Goal: Entertainment & Leisure: Consume media (video, audio)

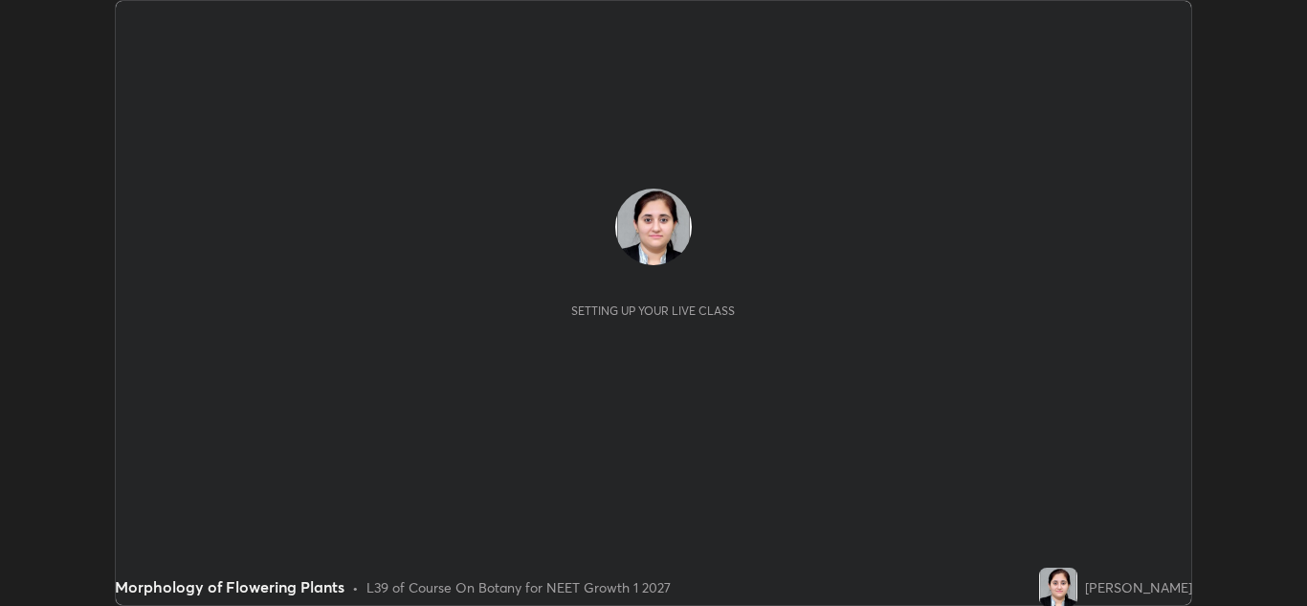
scroll to position [606, 1307]
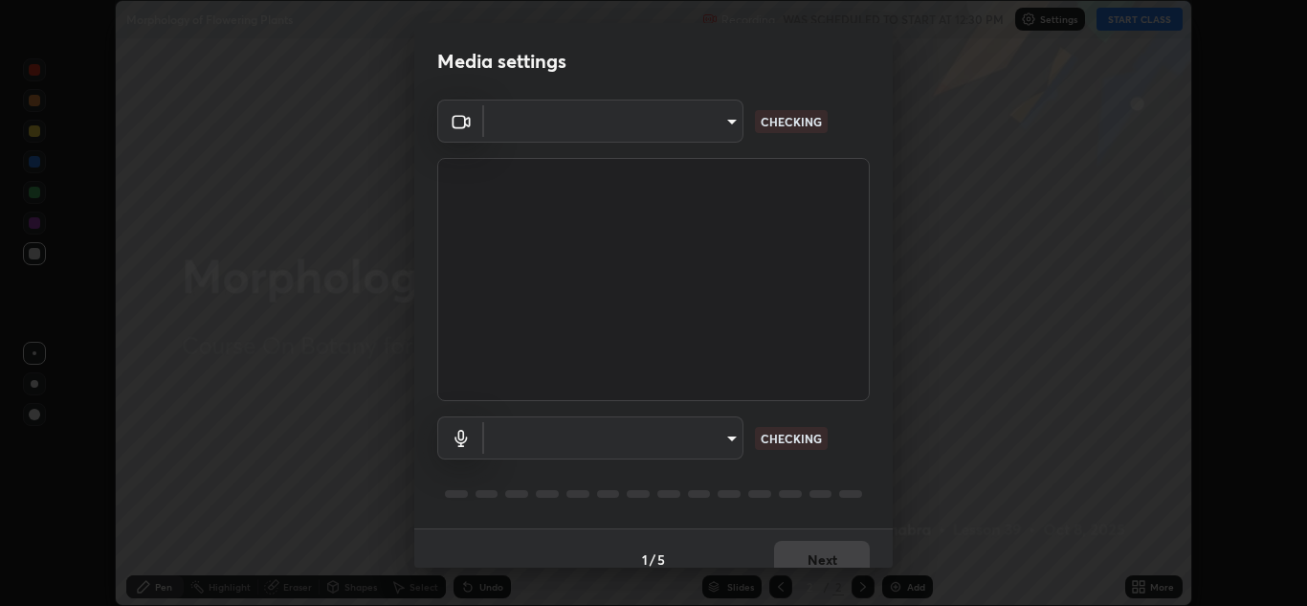
type input "1e49b53be58bf3658c32ba4c8e2538d2601885ca91182b01ba969948c87b8f29"
type input "f7c6ee8ef428f4c0c73a4799a386e724c784fa96b1b4d02d3a2d8c83d75c84bb"
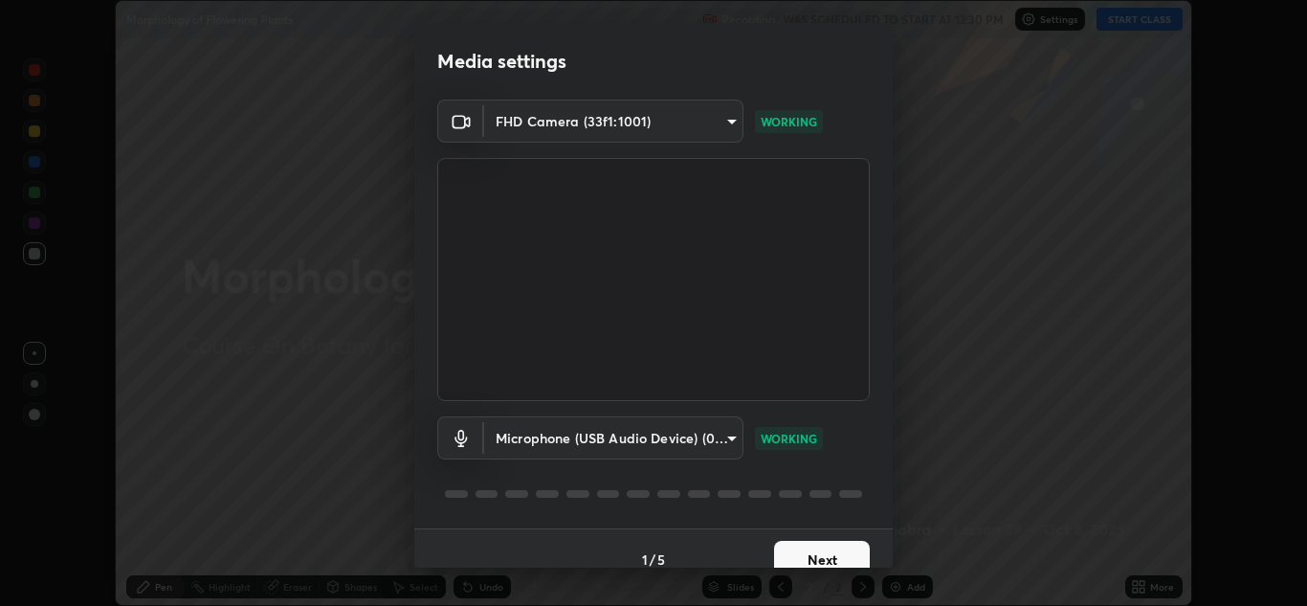
scroll to position [22, 0]
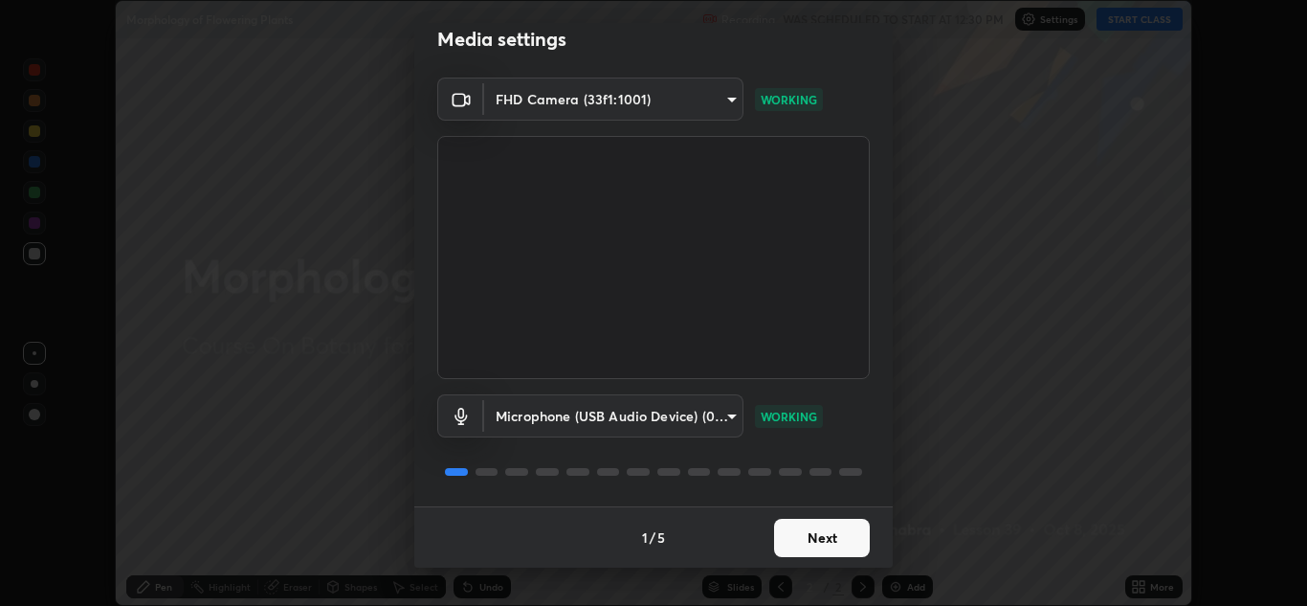
click at [817, 540] on button "Next" at bounding box center [822, 538] width 96 height 38
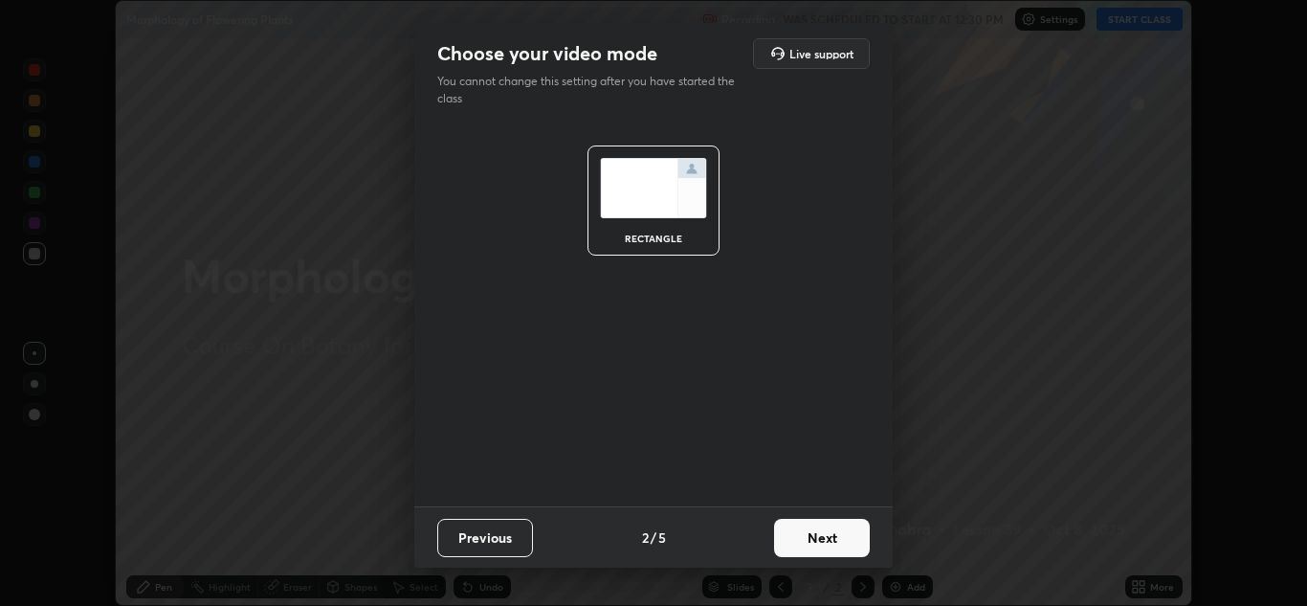
scroll to position [0, 0]
click at [815, 545] on button "Next" at bounding box center [822, 538] width 96 height 38
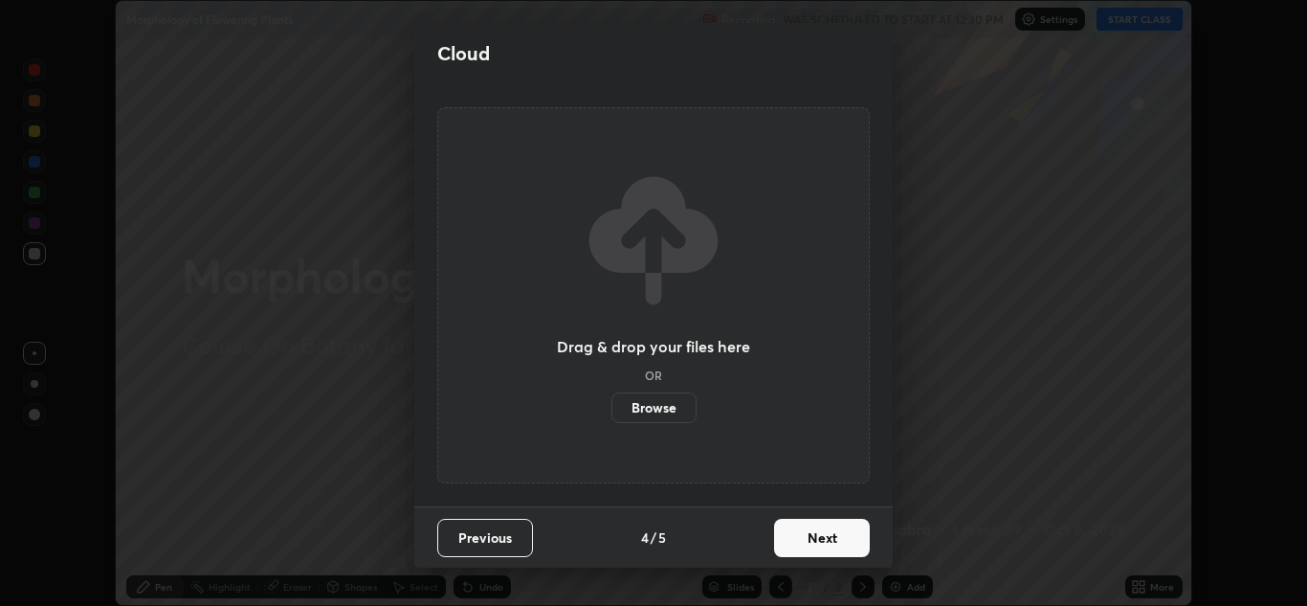
click at [820, 539] on button "Next" at bounding box center [822, 538] width 96 height 38
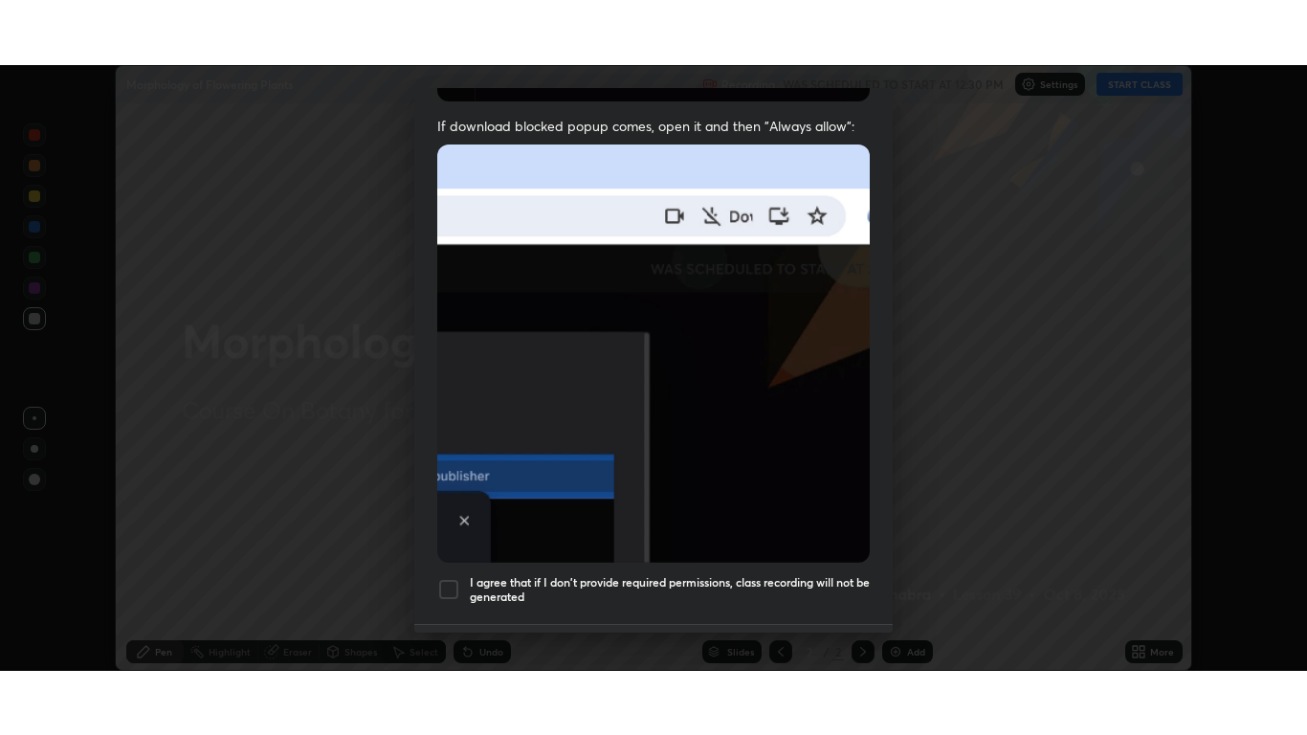
scroll to position [413, 0]
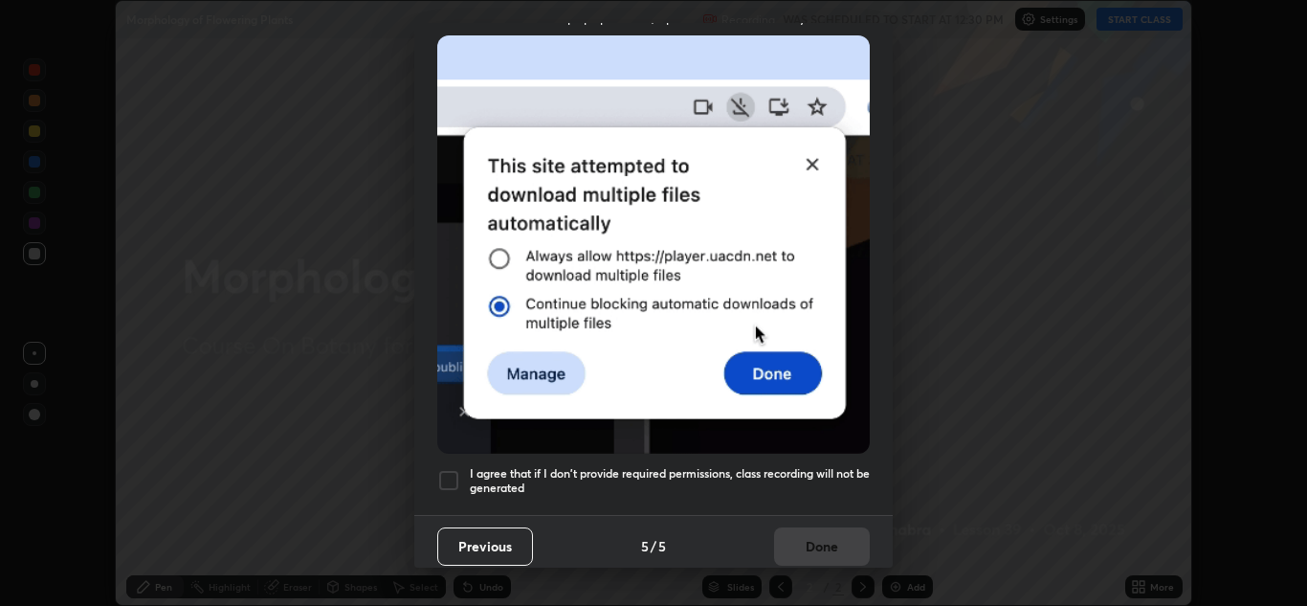
click at [451, 480] on div at bounding box center [448, 480] width 23 height 23
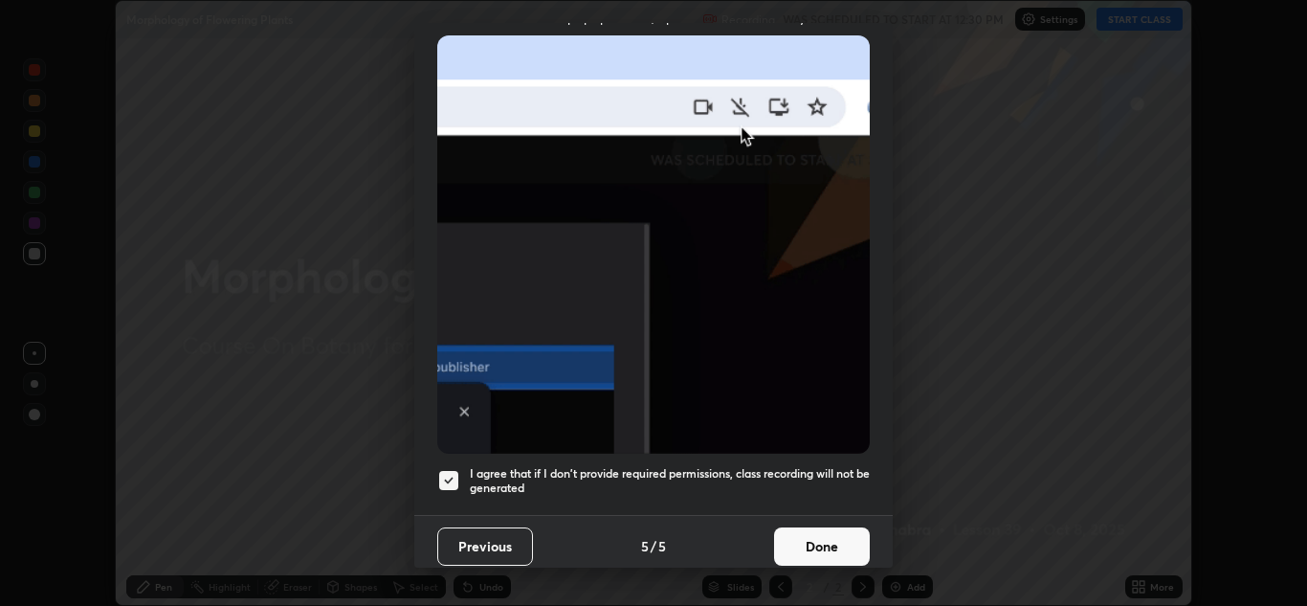
click at [814, 544] on button "Done" at bounding box center [822, 546] width 96 height 38
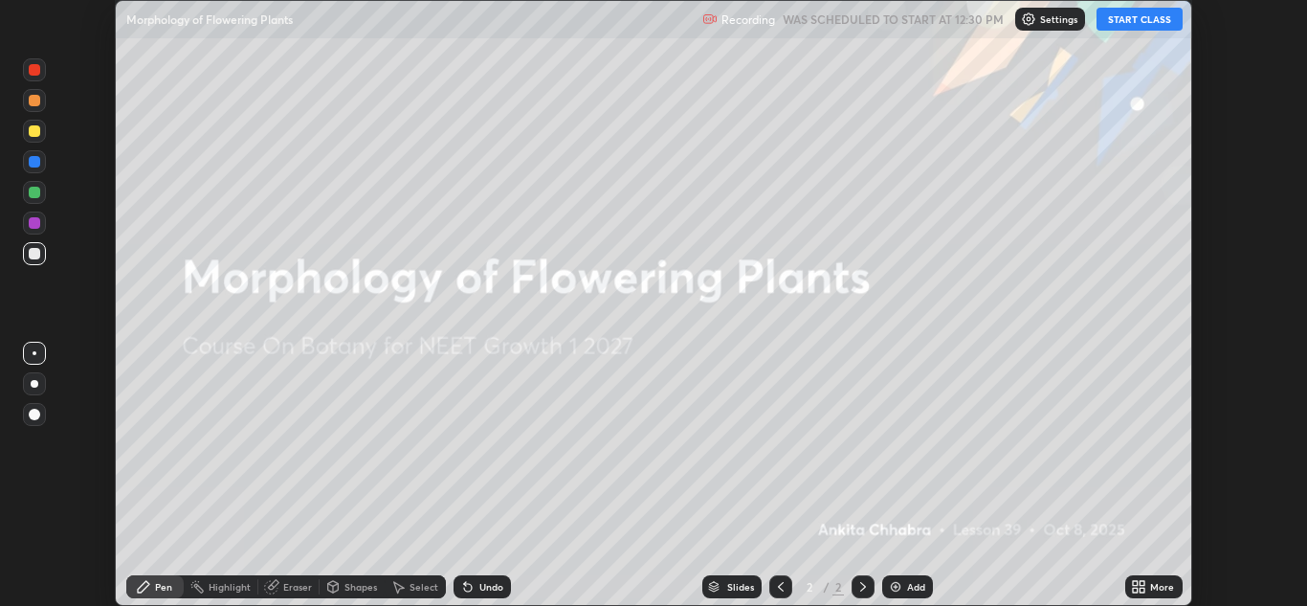
click at [1137, 20] on button "START CLASS" at bounding box center [1140, 19] width 86 height 23
click at [1153, 585] on div "More" at bounding box center [1163, 587] width 24 height 10
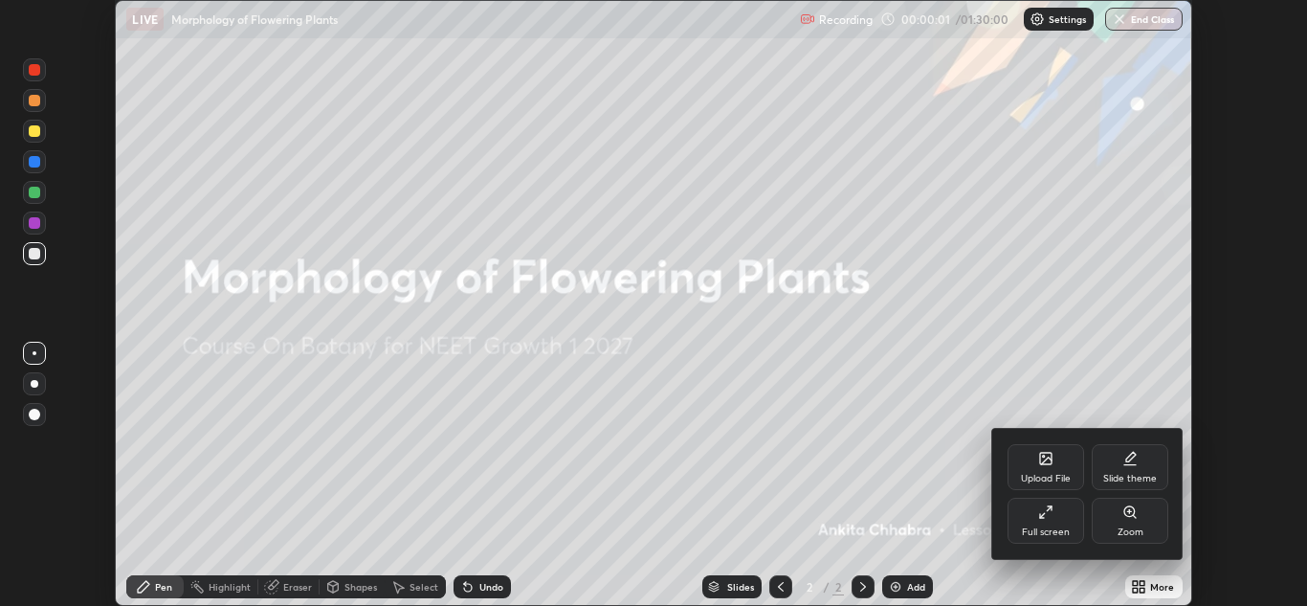
click at [1067, 529] on div "Full screen" at bounding box center [1046, 532] width 48 height 10
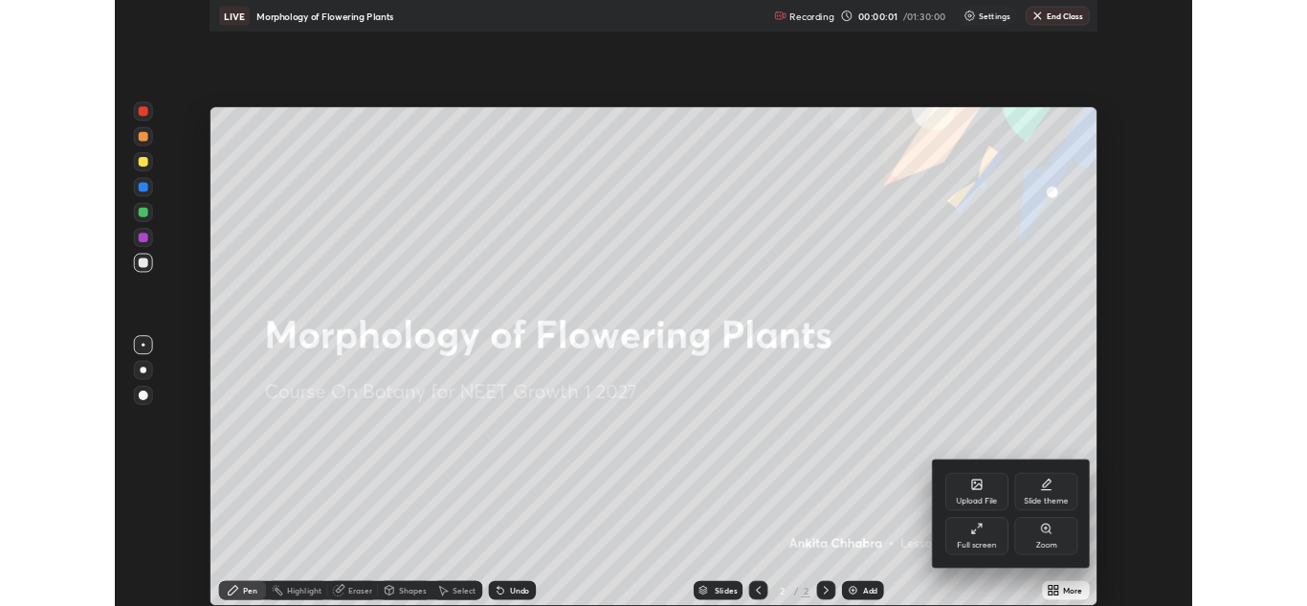
scroll to position [735, 1307]
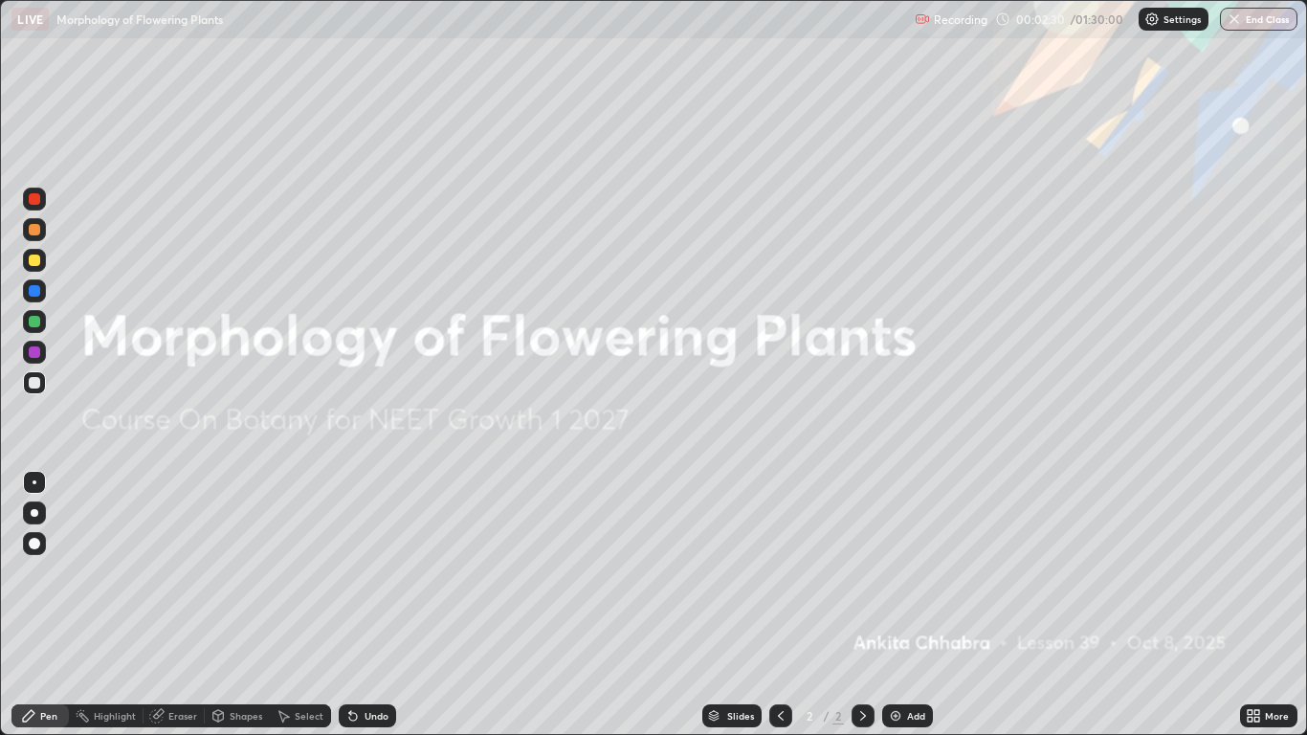
click at [911, 605] on div "Add" at bounding box center [908, 715] width 51 height 23
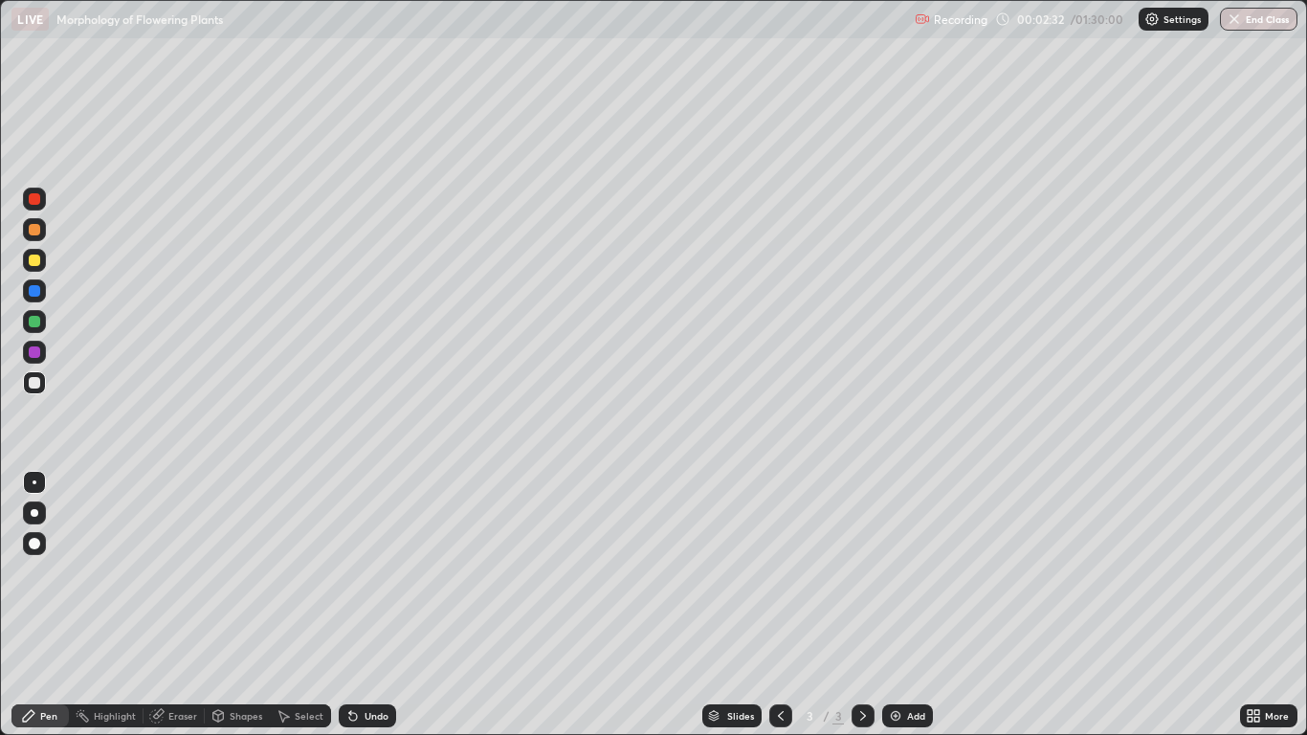
click at [42, 513] on div at bounding box center [34, 513] width 23 height 23
click at [41, 208] on div at bounding box center [34, 199] width 23 height 23
click at [41, 383] on div at bounding box center [34, 382] width 23 height 23
click at [360, 605] on div "Undo" at bounding box center [367, 715] width 57 height 23
click at [366, 605] on div "Undo" at bounding box center [377, 716] width 24 height 10
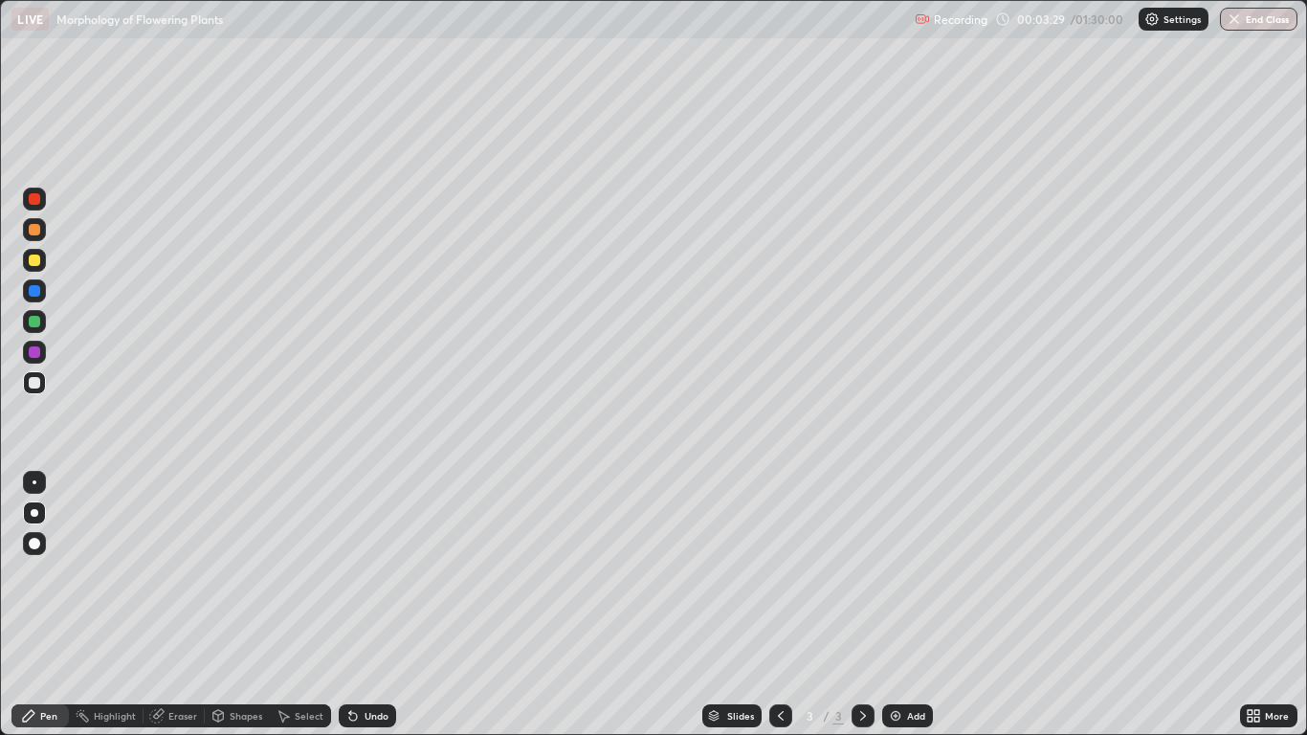
click at [190, 605] on div "Eraser" at bounding box center [182, 716] width 29 height 10
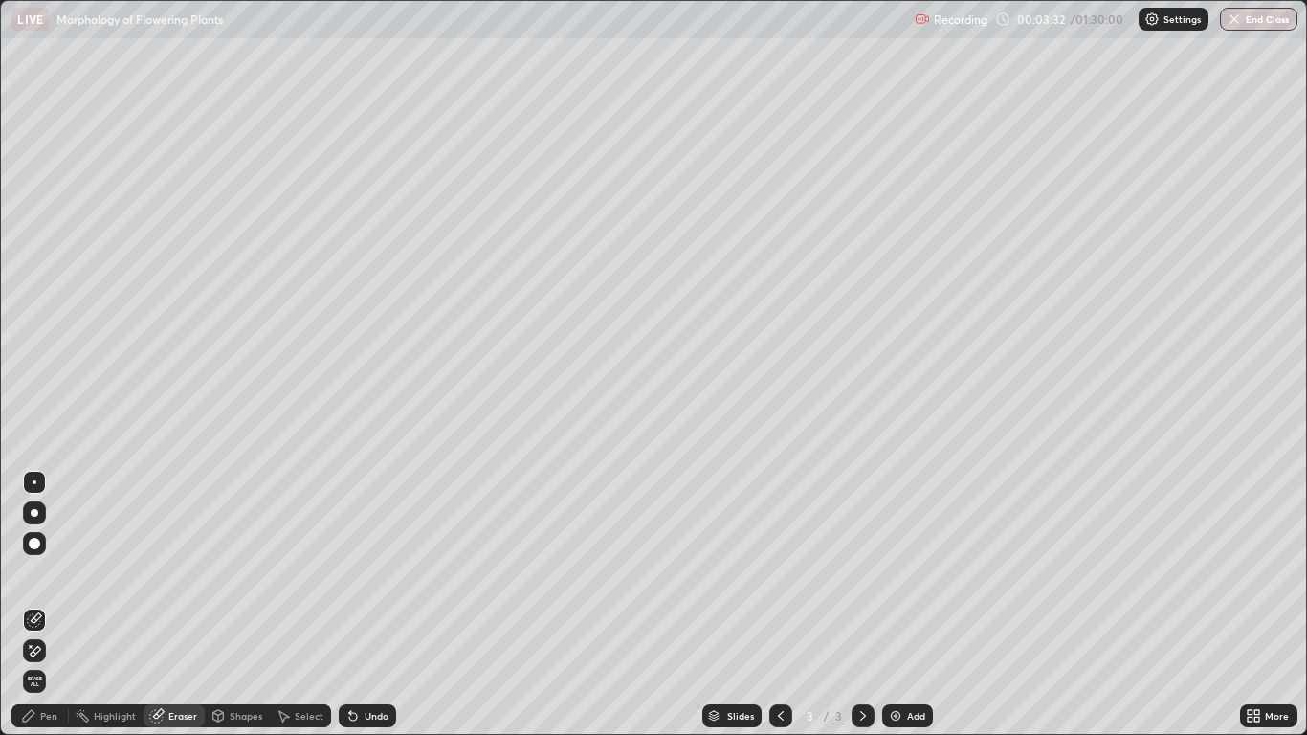
click at [56, 605] on div "Pen" at bounding box center [48, 716] width 17 height 10
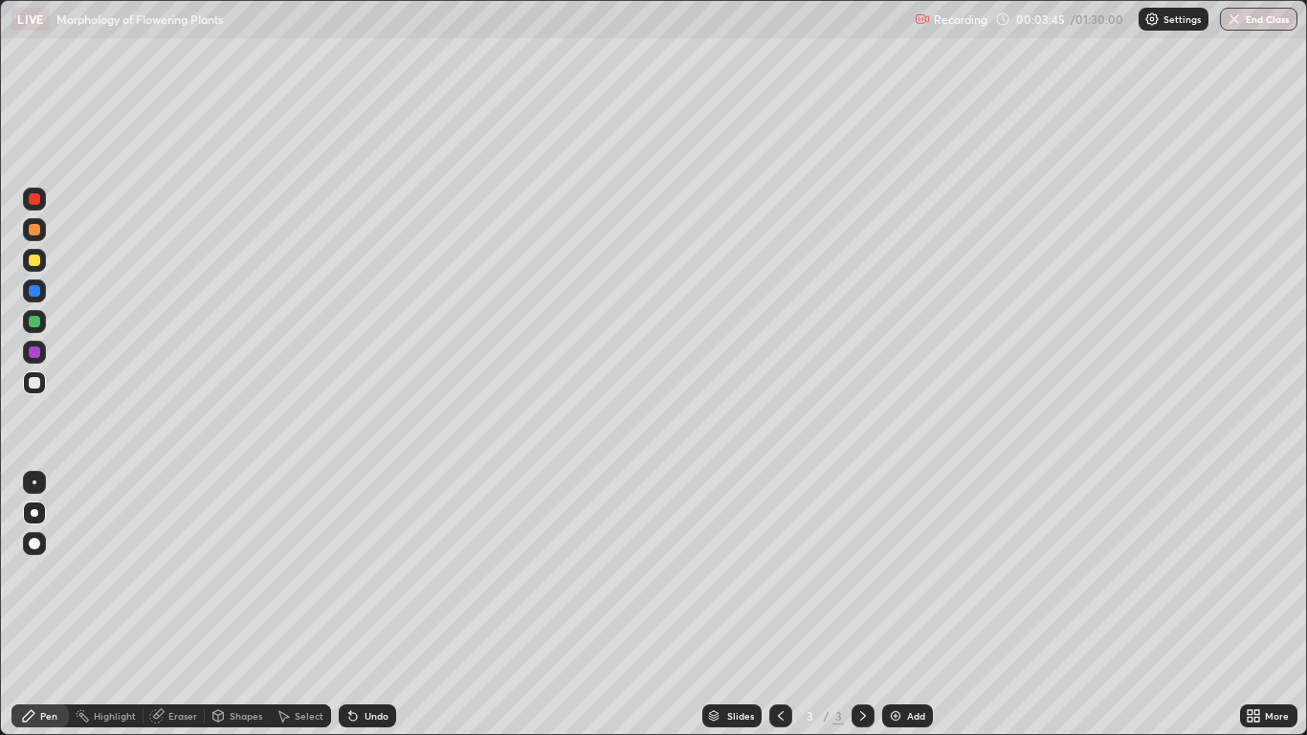
click at [377, 605] on div "Undo" at bounding box center [377, 716] width 24 height 10
click at [381, 605] on div "Undo" at bounding box center [377, 716] width 24 height 10
click at [381, 605] on div "Undo" at bounding box center [367, 715] width 57 height 23
click at [369, 605] on div "Undo" at bounding box center [377, 716] width 24 height 10
click at [376, 605] on div "Undo" at bounding box center [377, 716] width 24 height 10
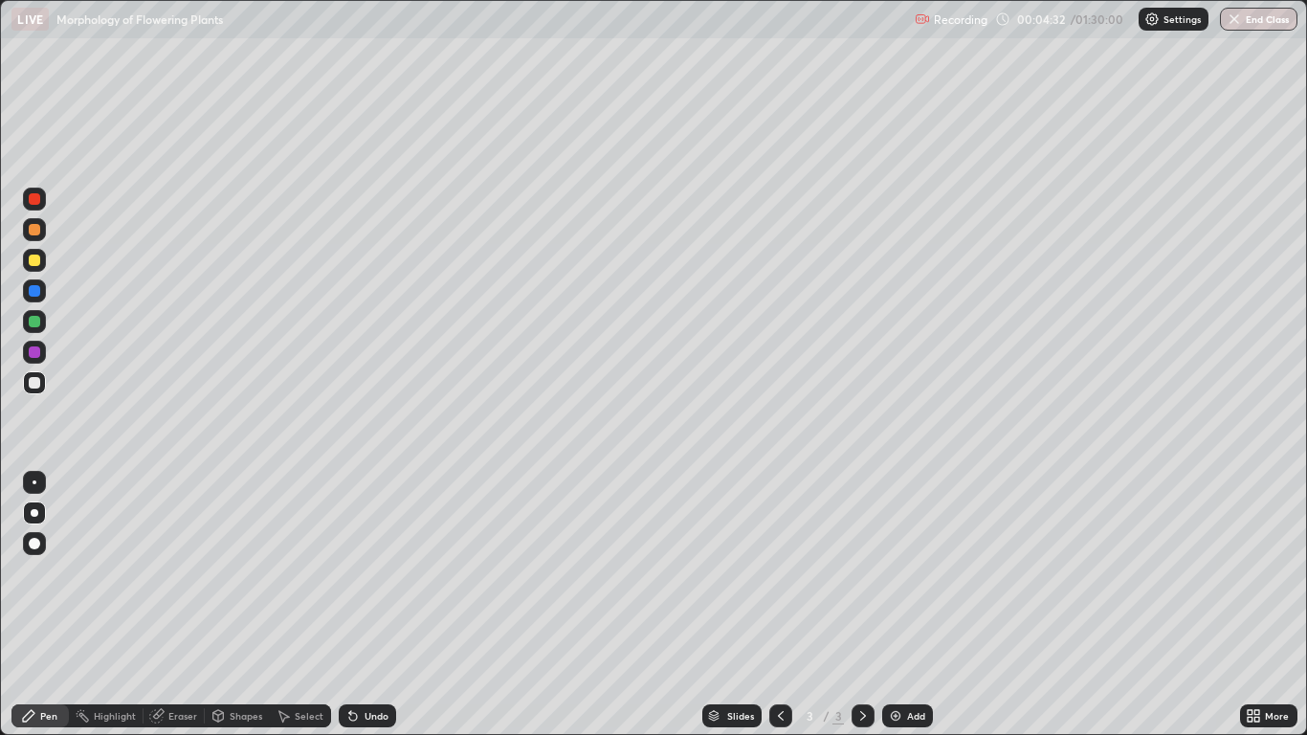
click at [39, 342] on div at bounding box center [34, 352] width 23 height 23
click at [36, 299] on div at bounding box center [34, 290] width 23 height 23
click at [41, 320] on div at bounding box center [34, 321] width 23 height 23
click at [372, 605] on div "Undo" at bounding box center [377, 716] width 24 height 10
click at [355, 605] on icon at bounding box center [353, 717] width 8 height 8
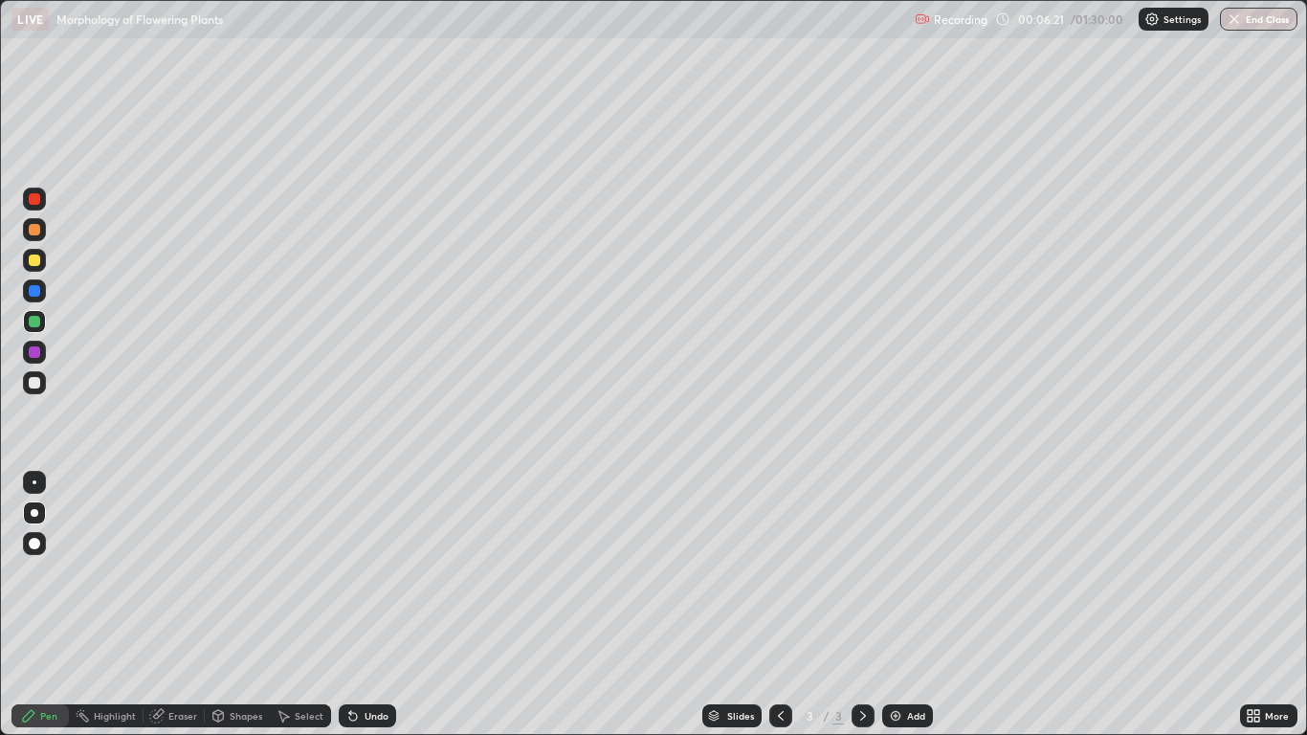
click at [42, 544] on div at bounding box center [34, 543] width 23 height 23
click at [38, 356] on div at bounding box center [34, 351] width 11 height 11
click at [34, 513] on div at bounding box center [35, 513] width 8 height 8
click at [37, 326] on div at bounding box center [34, 321] width 11 height 11
click at [35, 291] on div at bounding box center [34, 290] width 11 height 11
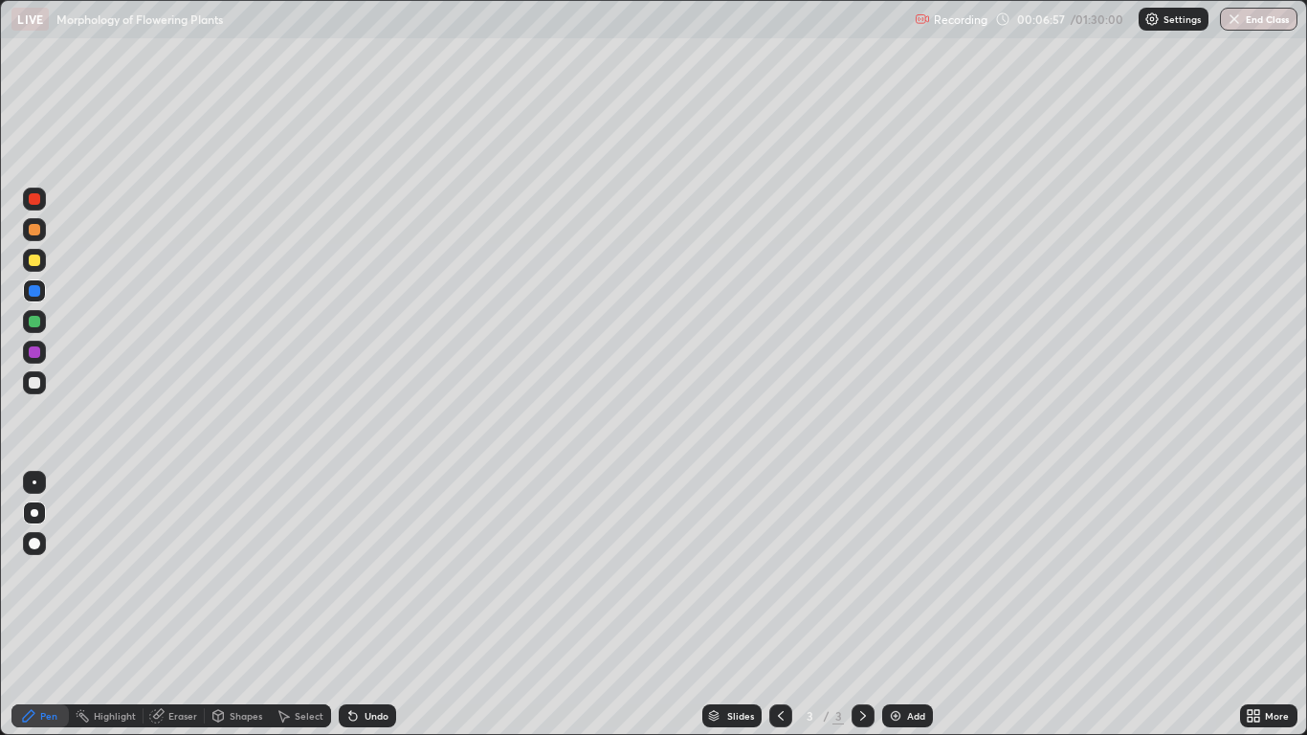
click at [34, 513] on div at bounding box center [35, 513] width 8 height 8
click at [38, 548] on div at bounding box center [34, 543] width 23 height 23
click at [34, 261] on div at bounding box center [34, 260] width 11 height 11
click at [32, 515] on div at bounding box center [35, 513] width 8 height 8
click at [349, 605] on icon at bounding box center [353, 717] width 8 height 8
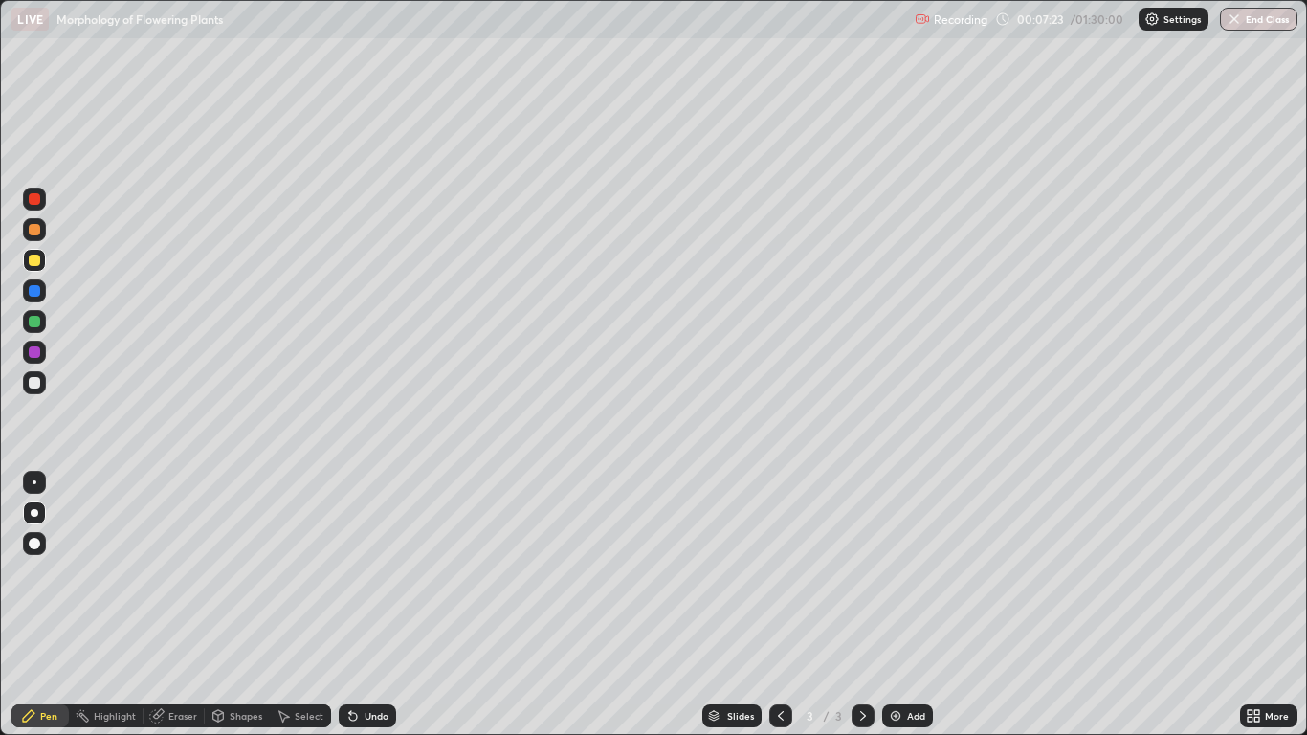
click at [351, 605] on icon at bounding box center [353, 717] width 8 height 8
click at [33, 202] on div at bounding box center [34, 198] width 11 height 11
click at [899, 605] on img at bounding box center [895, 715] width 15 height 15
click at [778, 605] on icon at bounding box center [781, 716] width 6 height 10
click at [860, 605] on icon at bounding box center [863, 715] width 15 height 15
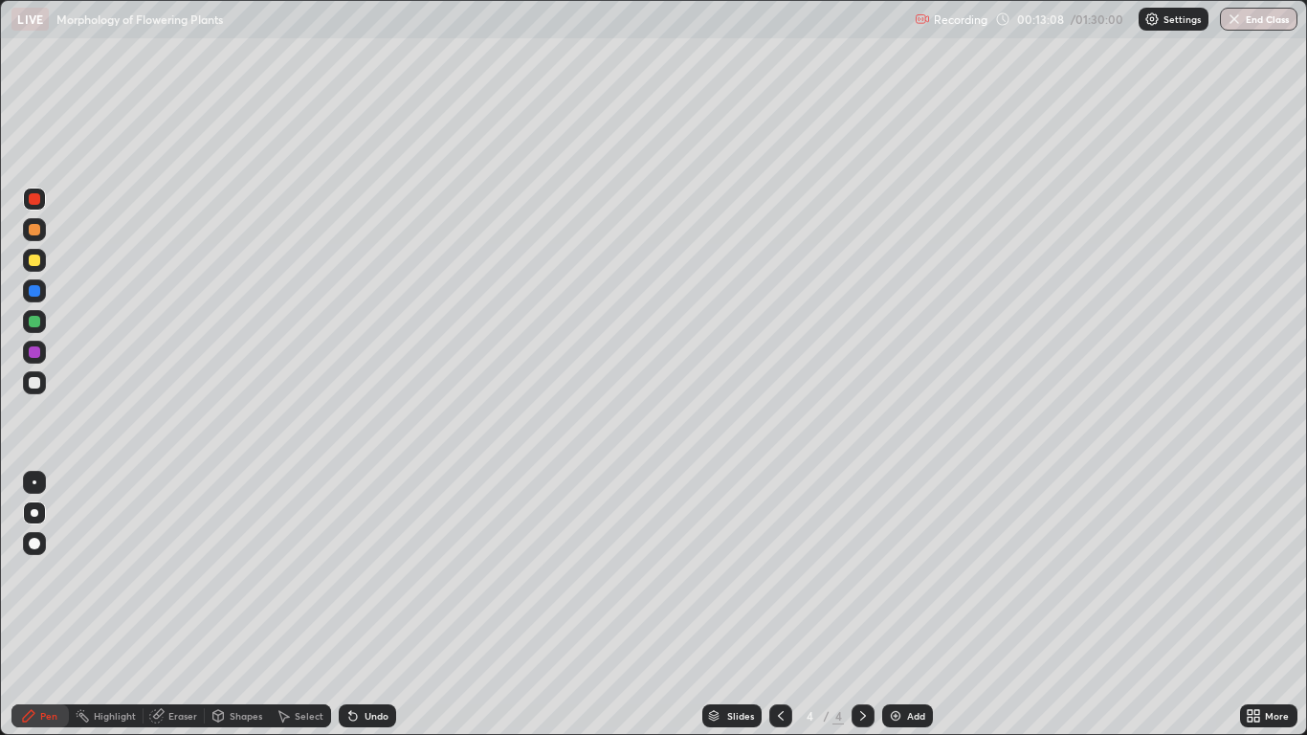
click at [35, 231] on div at bounding box center [34, 229] width 11 height 11
click at [35, 322] on div at bounding box center [34, 321] width 11 height 11
click at [43, 350] on div at bounding box center [34, 352] width 23 height 23
click at [35, 291] on div at bounding box center [34, 290] width 11 height 11
click at [35, 322] on div at bounding box center [34, 321] width 11 height 11
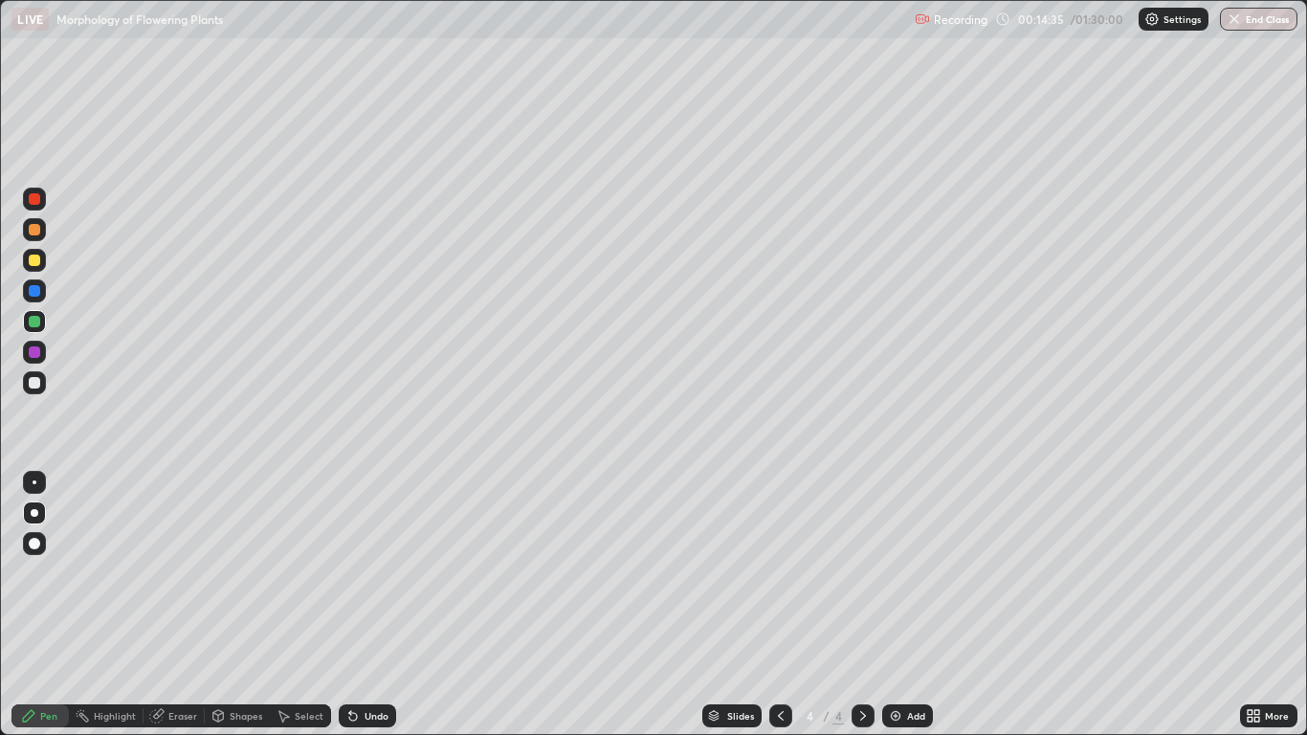
click at [38, 356] on div at bounding box center [34, 351] width 11 height 11
click at [43, 332] on div at bounding box center [34, 321] width 23 height 31
click at [43, 386] on div at bounding box center [34, 382] width 23 height 23
click at [377, 605] on div "Undo" at bounding box center [377, 716] width 24 height 10
click at [382, 605] on div "Undo" at bounding box center [377, 716] width 24 height 10
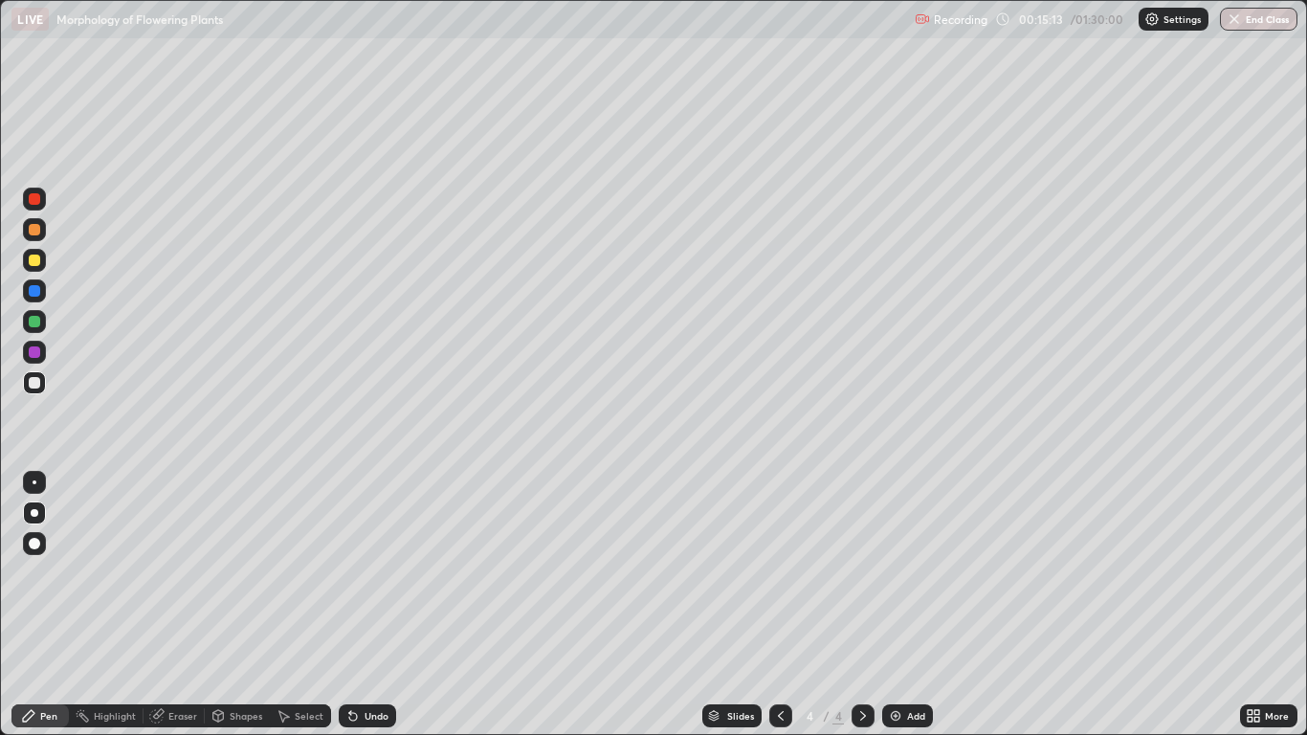
click at [40, 329] on div at bounding box center [34, 321] width 23 height 23
click at [41, 546] on div at bounding box center [34, 543] width 23 height 23
click at [39, 355] on div at bounding box center [34, 351] width 11 height 11
click at [36, 521] on div at bounding box center [34, 513] width 23 height 23
click at [42, 322] on div at bounding box center [34, 321] width 23 height 23
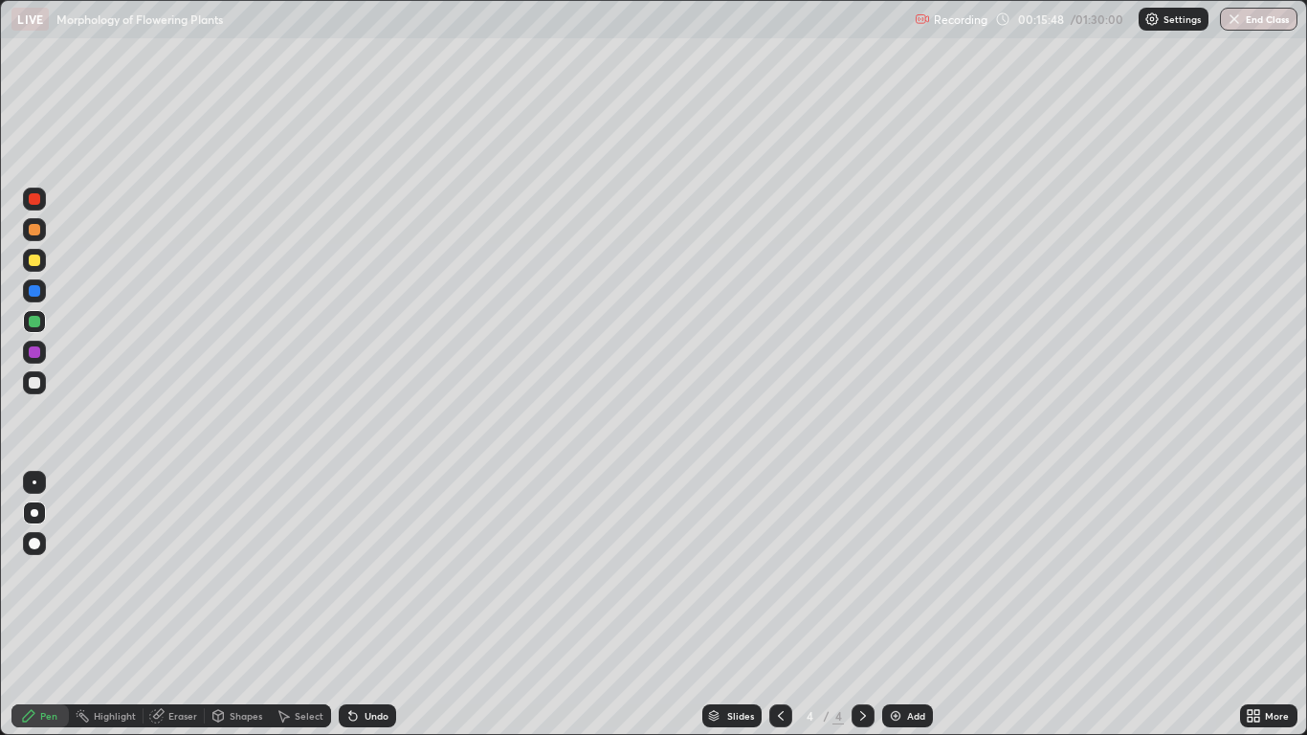
click at [381, 605] on div "Undo" at bounding box center [367, 715] width 57 height 23
click at [378, 605] on div "Undo" at bounding box center [377, 716] width 24 height 10
click at [380, 605] on div "Undo" at bounding box center [367, 715] width 57 height 23
click at [39, 551] on div at bounding box center [34, 543] width 23 height 23
click at [375, 605] on div "Undo" at bounding box center [377, 716] width 24 height 10
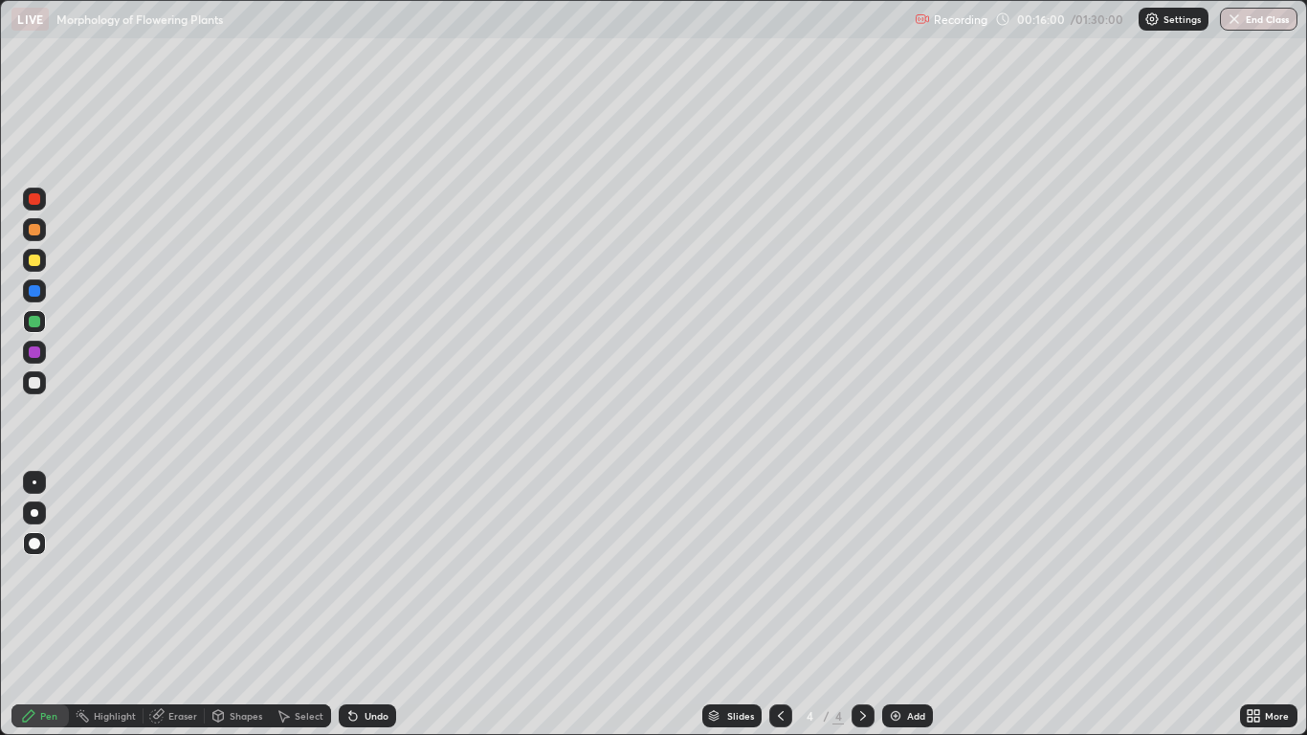
click at [381, 605] on div "Undo" at bounding box center [377, 716] width 24 height 10
click at [42, 378] on div at bounding box center [34, 382] width 23 height 23
click at [34, 503] on div at bounding box center [34, 513] width 23 height 23
click at [35, 291] on div at bounding box center [34, 290] width 11 height 11
click at [36, 229] on div at bounding box center [34, 229] width 11 height 11
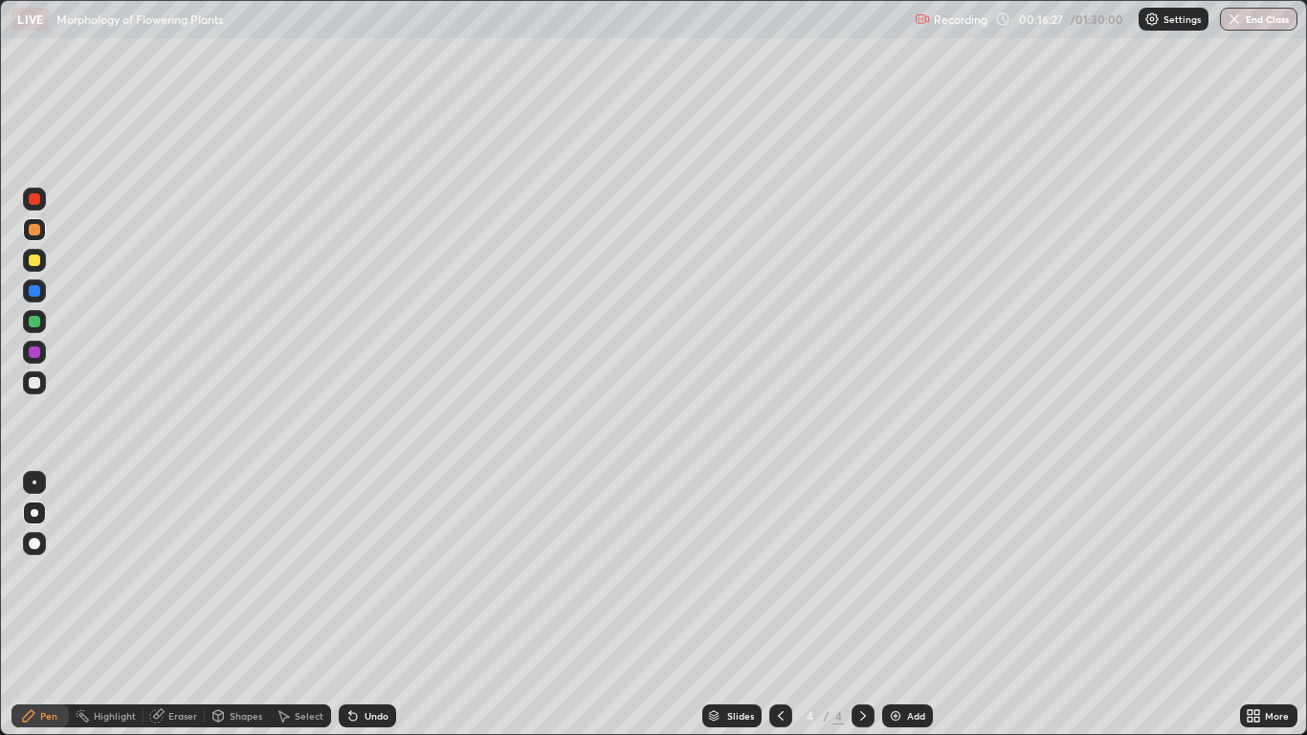
click at [377, 605] on div "Undo" at bounding box center [377, 716] width 24 height 10
click at [382, 605] on div "Undo" at bounding box center [377, 716] width 24 height 10
click at [381, 605] on div "Undo" at bounding box center [377, 716] width 24 height 10
click at [376, 605] on div "Undo" at bounding box center [377, 716] width 24 height 10
click at [34, 513] on div at bounding box center [35, 513] width 8 height 8
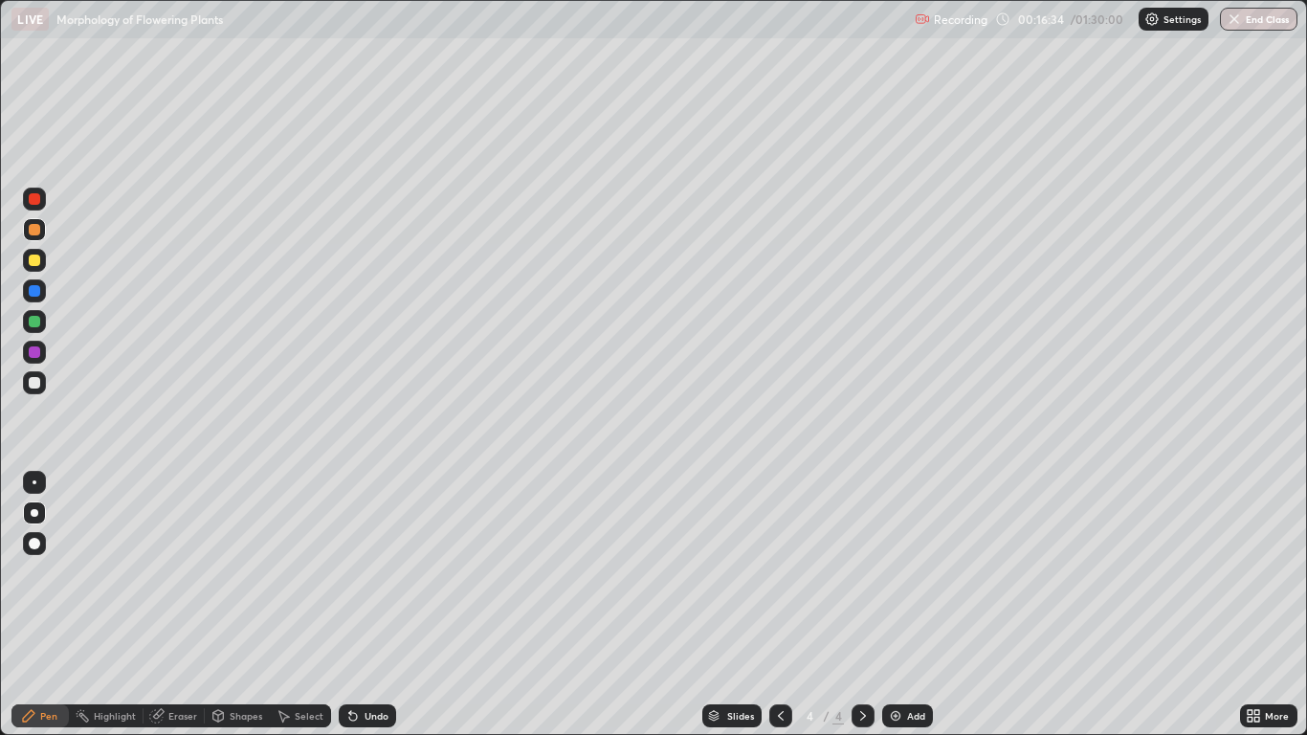
click at [41, 314] on div at bounding box center [34, 321] width 23 height 23
click at [34, 546] on div at bounding box center [34, 543] width 11 height 11
click at [38, 361] on div at bounding box center [34, 352] width 23 height 23
click at [37, 513] on div at bounding box center [35, 513] width 8 height 8
click at [41, 388] on div at bounding box center [34, 382] width 23 height 23
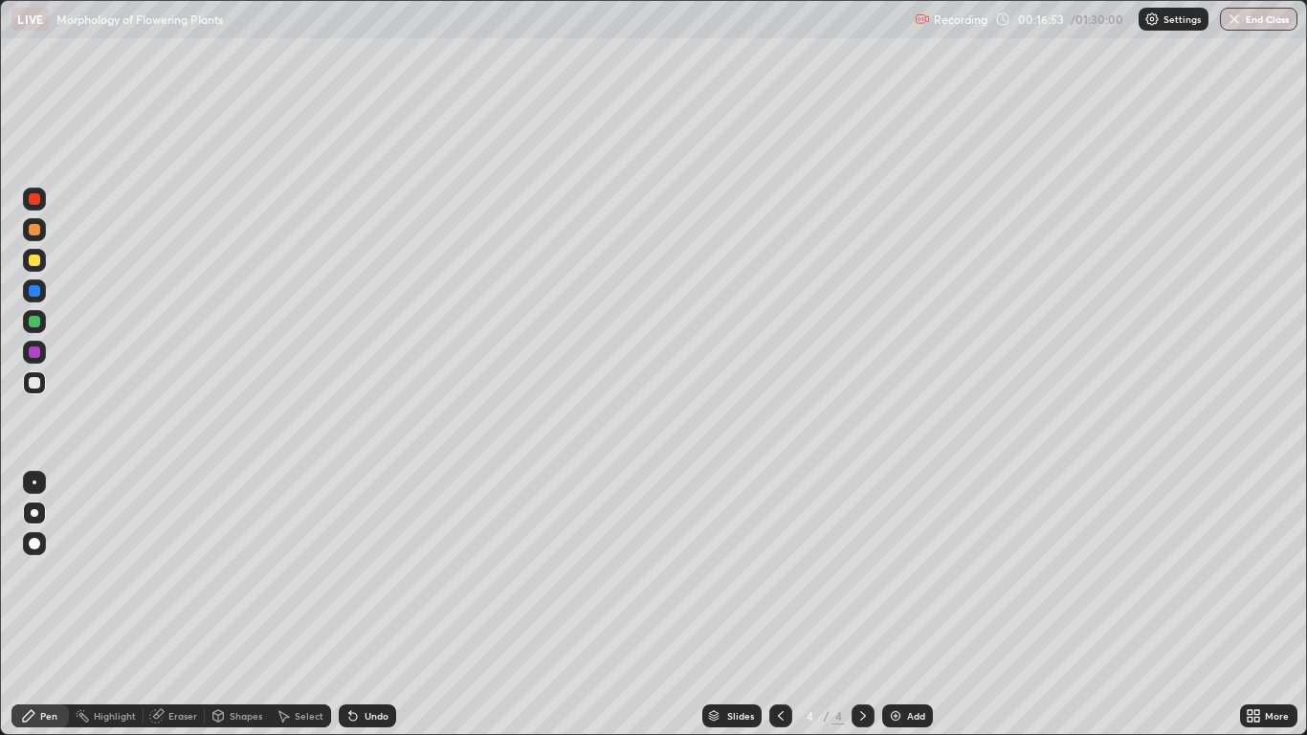
click at [378, 605] on div "Undo" at bounding box center [377, 716] width 24 height 10
click at [43, 299] on div at bounding box center [34, 290] width 23 height 23
click at [378, 605] on div "Undo" at bounding box center [367, 715] width 57 height 23
click at [370, 605] on div "Undo" at bounding box center [377, 716] width 24 height 10
click at [39, 355] on div at bounding box center [34, 351] width 11 height 11
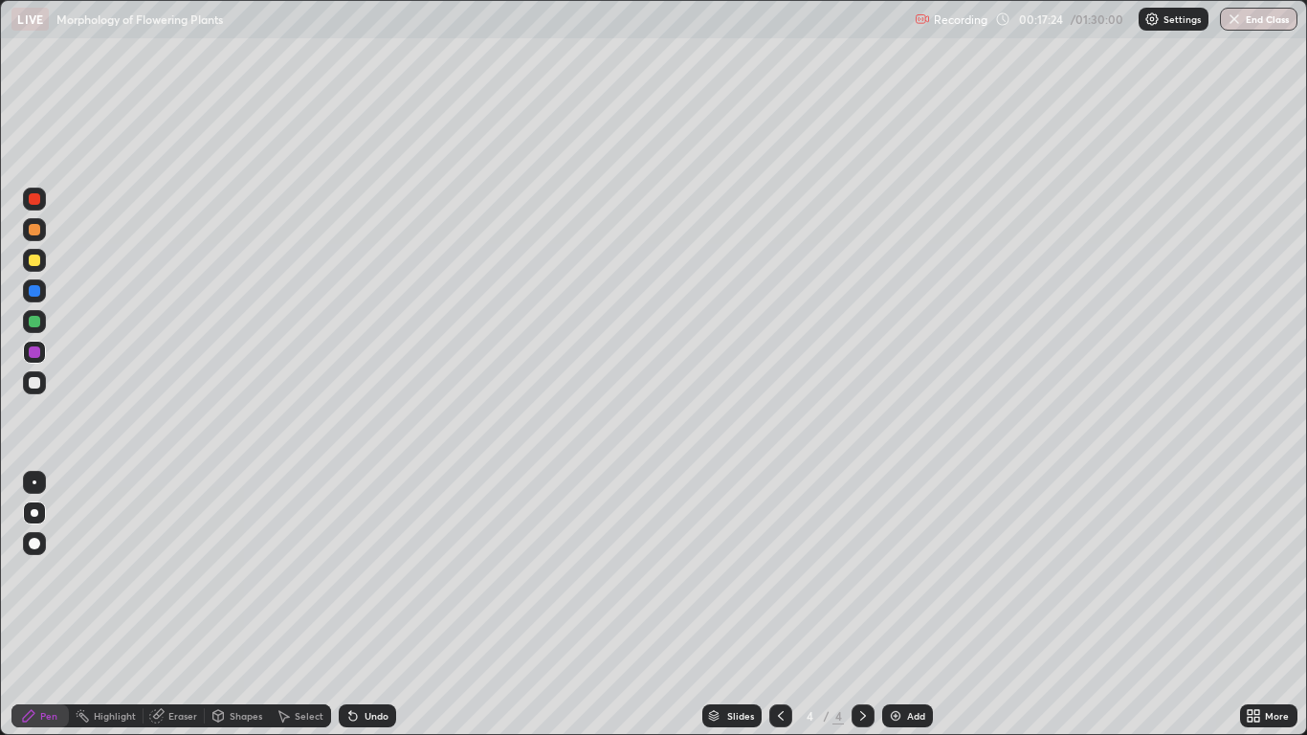
click at [41, 291] on div at bounding box center [34, 290] width 23 height 23
click at [42, 388] on div at bounding box center [34, 382] width 23 height 23
click at [33, 322] on div at bounding box center [34, 321] width 11 height 11
click at [45, 477] on div at bounding box center [34, 482] width 23 height 23
click at [34, 513] on div at bounding box center [35, 513] width 8 height 8
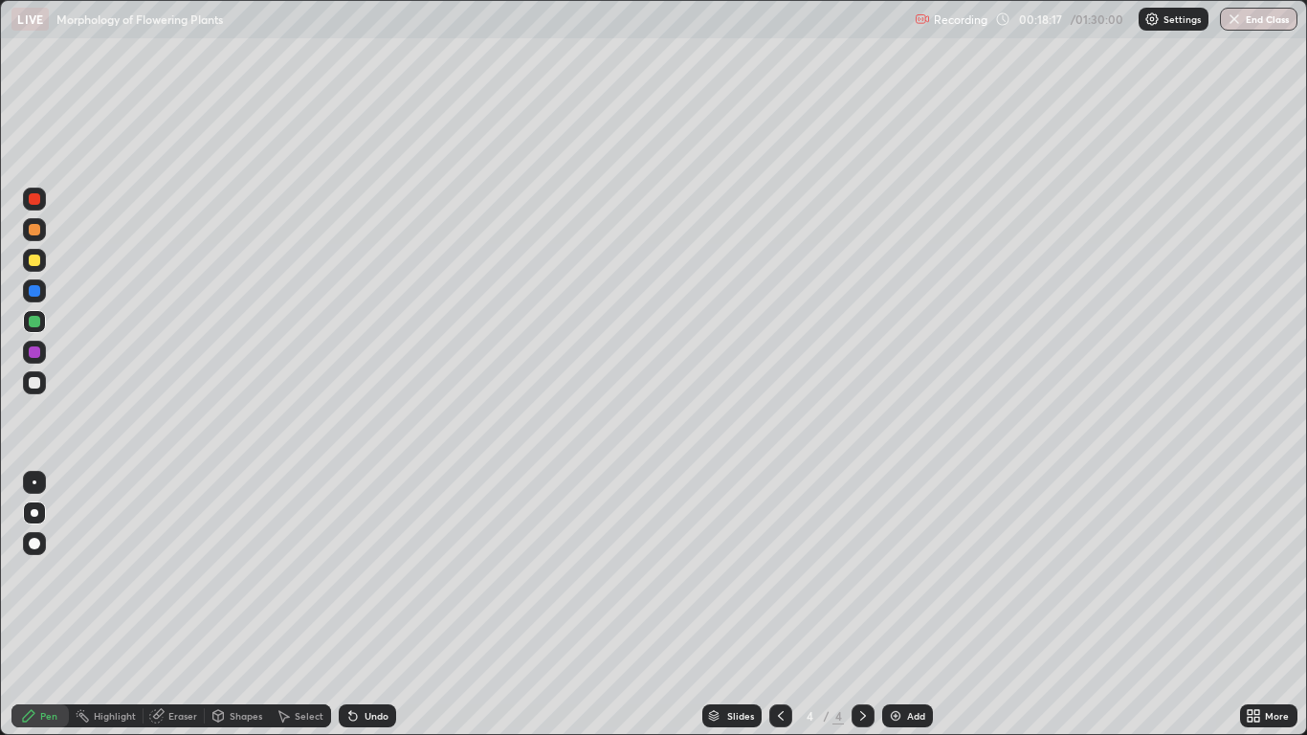
click at [44, 300] on div at bounding box center [34, 290] width 23 height 23
click at [35, 260] on div at bounding box center [34, 260] width 11 height 11
click at [42, 389] on div at bounding box center [34, 382] width 23 height 23
click at [39, 233] on div at bounding box center [34, 229] width 11 height 11
click at [30, 197] on div at bounding box center [34, 198] width 11 height 11
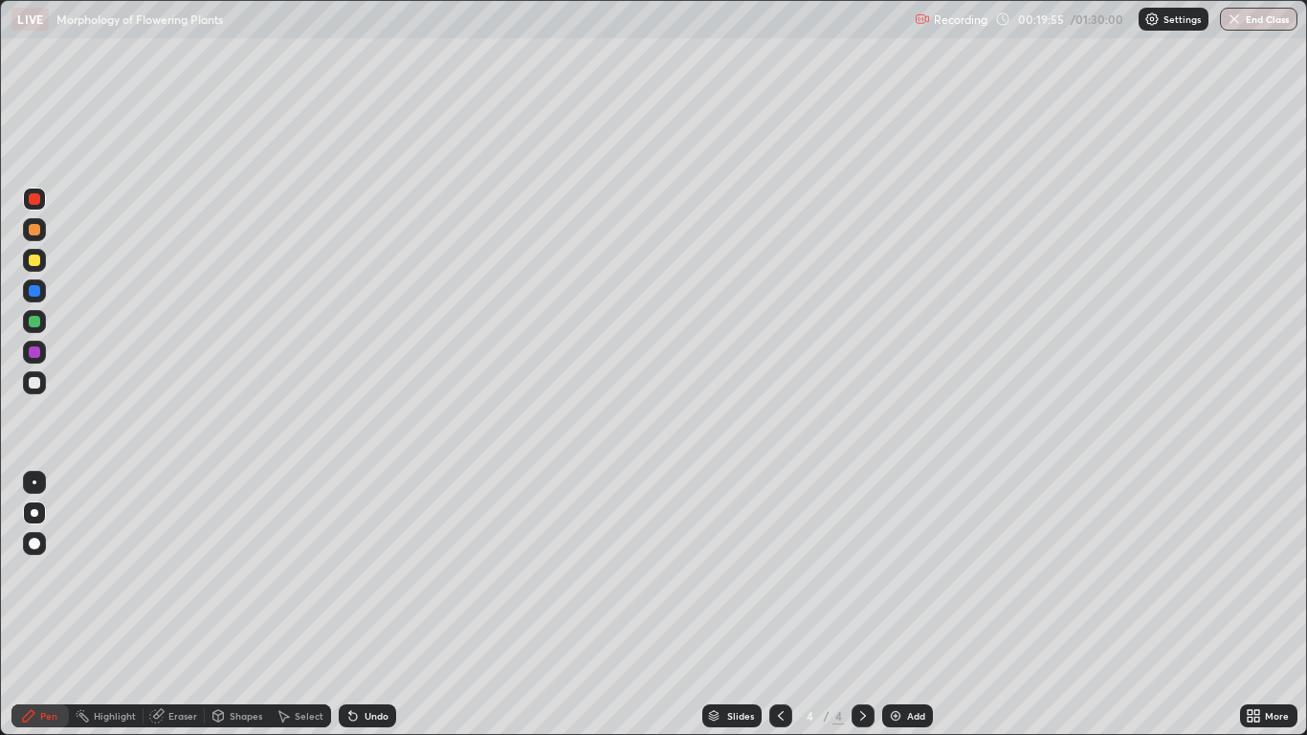
click at [373, 605] on div "Undo" at bounding box center [367, 715] width 57 height 23
click at [375, 605] on div "Undo" at bounding box center [377, 716] width 24 height 10
click at [367, 605] on div "Undo" at bounding box center [367, 715] width 57 height 23
click at [369, 605] on div "Undo" at bounding box center [367, 715] width 57 height 23
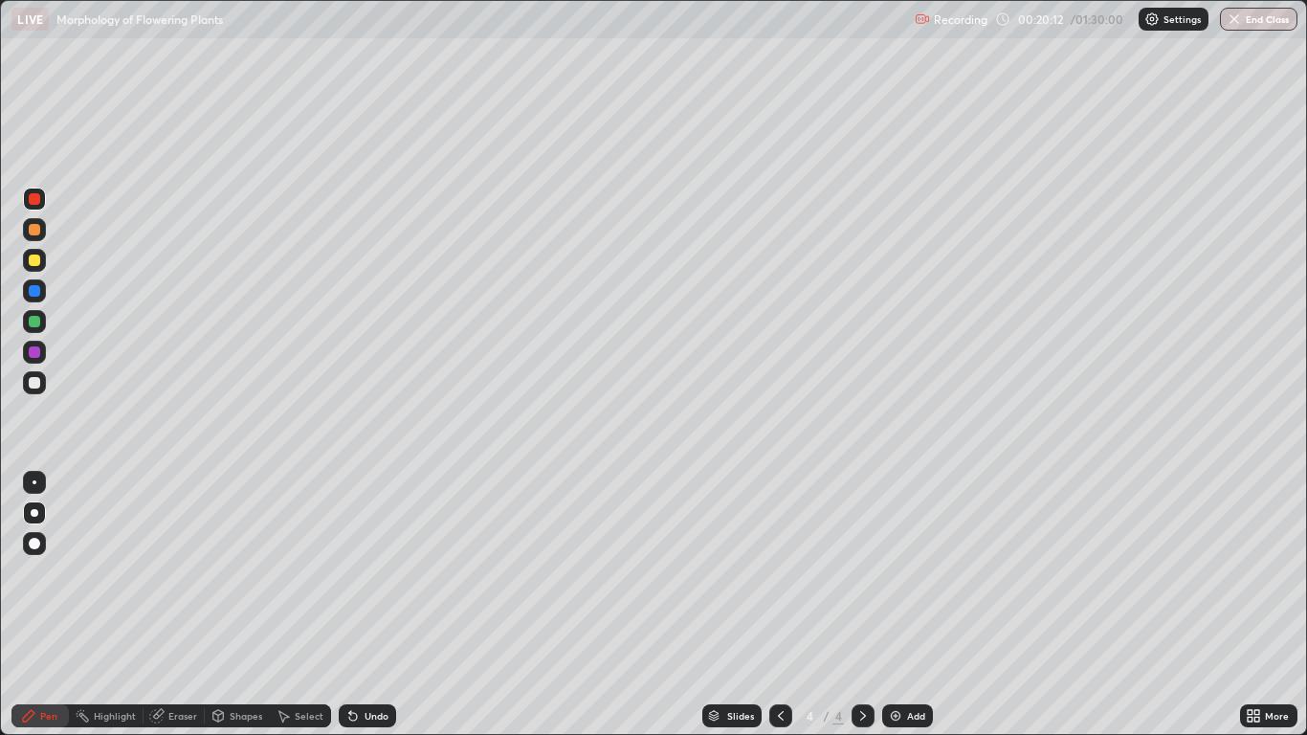
click at [369, 605] on div "Undo" at bounding box center [367, 715] width 57 height 23
click at [367, 605] on div "Undo" at bounding box center [367, 715] width 57 height 23
click at [369, 605] on div "Undo" at bounding box center [377, 716] width 24 height 10
click at [40, 329] on div at bounding box center [34, 321] width 23 height 23
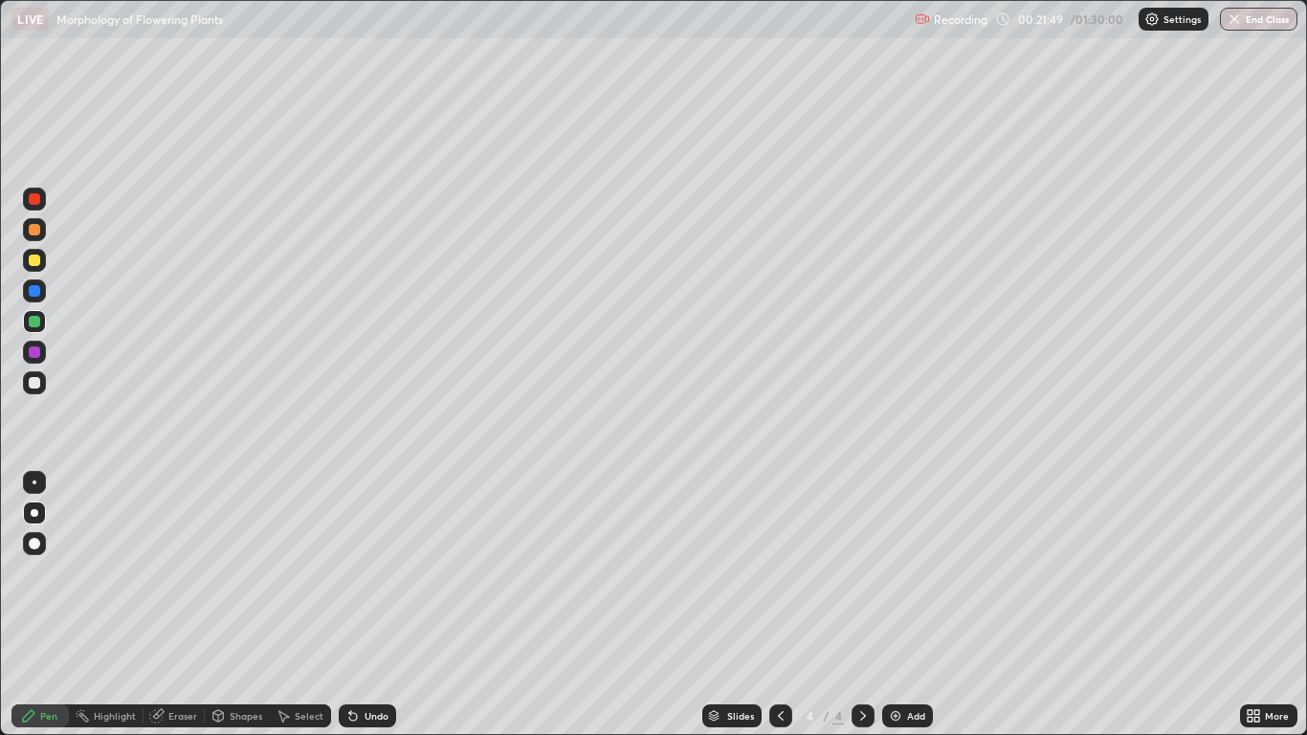
click at [42, 205] on div at bounding box center [34, 199] width 23 height 23
click at [177, 605] on div "Eraser" at bounding box center [182, 716] width 29 height 10
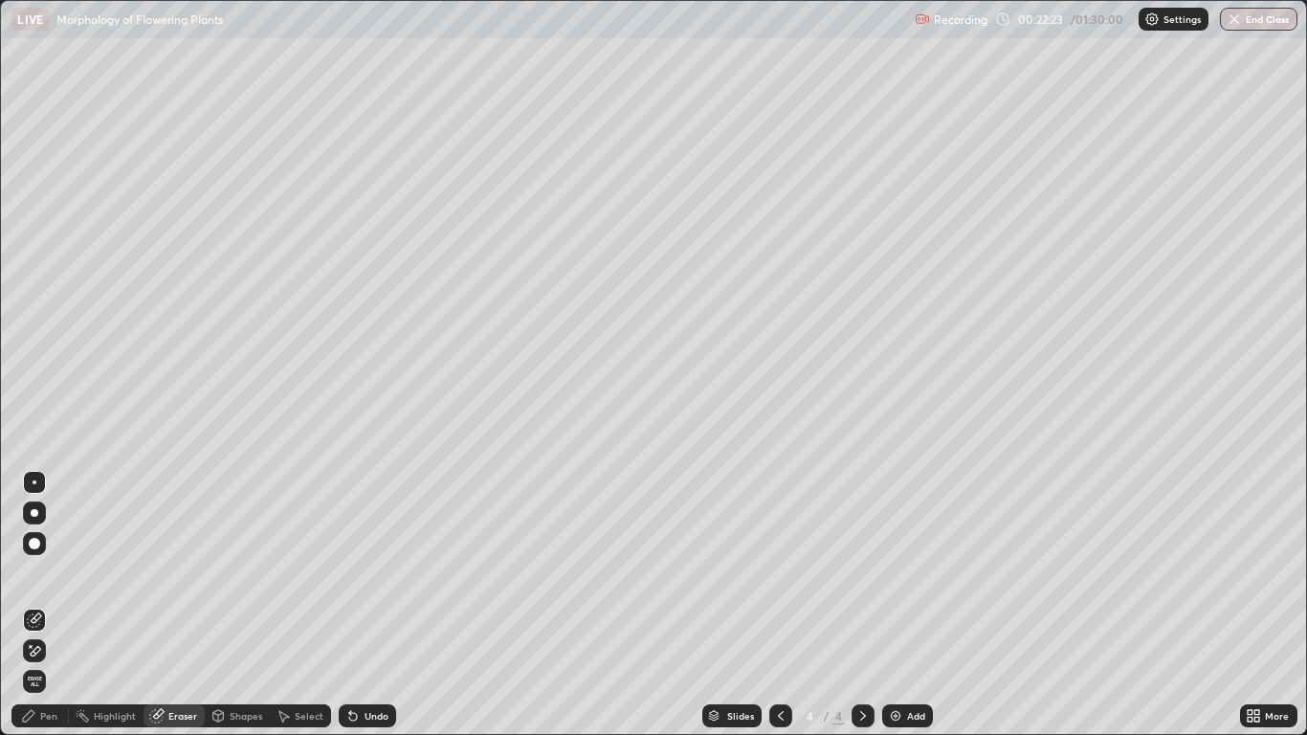
click at [56, 605] on div "Pen" at bounding box center [48, 716] width 17 height 10
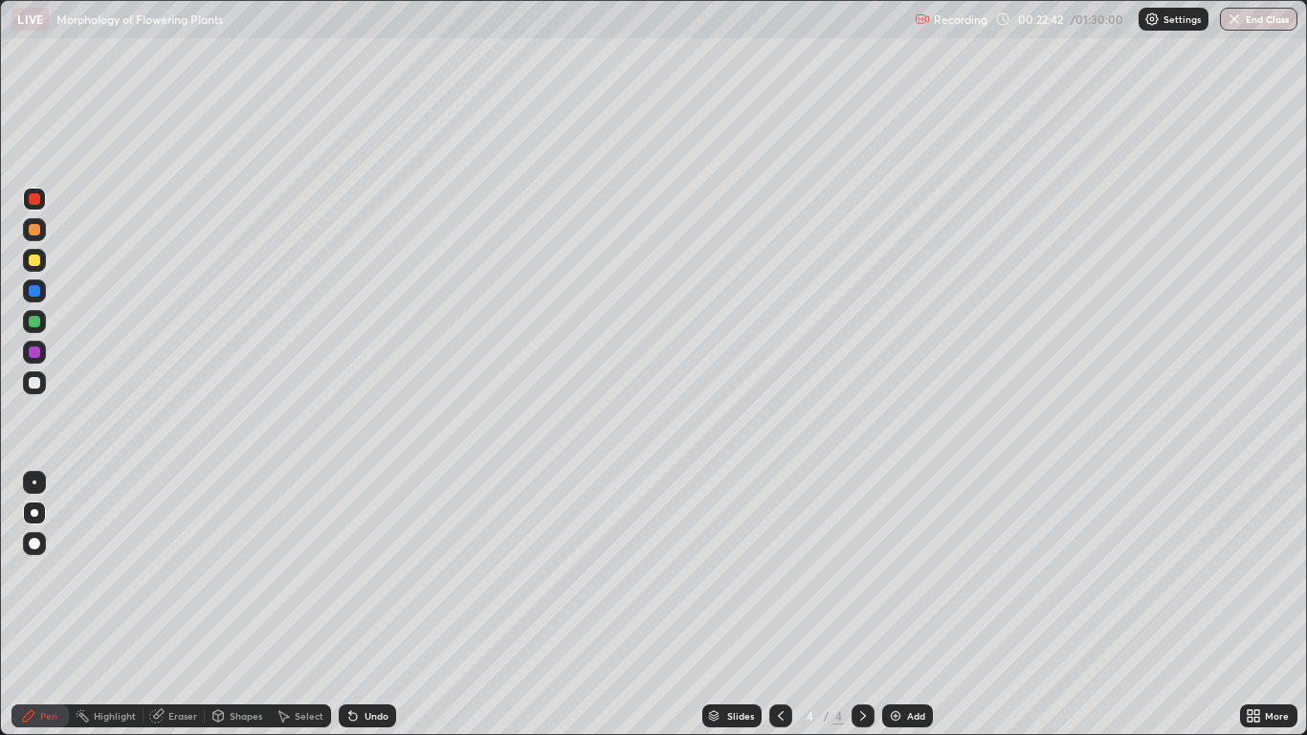
click at [185, 605] on div "Eraser" at bounding box center [182, 716] width 29 height 10
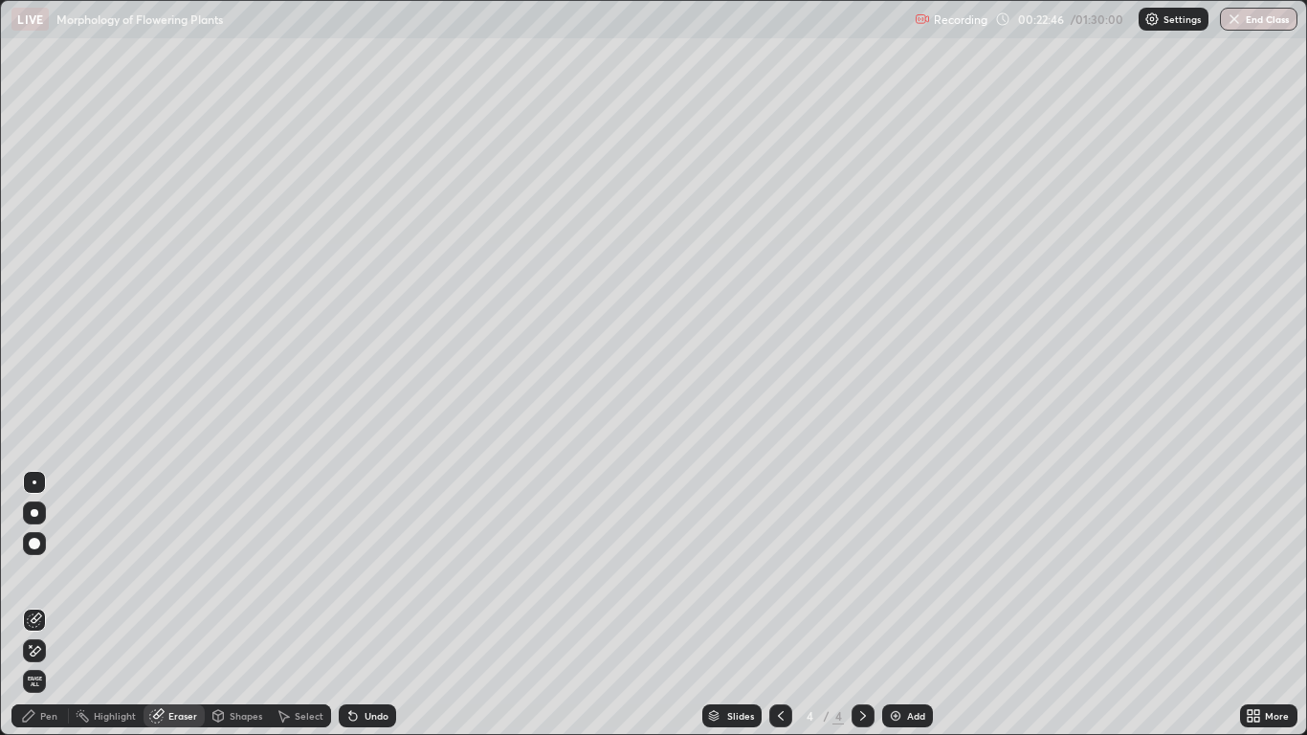
click at [51, 605] on div "Pen" at bounding box center [48, 716] width 17 height 10
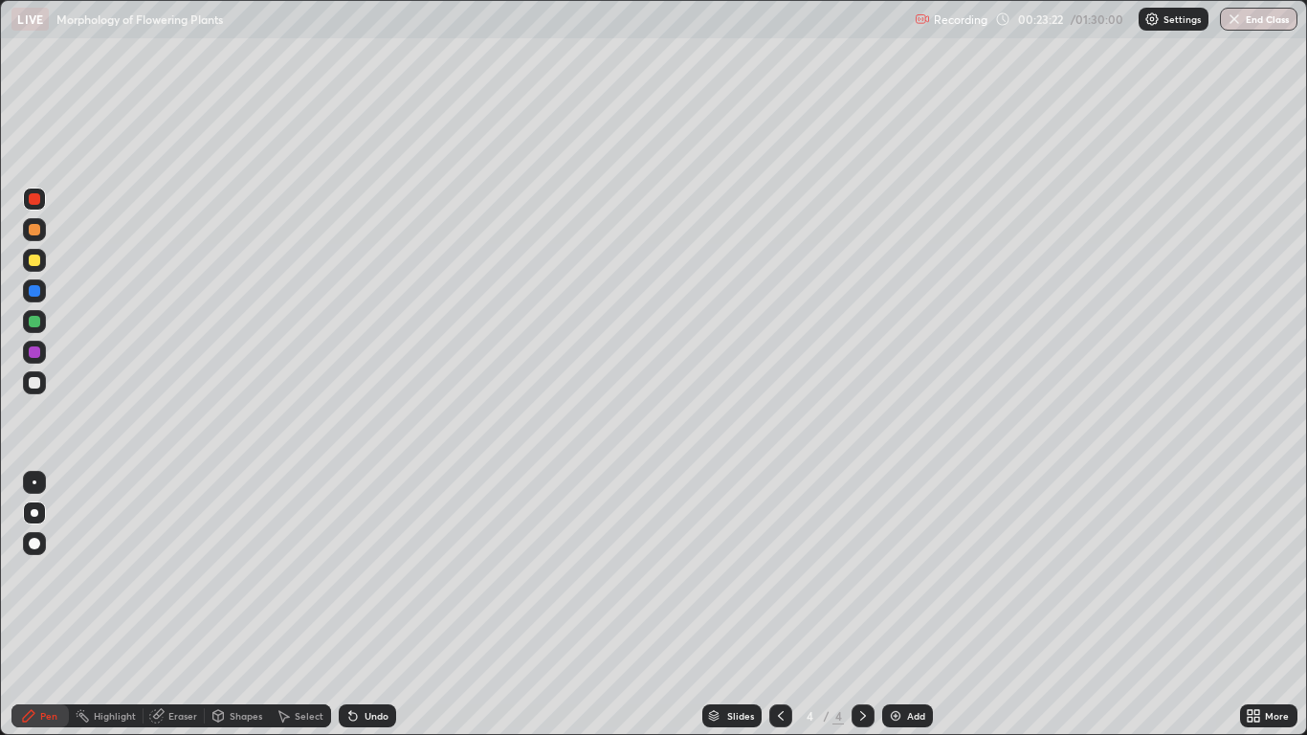
click at [34, 231] on div at bounding box center [34, 229] width 11 height 11
click at [38, 201] on div at bounding box center [34, 198] width 11 height 11
click at [368, 605] on div "Undo" at bounding box center [377, 716] width 24 height 10
click at [367, 605] on div "Undo" at bounding box center [377, 716] width 24 height 10
click at [370, 605] on div "Undo" at bounding box center [377, 716] width 24 height 10
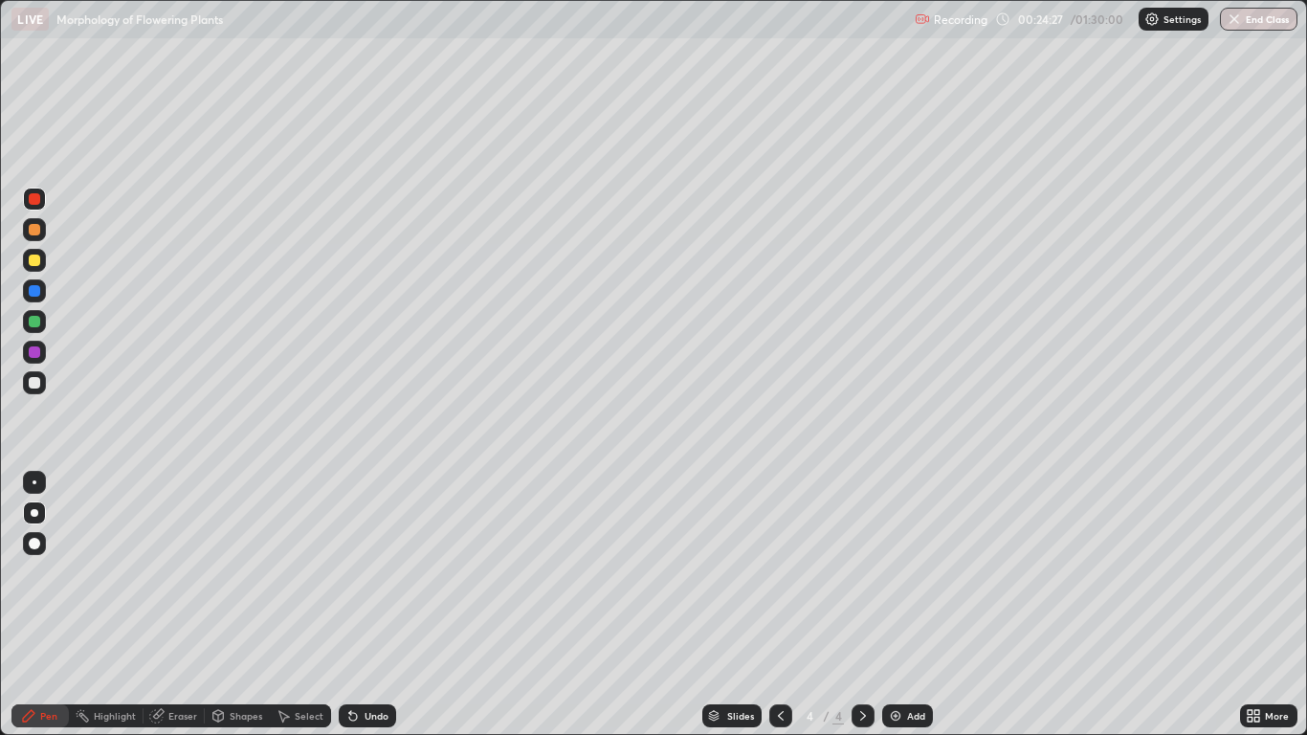
click at [365, 605] on div "Undo" at bounding box center [377, 716] width 24 height 10
click at [370, 605] on div "Undo" at bounding box center [377, 716] width 24 height 10
click at [372, 605] on div "Undo" at bounding box center [377, 716] width 24 height 10
click at [376, 605] on div "Undo" at bounding box center [377, 716] width 24 height 10
click at [376, 605] on div "Undo" at bounding box center [367, 715] width 57 height 23
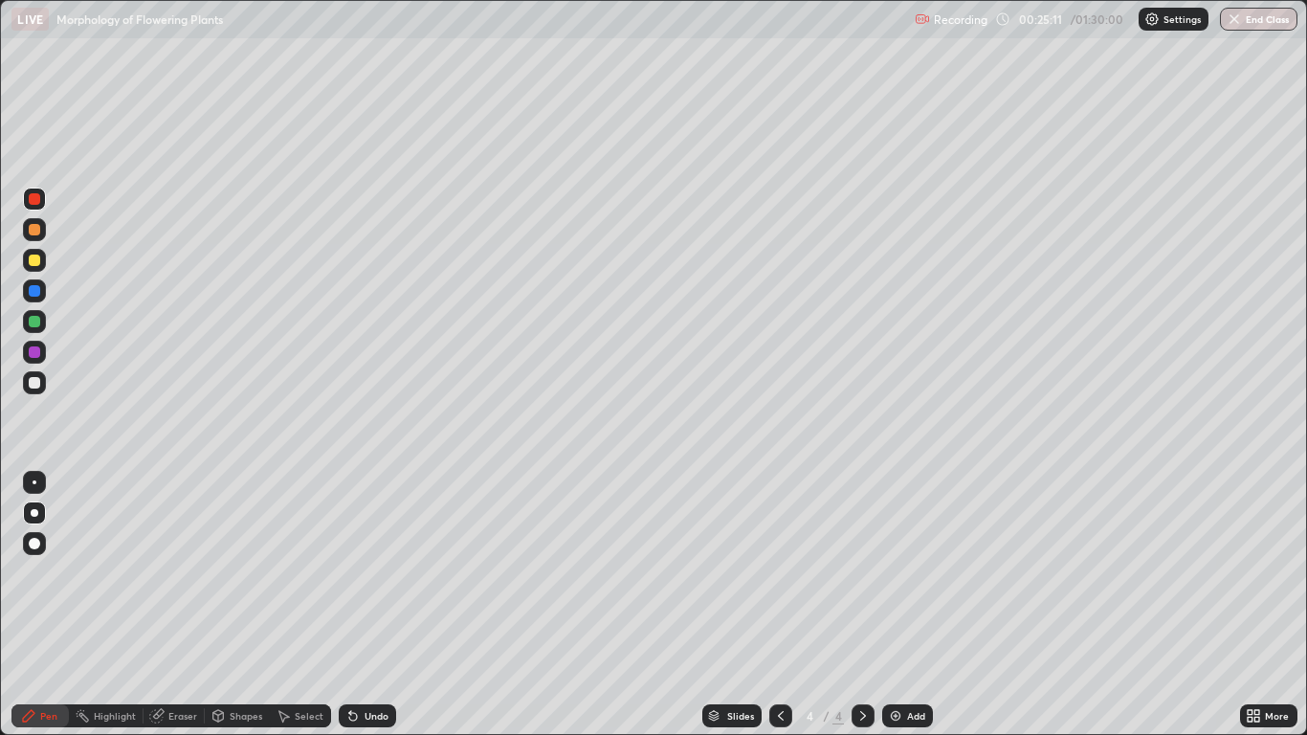
click at [377, 605] on div "Undo" at bounding box center [367, 715] width 57 height 23
click at [371, 605] on div "Undo" at bounding box center [377, 716] width 24 height 10
click at [372, 605] on div "Undo" at bounding box center [377, 716] width 24 height 10
click at [371, 605] on div "Undo" at bounding box center [377, 716] width 24 height 10
click at [370, 605] on div "Undo" at bounding box center [377, 716] width 24 height 10
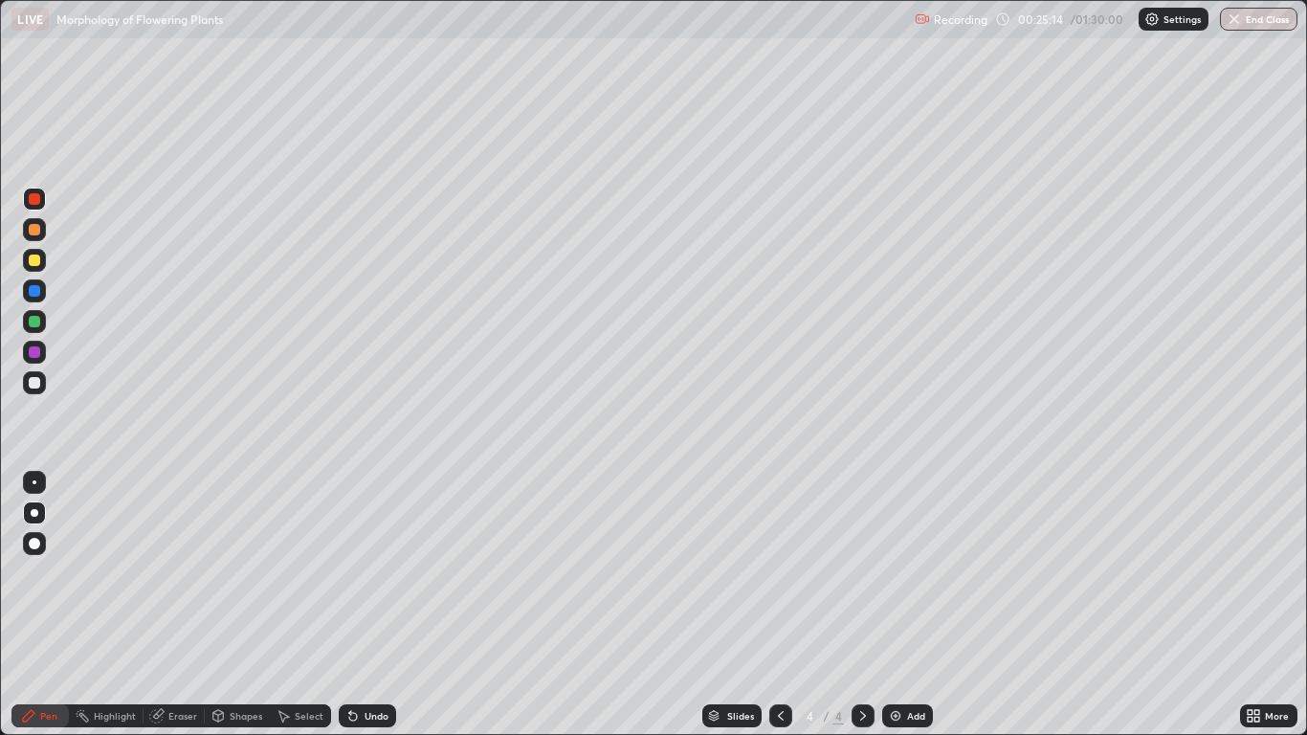
click at [374, 605] on div "Undo" at bounding box center [377, 716] width 24 height 10
click at [376, 605] on div "Undo" at bounding box center [377, 716] width 24 height 10
click at [373, 605] on div "Undo" at bounding box center [377, 716] width 24 height 10
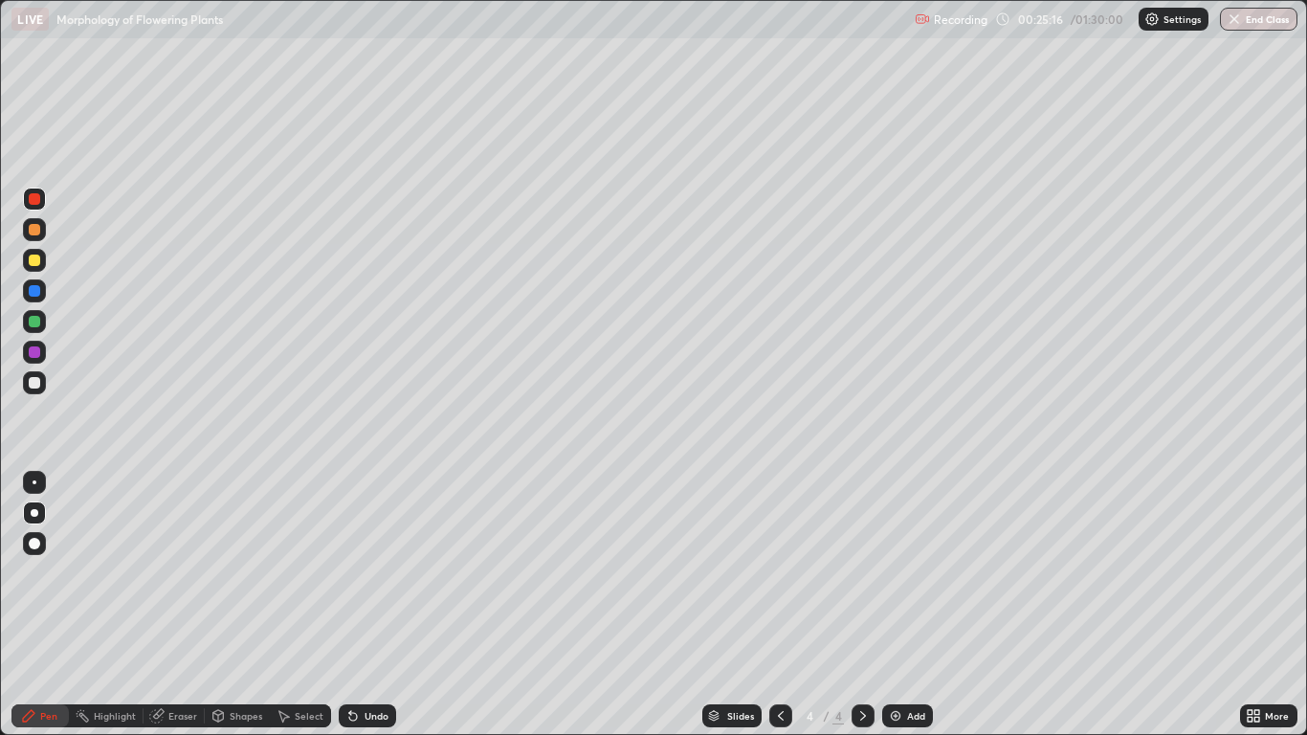
click at [376, 605] on div "Undo" at bounding box center [377, 716] width 24 height 10
click at [378, 605] on div "Undo" at bounding box center [377, 716] width 24 height 10
click at [377, 605] on div "Undo" at bounding box center [377, 716] width 24 height 10
click at [377, 605] on div "Undo" at bounding box center [367, 715] width 57 height 23
click at [378, 605] on div "Undo" at bounding box center [367, 715] width 57 height 23
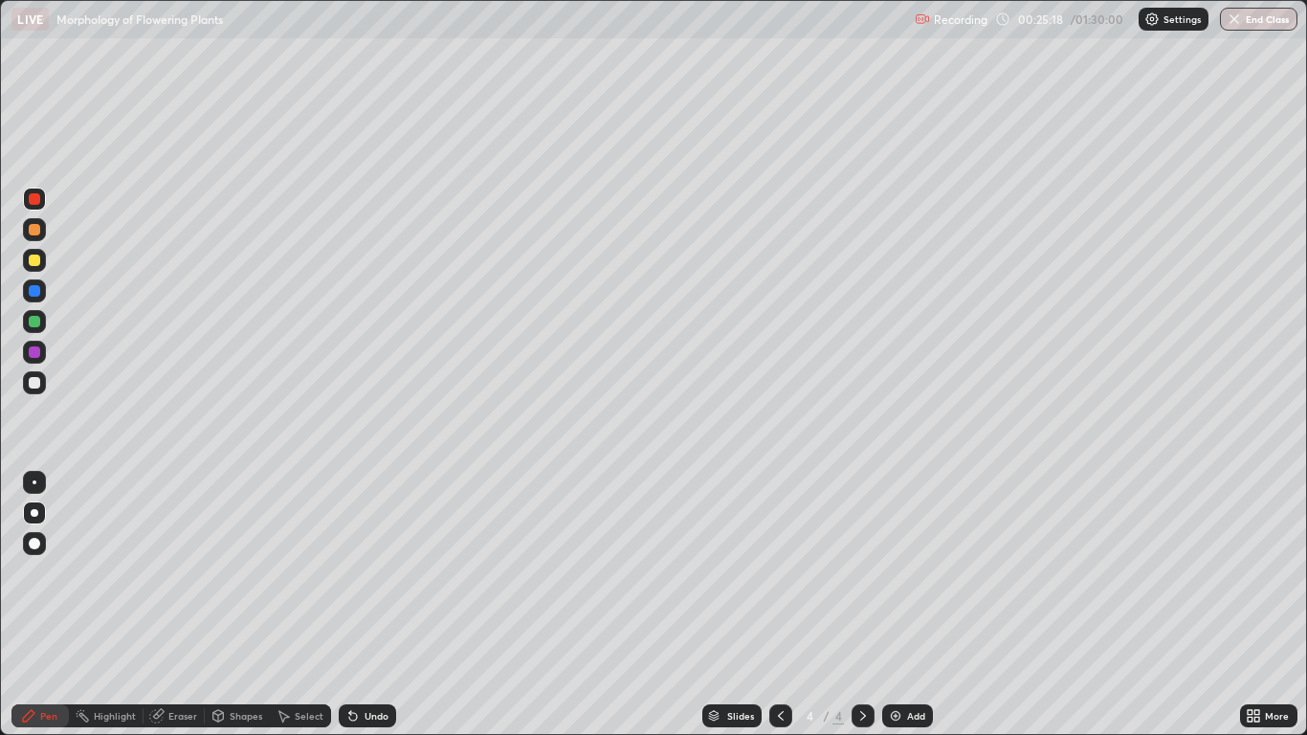
click at [378, 605] on div "Undo" at bounding box center [367, 715] width 57 height 23
click at [1249, 605] on icon at bounding box center [1253, 715] width 15 height 15
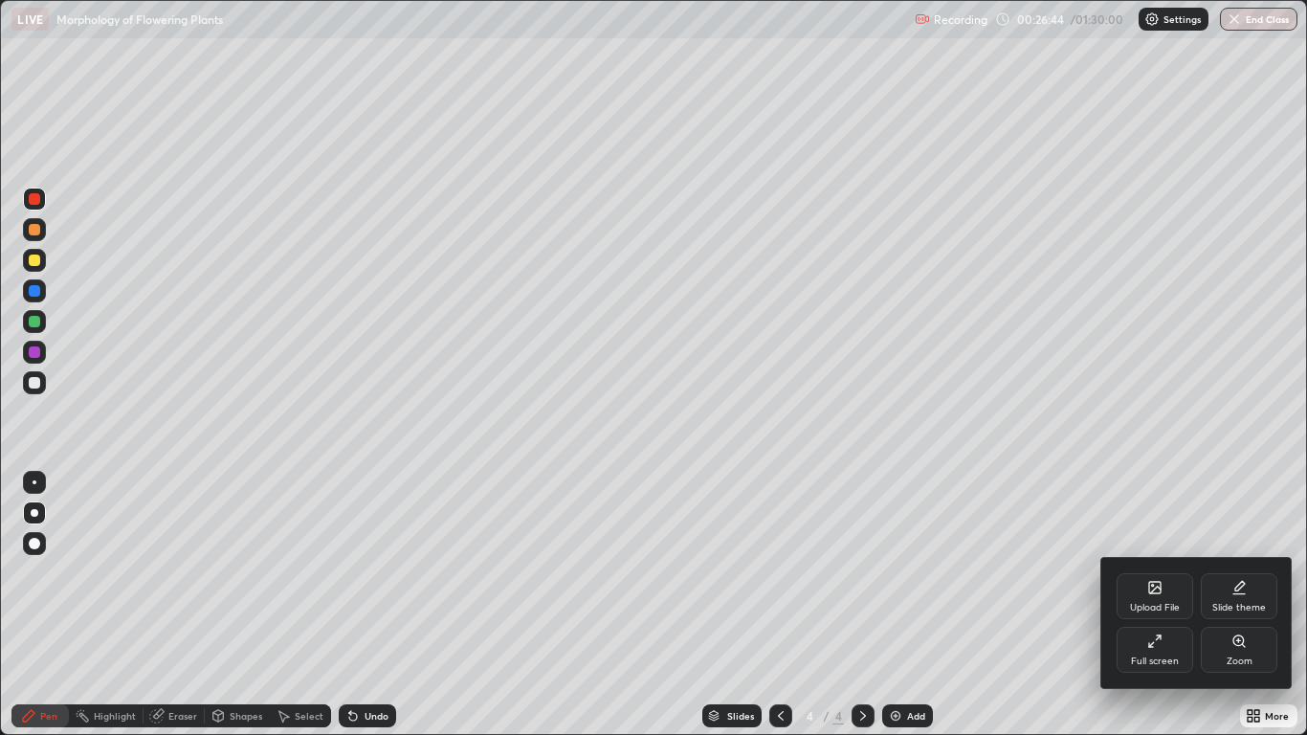
click at [1171, 605] on div "Full screen" at bounding box center [1155, 650] width 77 height 46
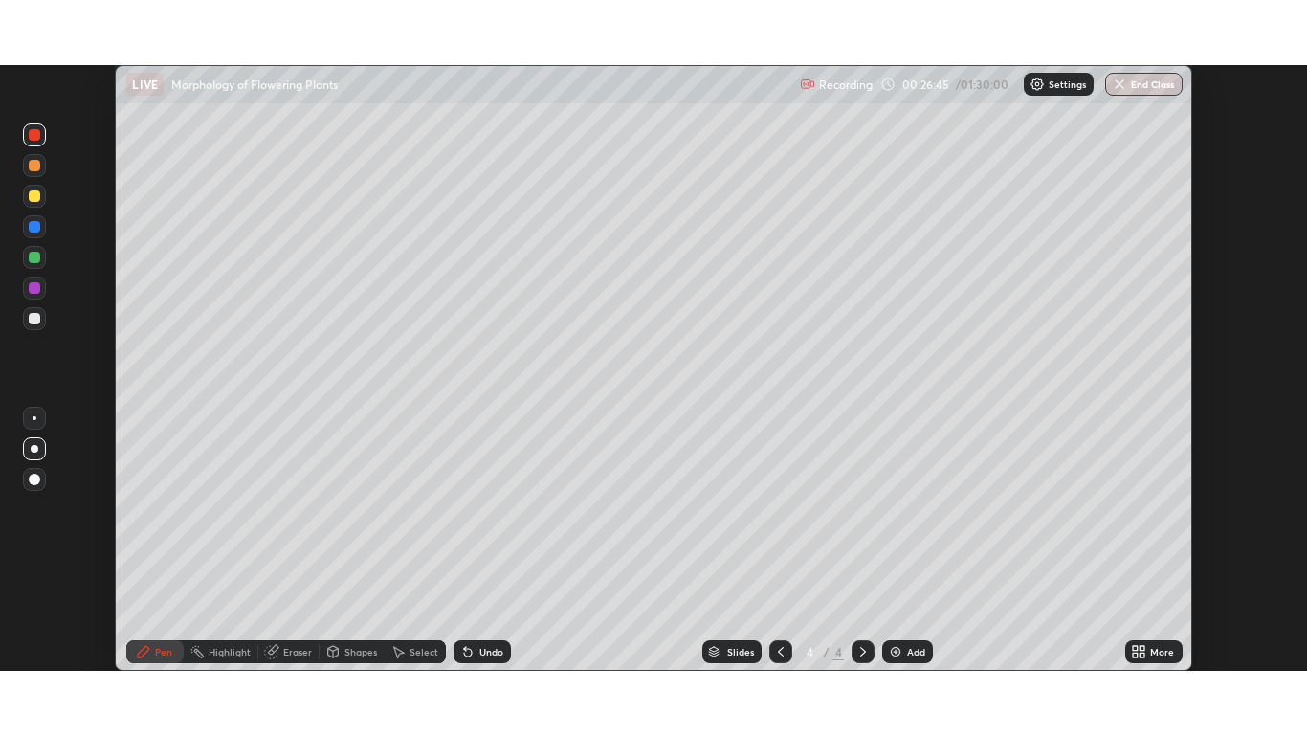
scroll to position [95111, 94409]
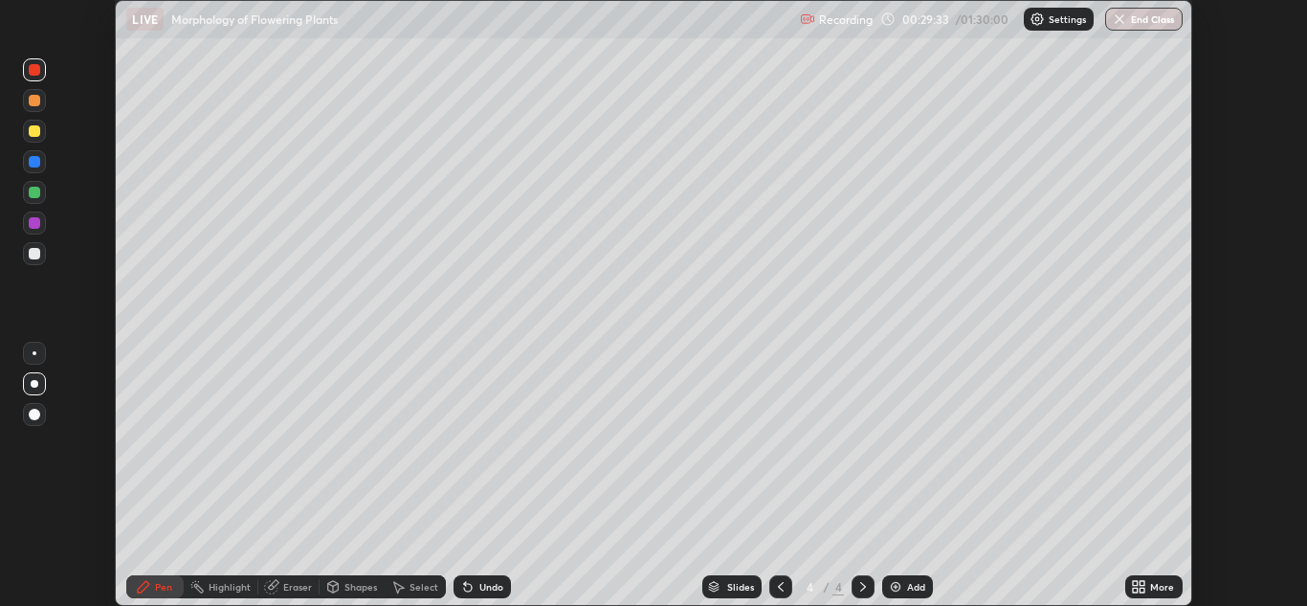
click at [1135, 587] on icon at bounding box center [1138, 586] width 15 height 15
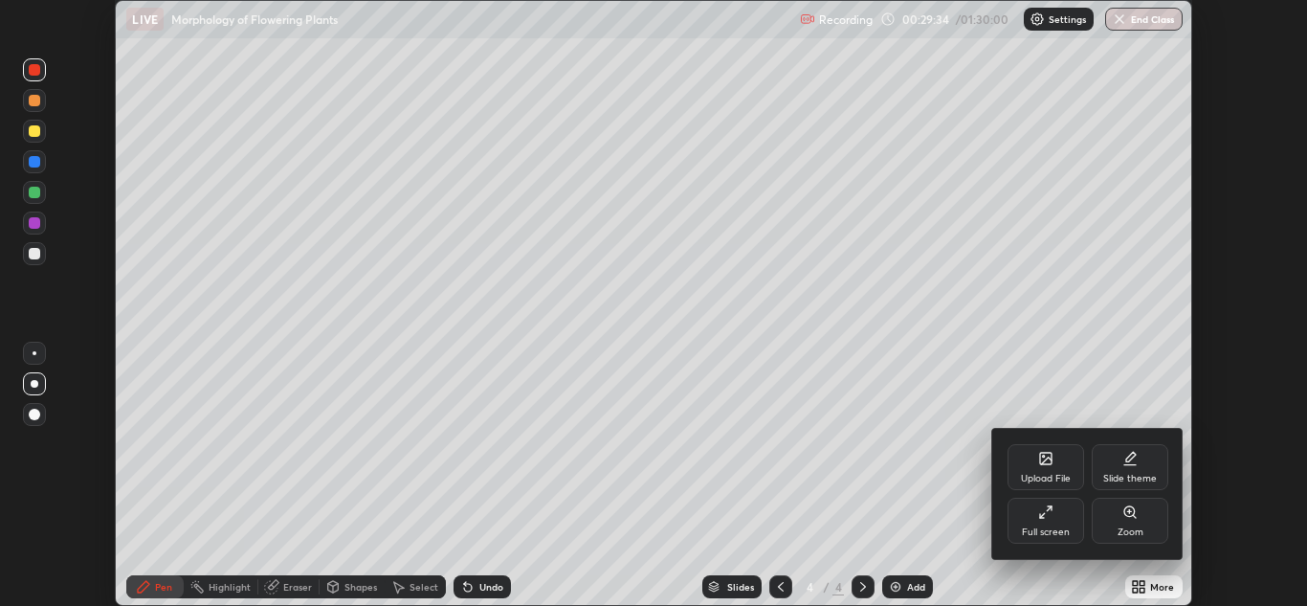
click at [1032, 520] on div "Full screen" at bounding box center [1046, 521] width 77 height 46
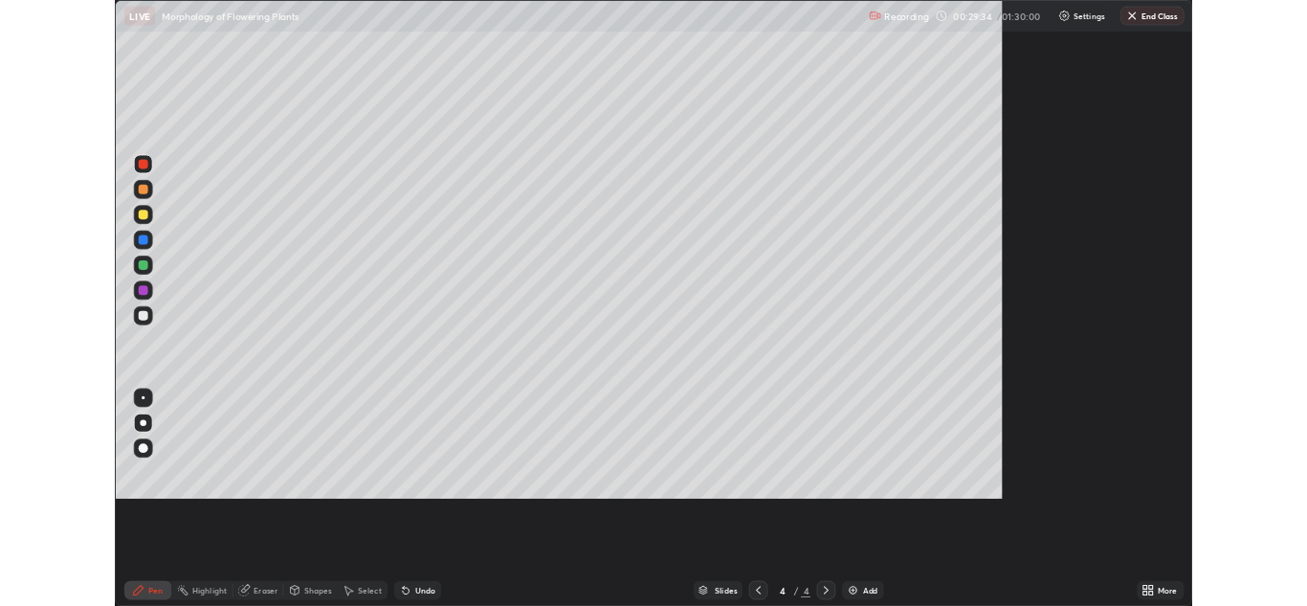
scroll to position [735, 1307]
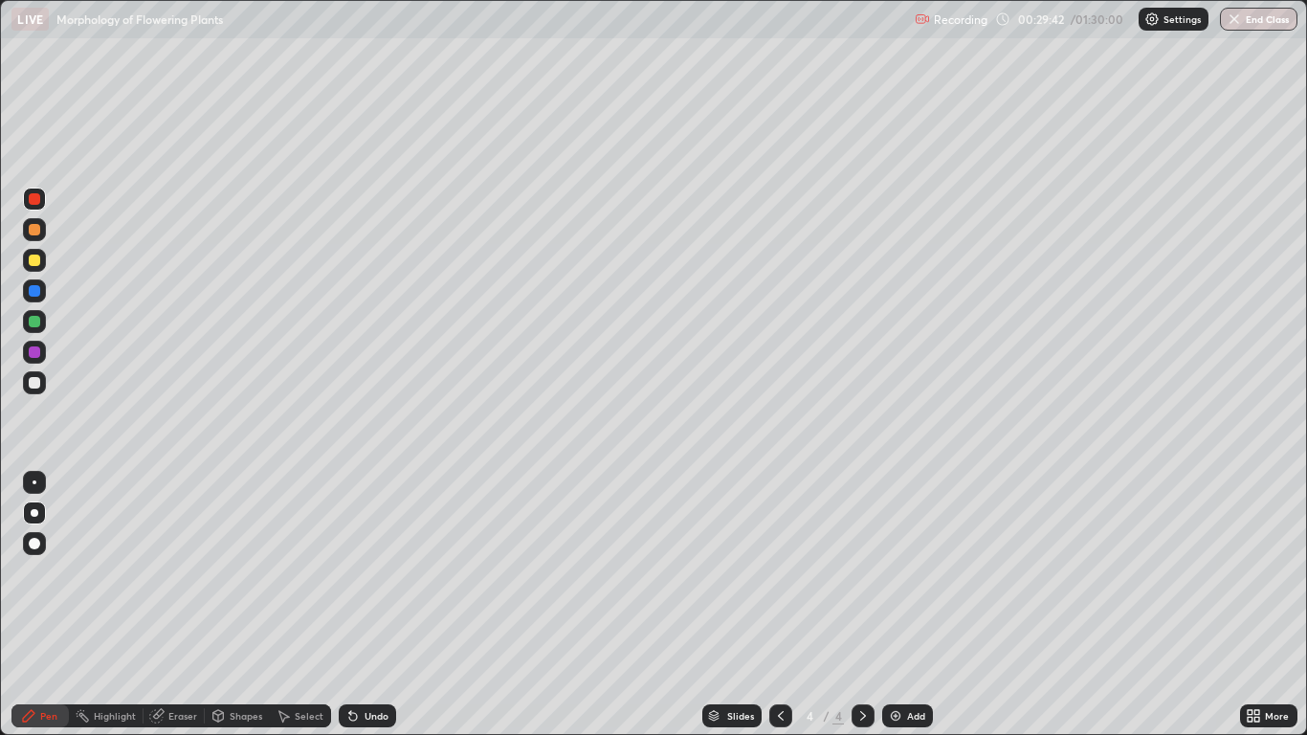
click at [911, 605] on div "Add" at bounding box center [916, 716] width 18 height 10
click at [56, 605] on div "Pen" at bounding box center [39, 715] width 57 height 23
click at [45, 354] on div at bounding box center [34, 352] width 23 height 23
click at [780, 605] on icon at bounding box center [780, 715] width 15 height 15
click at [865, 605] on icon at bounding box center [863, 715] width 15 height 15
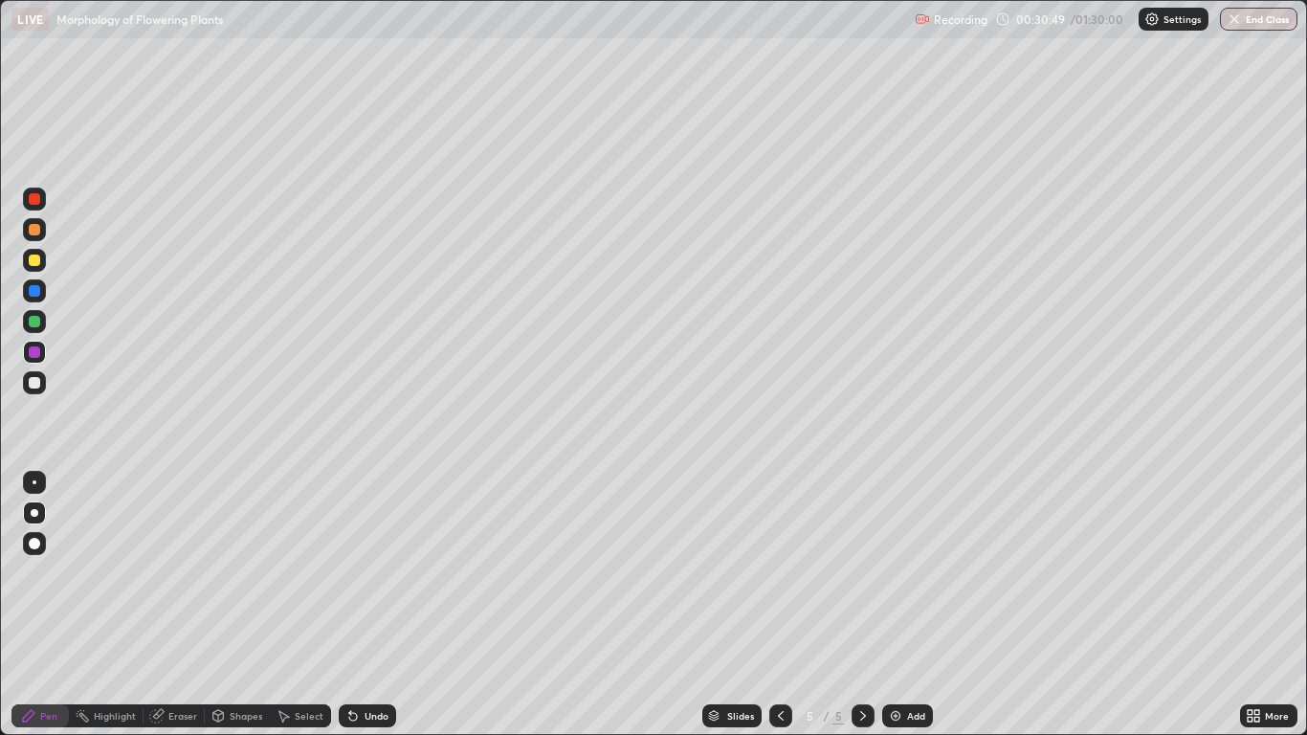
click at [41, 383] on div at bounding box center [34, 382] width 23 height 23
click at [377, 605] on div "Undo" at bounding box center [377, 716] width 24 height 10
click at [380, 605] on div "Undo" at bounding box center [377, 716] width 24 height 10
click at [41, 291] on div at bounding box center [34, 290] width 23 height 23
click at [35, 322] on div at bounding box center [34, 321] width 11 height 11
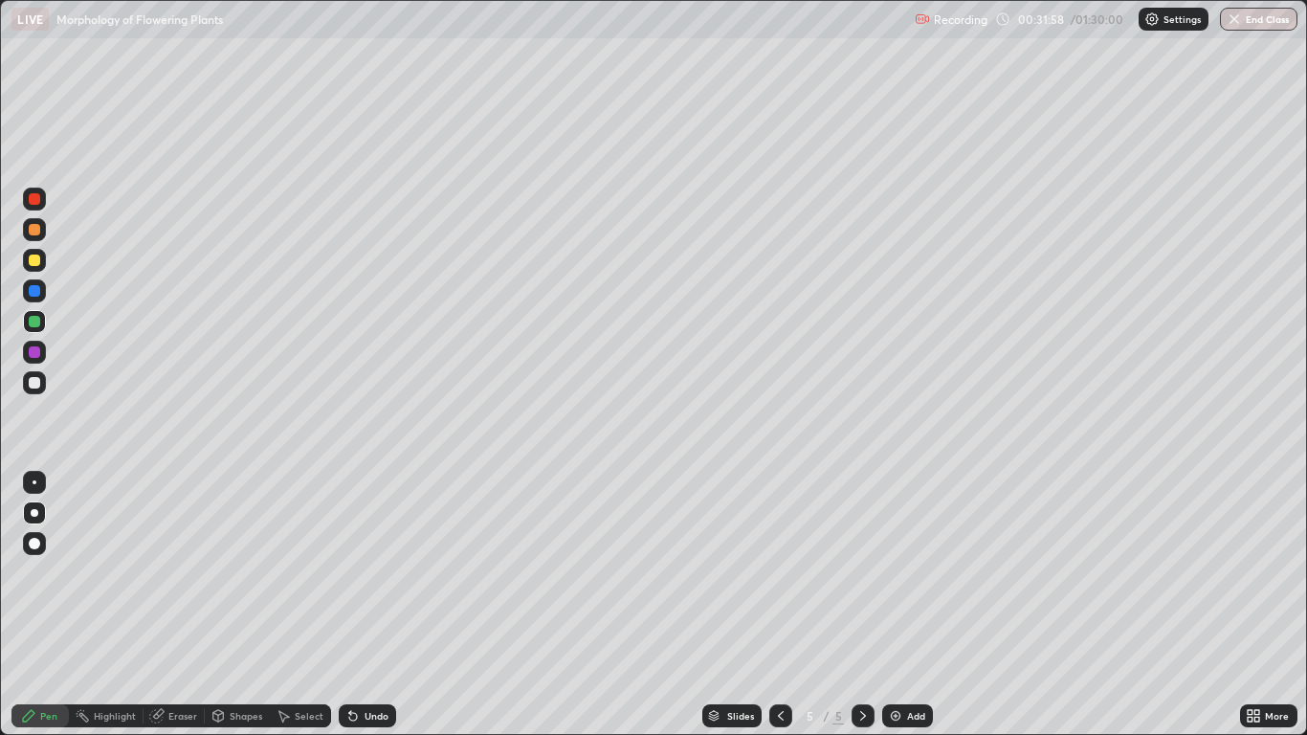
click at [375, 605] on div "Undo" at bounding box center [377, 716] width 24 height 10
click at [372, 605] on div "Undo" at bounding box center [377, 716] width 24 height 10
click at [368, 605] on div "Undo" at bounding box center [377, 716] width 24 height 10
click at [370, 605] on div "Undo" at bounding box center [377, 716] width 24 height 10
click at [374, 605] on div "Undo" at bounding box center [377, 716] width 24 height 10
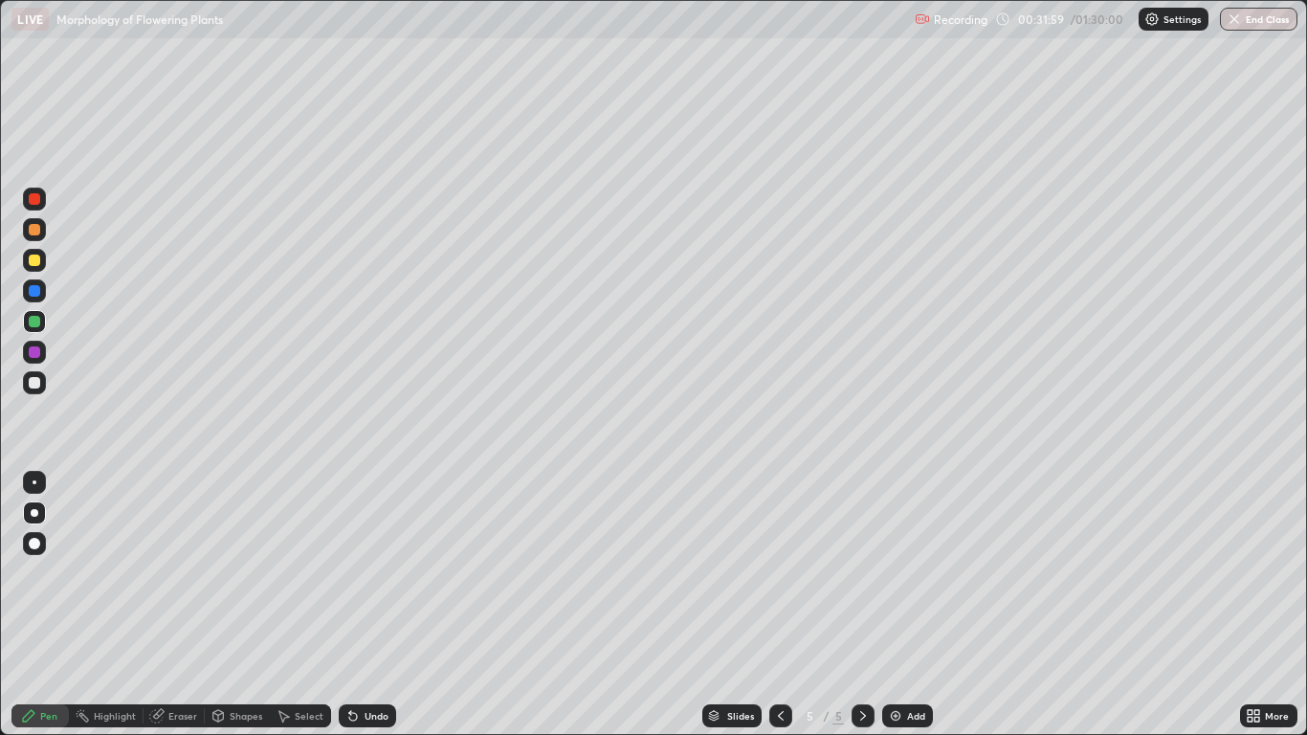
click at [383, 605] on div "Undo" at bounding box center [367, 715] width 57 height 23
click at [375, 605] on div "Undo" at bounding box center [367, 715] width 57 height 23
click at [386, 605] on div "Undo" at bounding box center [367, 715] width 57 height 23
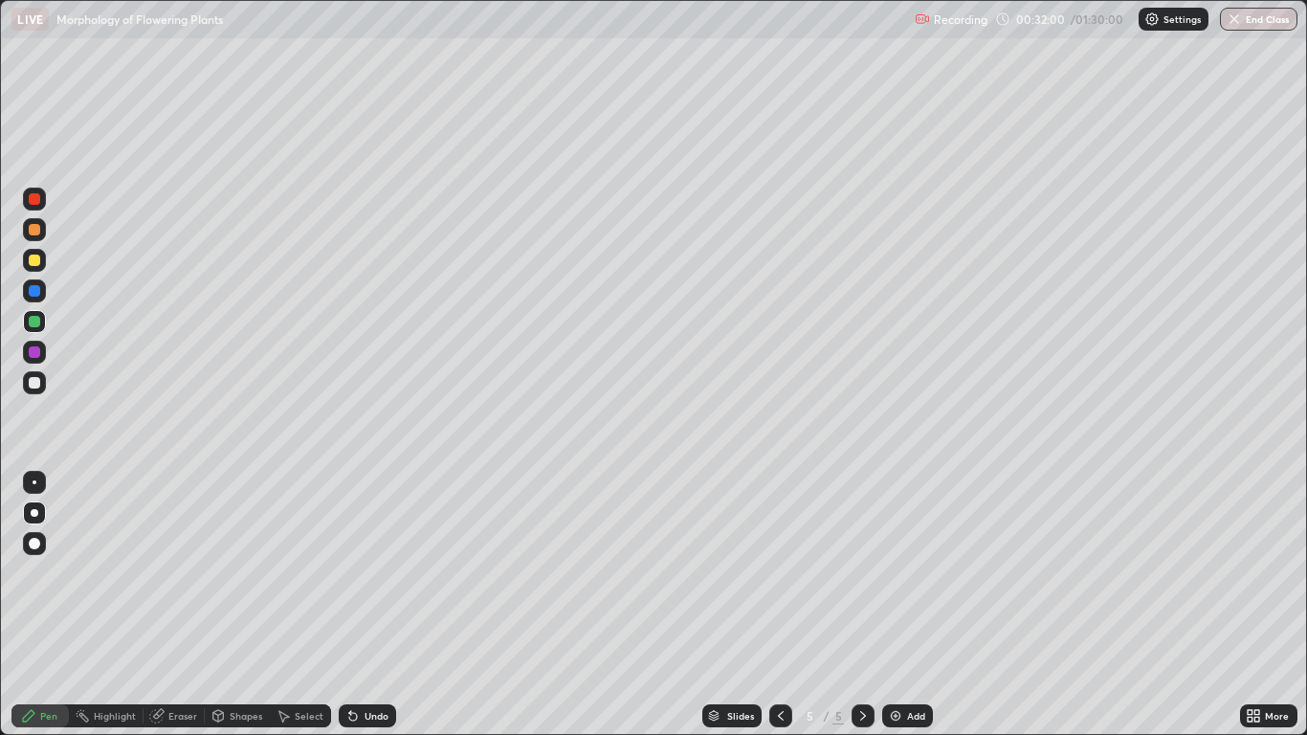
click at [391, 605] on div "Undo" at bounding box center [367, 715] width 57 height 23
click at [383, 605] on div "Undo" at bounding box center [377, 716] width 24 height 10
click at [377, 605] on div "Undo" at bounding box center [377, 716] width 24 height 10
click at [34, 230] on div at bounding box center [34, 229] width 11 height 11
click at [379, 605] on div "Undo" at bounding box center [367, 715] width 57 height 23
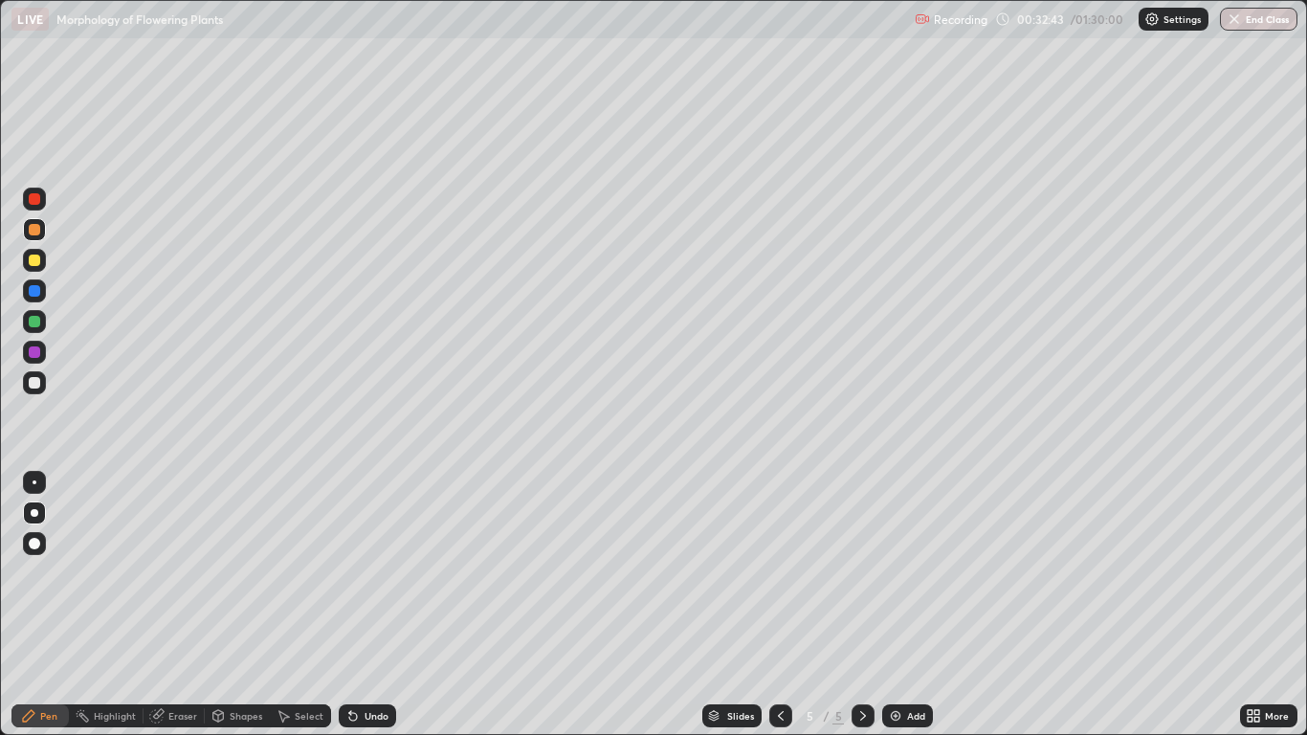
click at [390, 605] on div "Undo" at bounding box center [367, 715] width 57 height 23
click at [38, 321] on div at bounding box center [34, 321] width 11 height 11
click at [35, 382] on div at bounding box center [34, 382] width 11 height 11
click at [34, 323] on div at bounding box center [34, 321] width 11 height 11
click at [43, 360] on div at bounding box center [34, 352] width 23 height 23
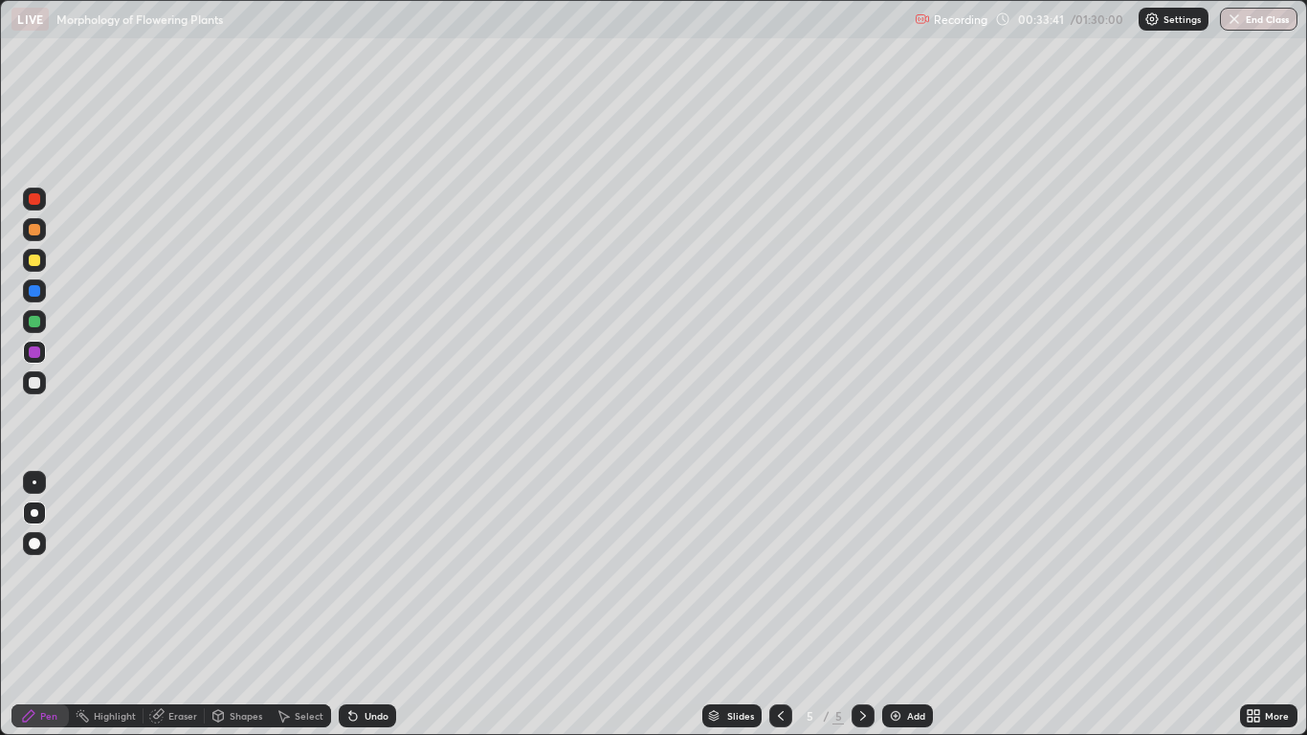
click at [29, 265] on div at bounding box center [34, 260] width 23 height 23
click at [35, 321] on div at bounding box center [34, 321] width 11 height 11
click at [41, 540] on div at bounding box center [34, 543] width 23 height 23
click at [35, 291] on div at bounding box center [34, 290] width 11 height 11
click at [37, 323] on div at bounding box center [34, 321] width 11 height 11
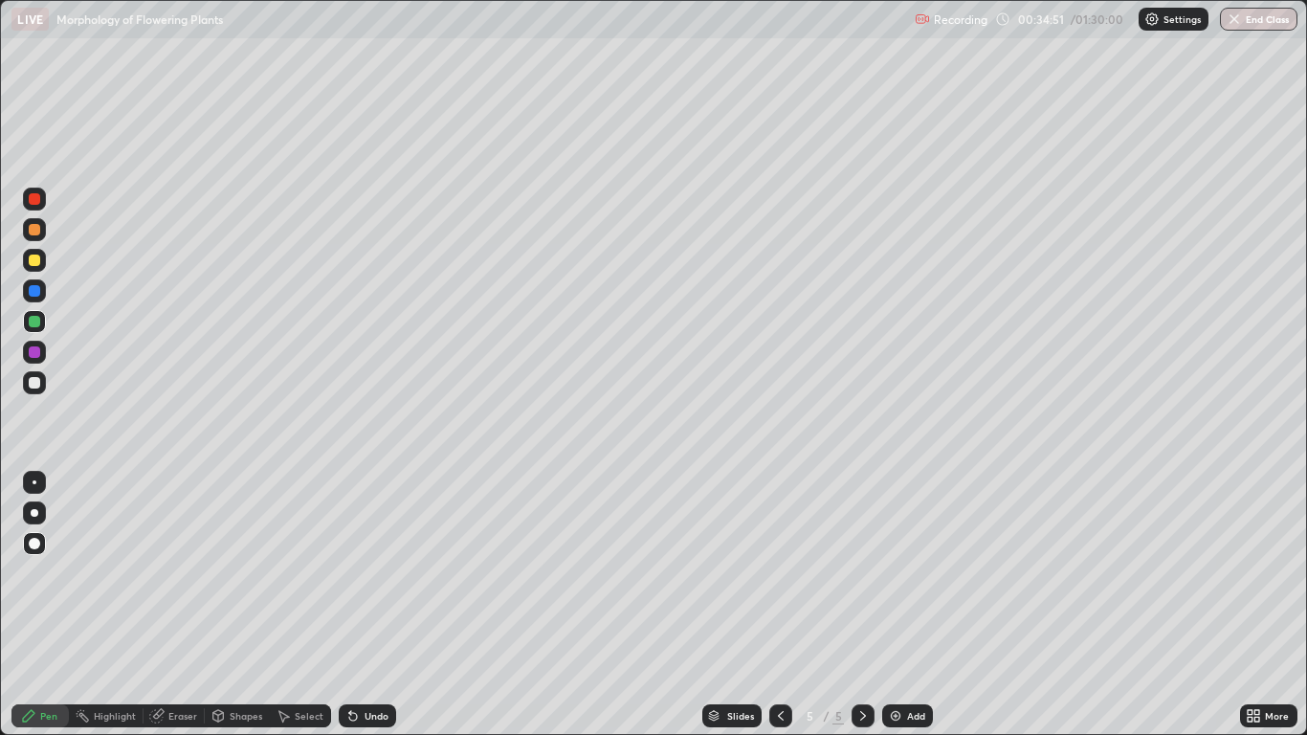
click at [38, 324] on div at bounding box center [34, 321] width 11 height 11
click at [360, 605] on div "Undo" at bounding box center [367, 715] width 57 height 23
click at [40, 300] on div at bounding box center [34, 290] width 23 height 23
click at [34, 513] on div at bounding box center [35, 513] width 8 height 8
click at [378, 605] on div "Undo" at bounding box center [377, 716] width 24 height 10
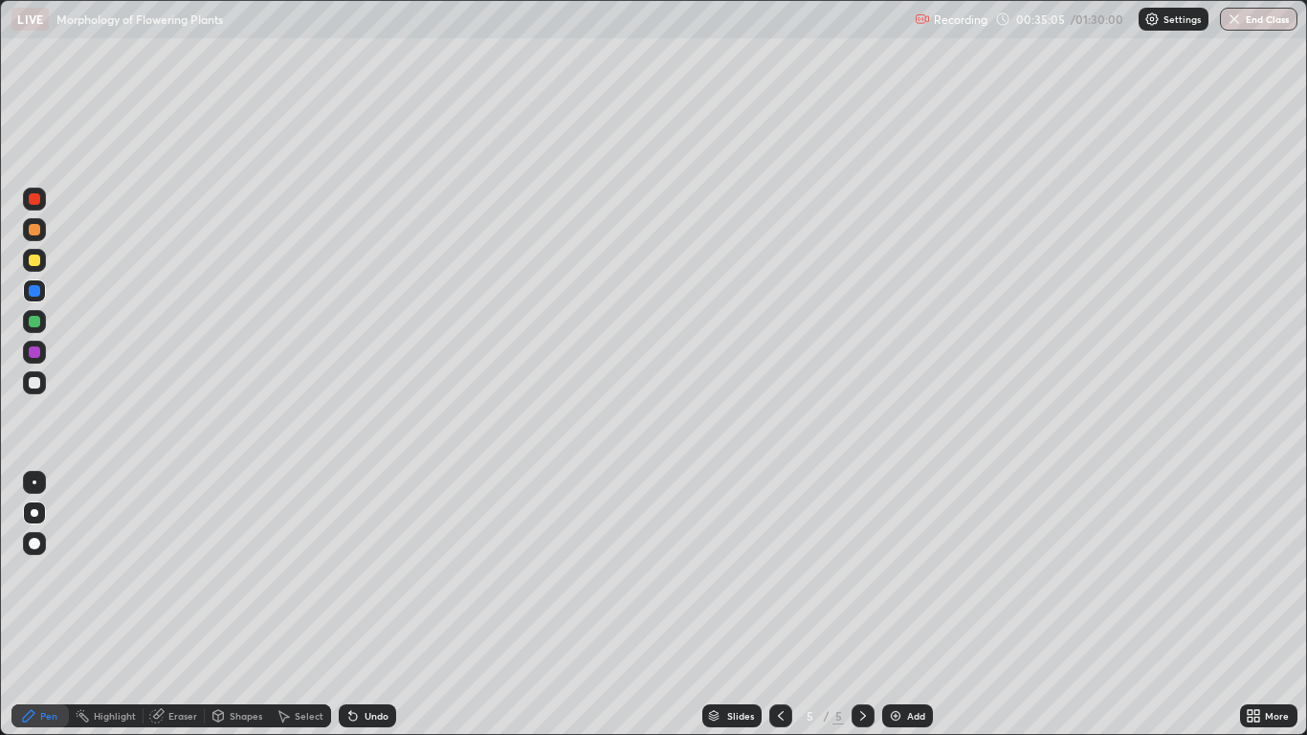
click at [374, 605] on div "Undo" at bounding box center [367, 715] width 57 height 23
click at [44, 393] on div at bounding box center [34, 383] width 23 height 31
click at [367, 605] on div "Undo" at bounding box center [377, 716] width 24 height 10
click at [379, 605] on div "Undo" at bounding box center [377, 716] width 24 height 10
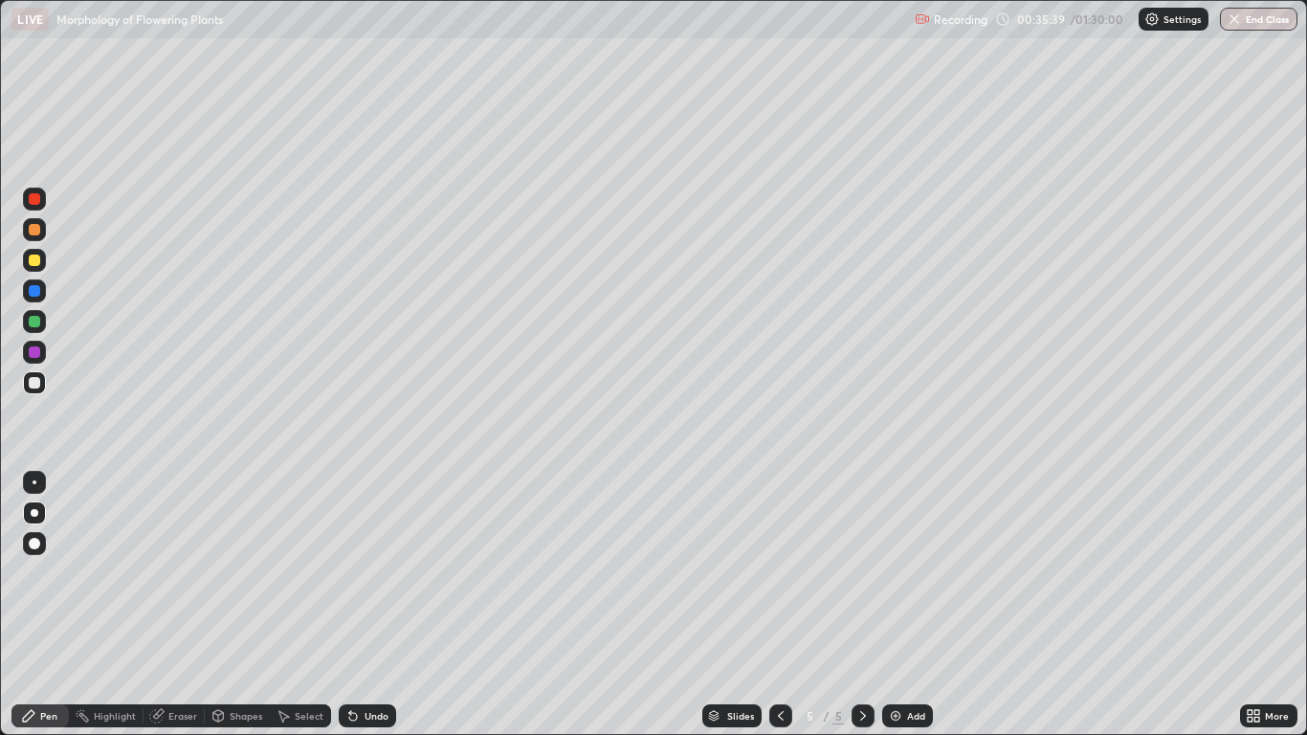
click at [36, 323] on div at bounding box center [34, 321] width 11 height 11
click at [39, 288] on div at bounding box center [34, 290] width 11 height 11
click at [904, 605] on div "Add" at bounding box center [908, 715] width 51 height 23
click at [30, 382] on div at bounding box center [34, 382] width 11 height 11
click at [35, 230] on div at bounding box center [34, 229] width 11 height 11
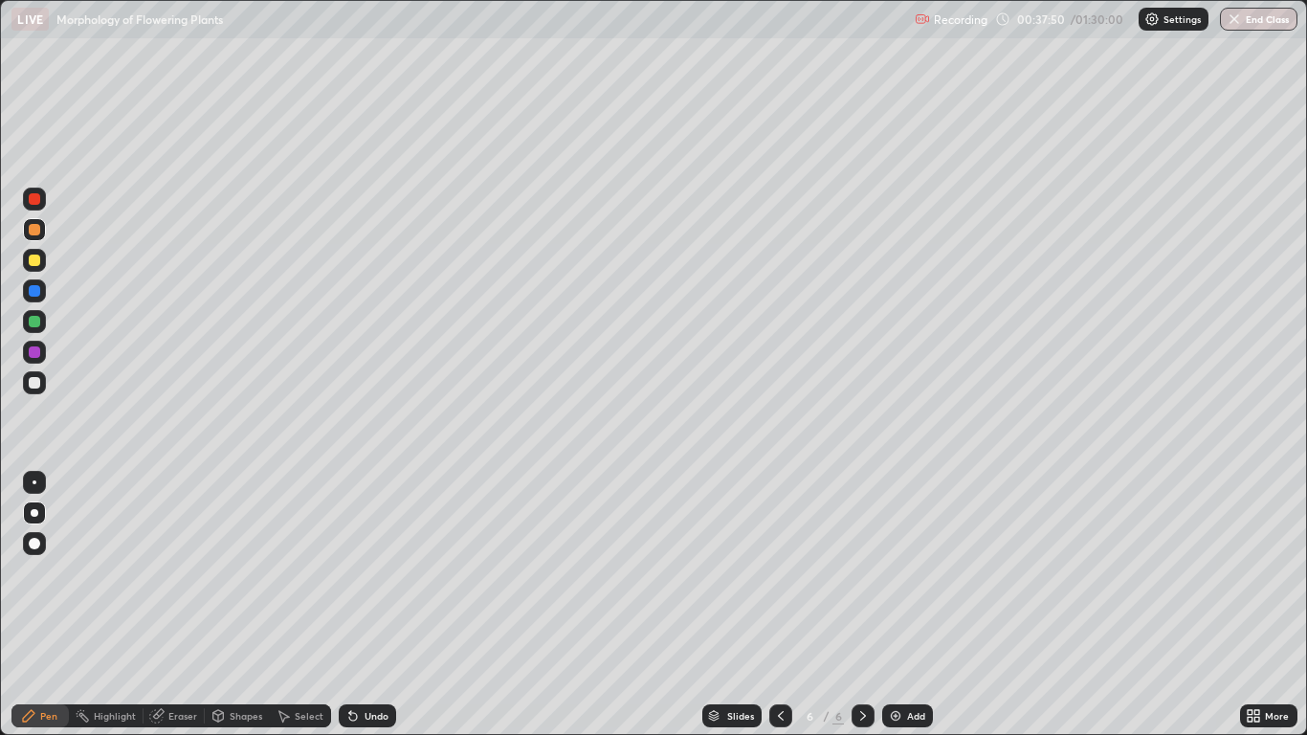
click at [778, 605] on icon at bounding box center [780, 715] width 15 height 15
click at [862, 605] on icon at bounding box center [863, 715] width 15 height 15
click at [41, 355] on div at bounding box center [34, 352] width 23 height 23
click at [35, 322] on div at bounding box center [34, 321] width 11 height 11
click at [1240, 605] on div "More" at bounding box center [1268, 715] width 57 height 23
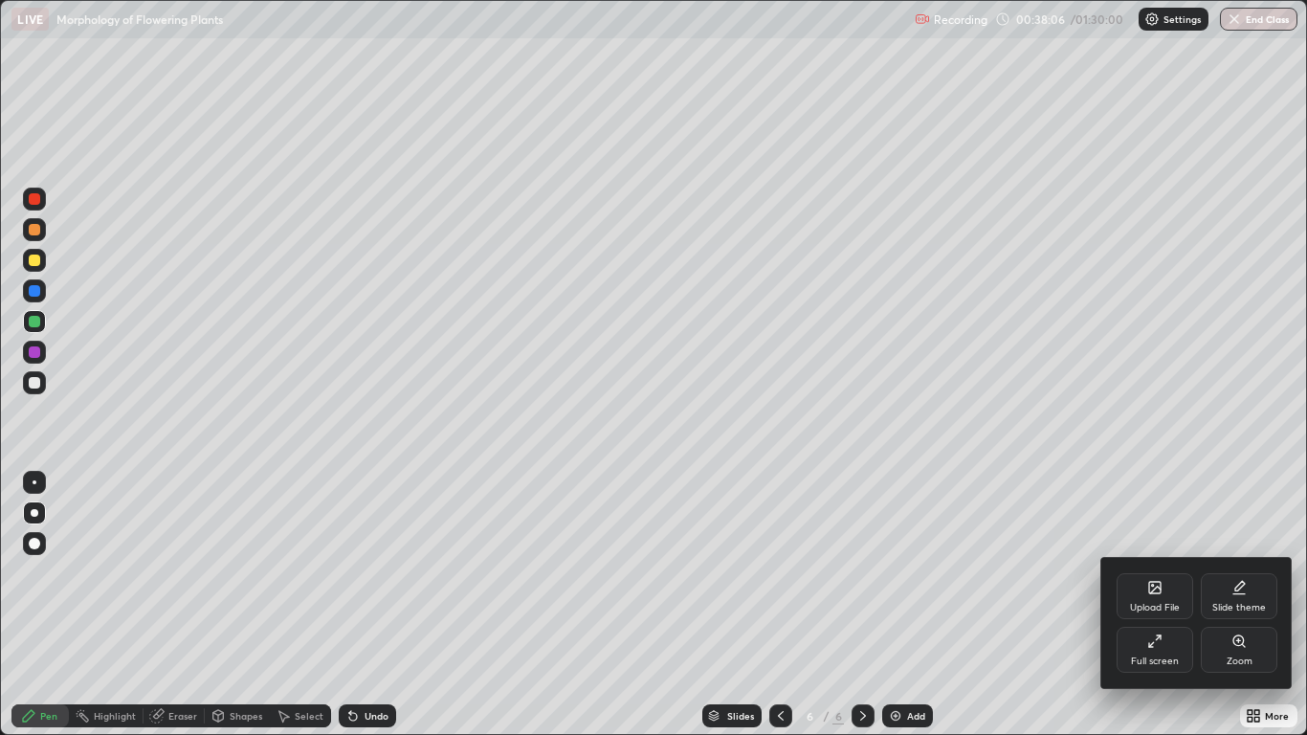
click at [1158, 605] on div "Full screen" at bounding box center [1155, 662] width 48 height 10
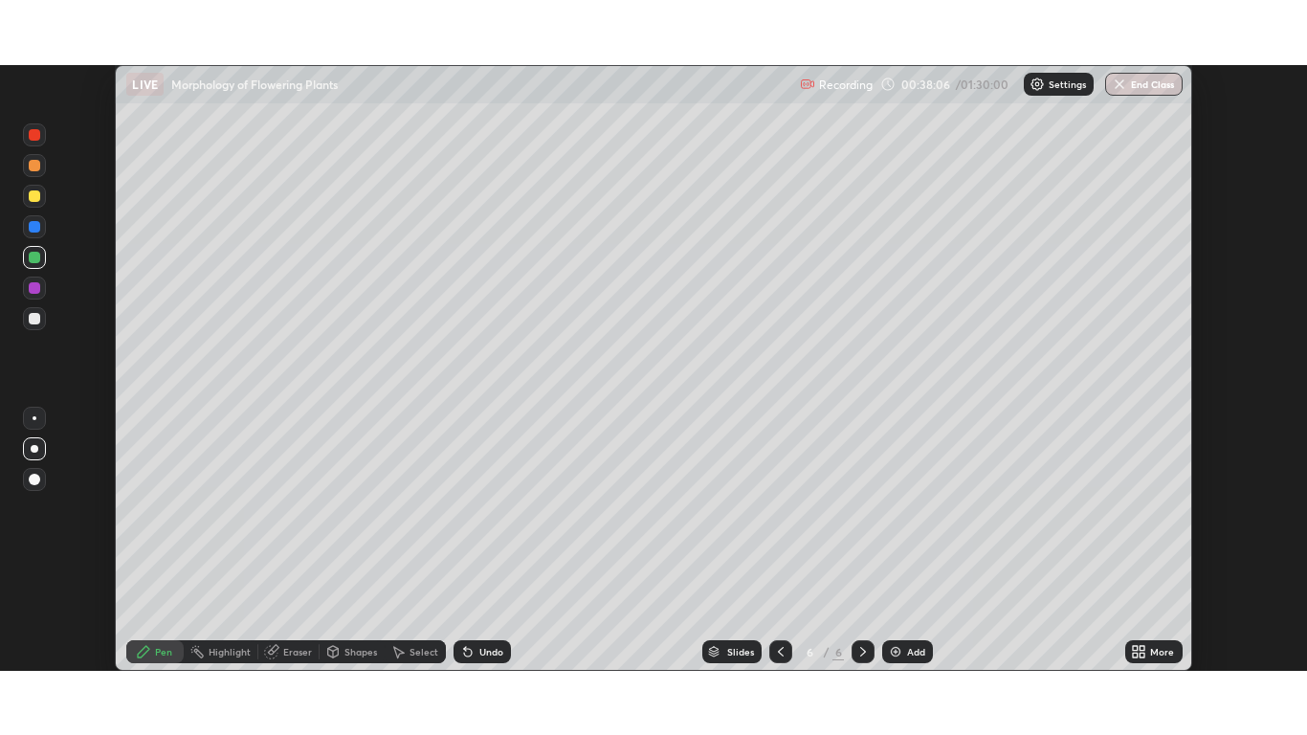
scroll to position [95111, 94409]
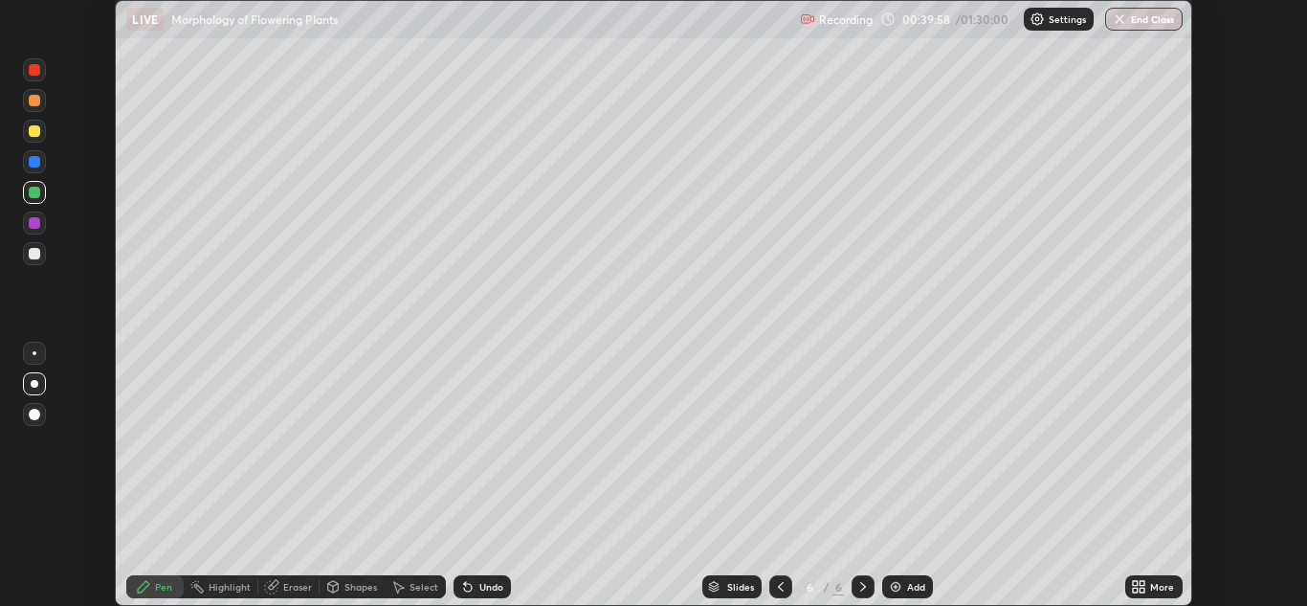
click at [1151, 582] on div "More" at bounding box center [1163, 587] width 24 height 10
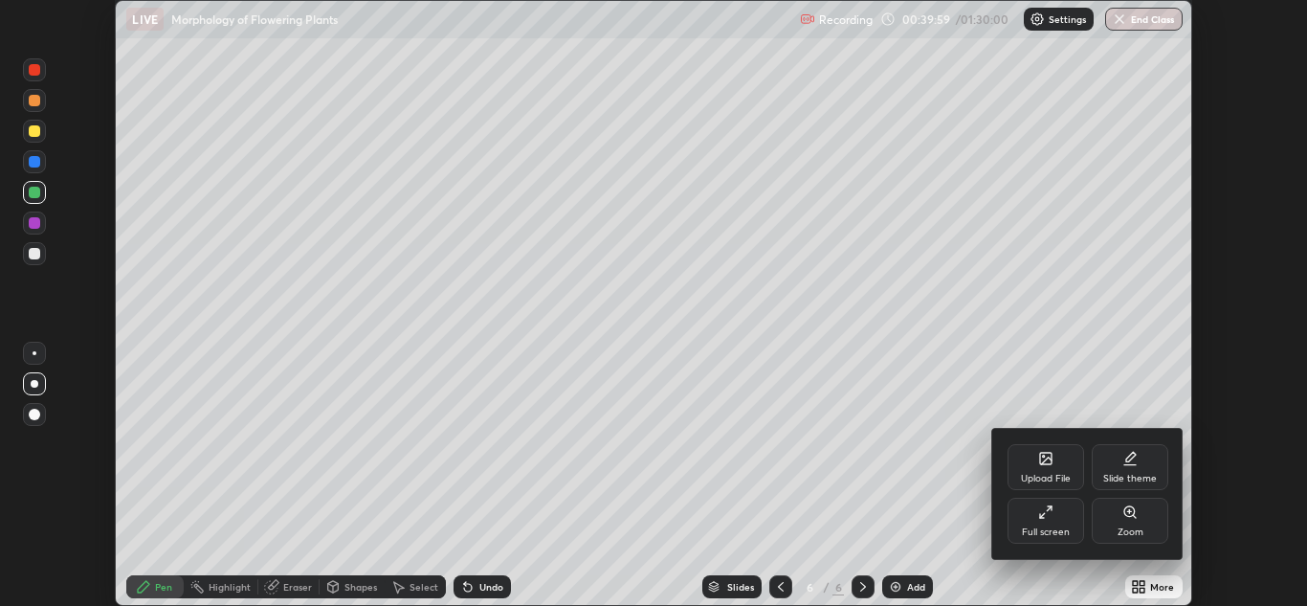
click at [1049, 520] on div "Full screen" at bounding box center [1046, 521] width 77 height 46
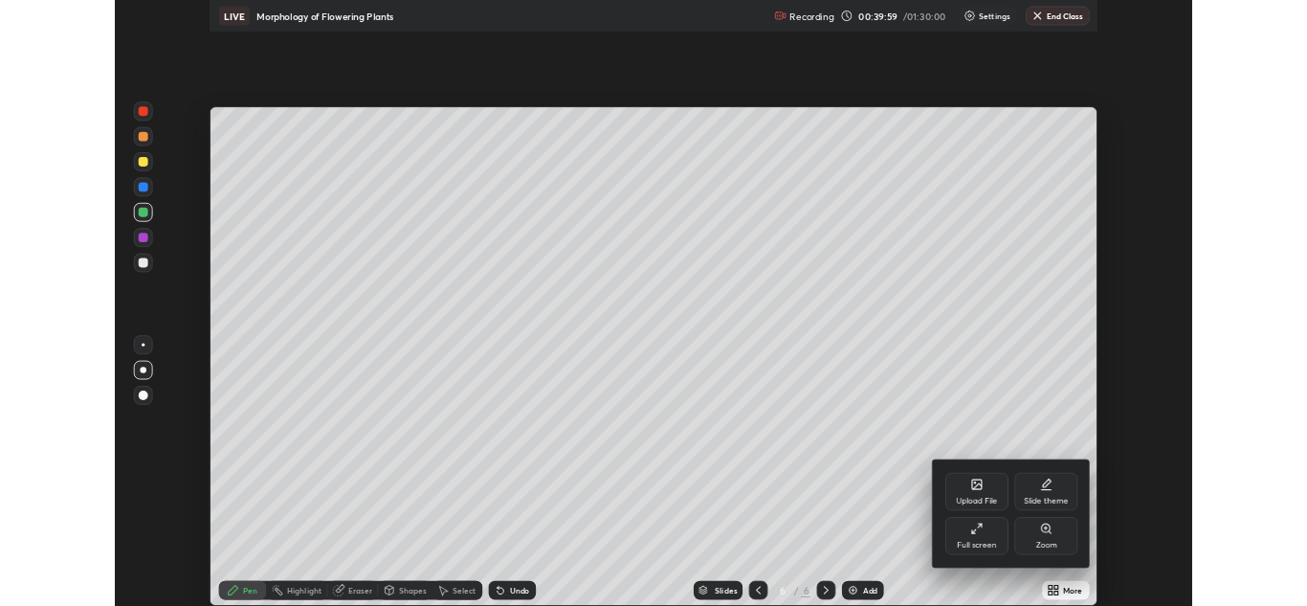
scroll to position [735, 1307]
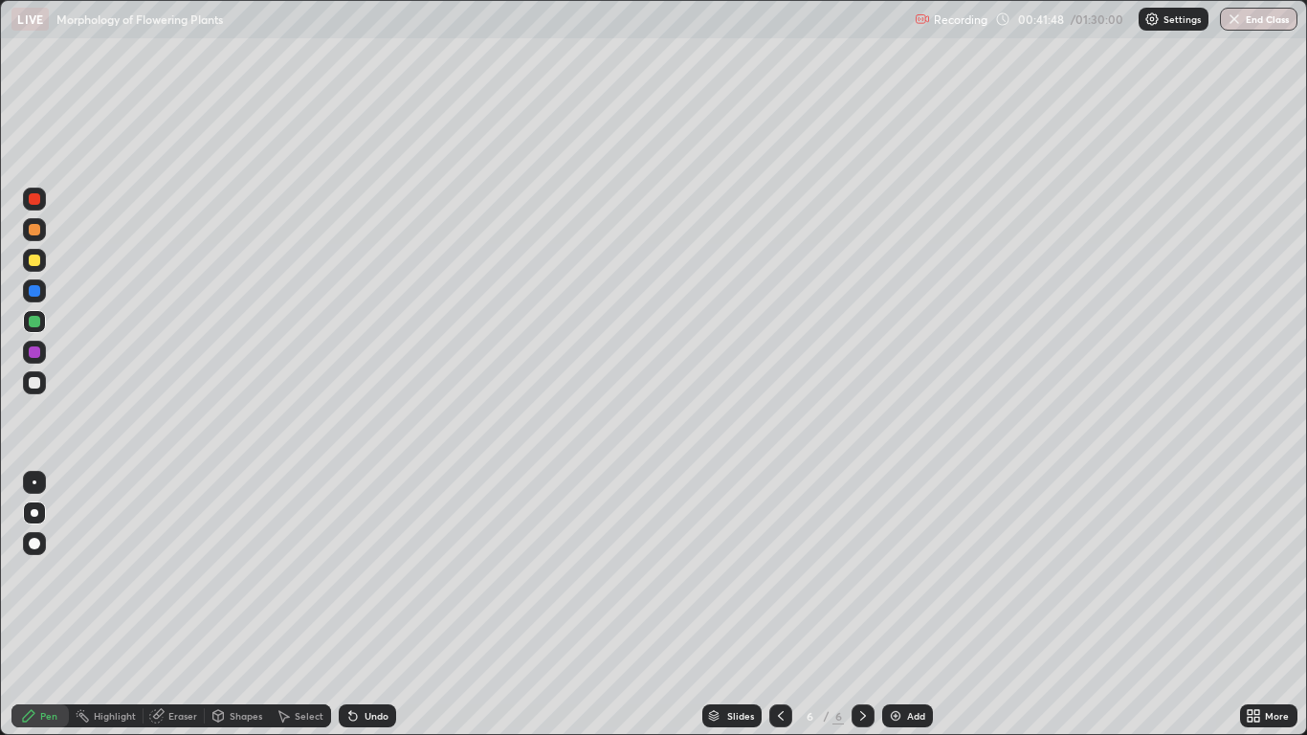
click at [41, 292] on div at bounding box center [34, 290] width 23 height 23
click at [42, 381] on div at bounding box center [34, 382] width 23 height 23
click at [369, 605] on div "Undo" at bounding box center [367, 715] width 57 height 23
click at [388, 605] on div "Undo" at bounding box center [367, 715] width 57 height 23
click at [35, 291] on div at bounding box center [34, 290] width 11 height 11
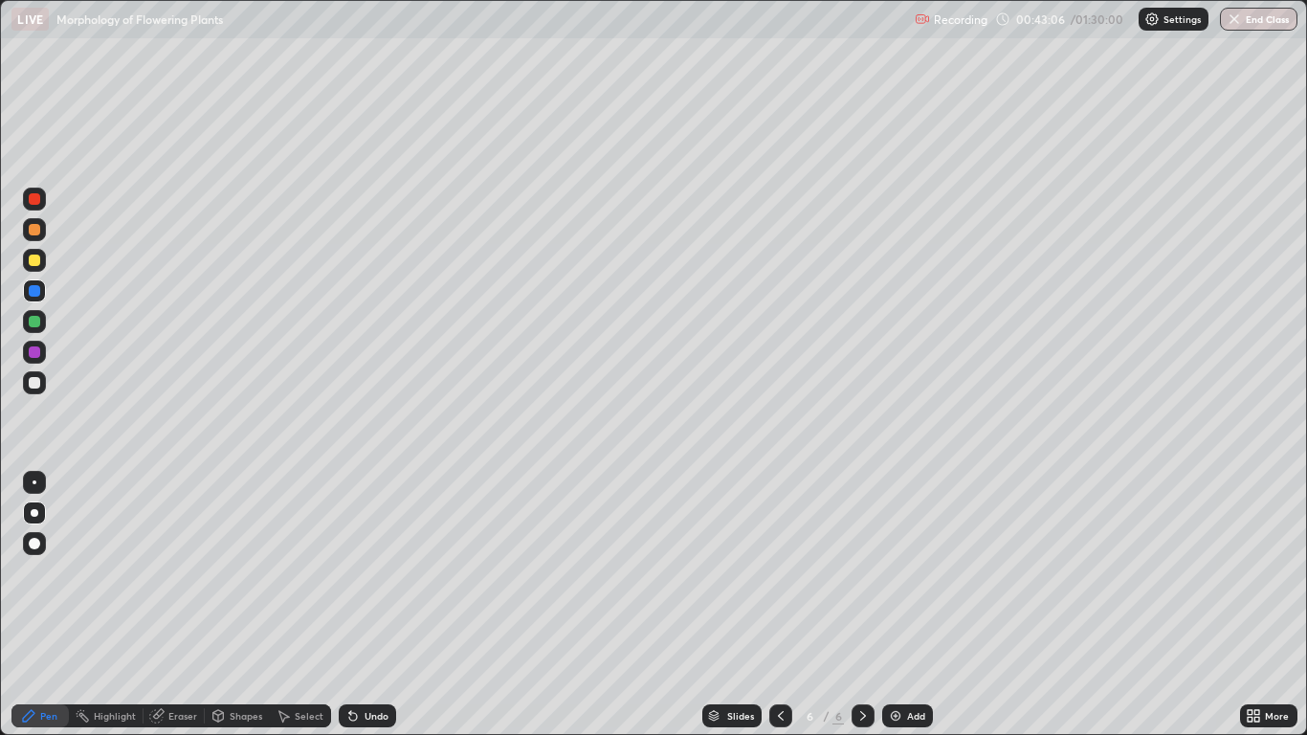
click at [349, 605] on icon at bounding box center [350, 712] width 2 height 2
click at [34, 231] on div at bounding box center [34, 229] width 11 height 11
click at [379, 605] on div "Undo" at bounding box center [377, 716] width 24 height 10
click at [38, 321] on div at bounding box center [34, 321] width 11 height 11
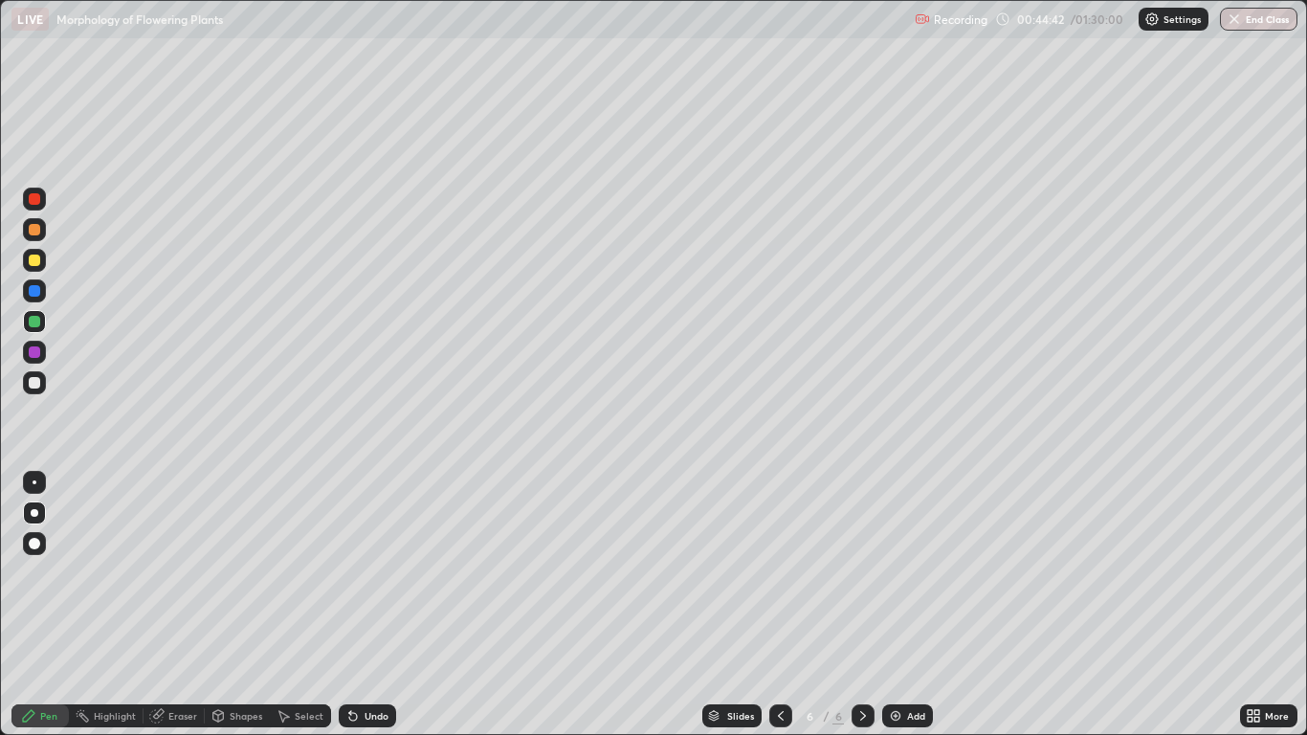
click at [39, 237] on div at bounding box center [34, 229] width 23 height 23
click at [43, 294] on div at bounding box center [34, 290] width 23 height 23
click at [36, 383] on div at bounding box center [34, 382] width 11 height 11
click at [45, 199] on div at bounding box center [34, 199] width 23 height 23
click at [43, 237] on div at bounding box center [34, 229] width 23 height 23
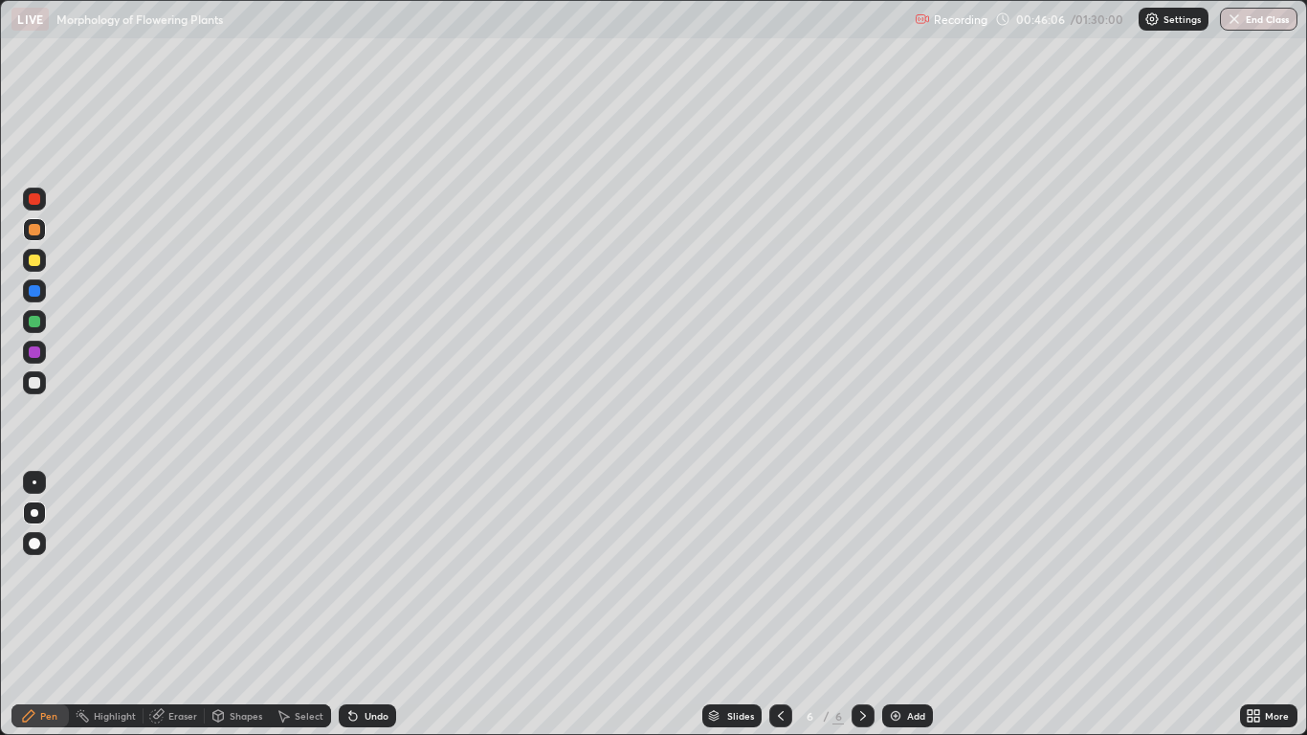
click at [375, 605] on div "Undo" at bounding box center [377, 716] width 24 height 10
click at [380, 605] on div "Undo" at bounding box center [377, 716] width 24 height 10
click at [381, 605] on div "Undo" at bounding box center [367, 715] width 57 height 23
click at [43, 324] on div at bounding box center [34, 321] width 23 height 23
click at [39, 295] on div at bounding box center [34, 290] width 11 height 11
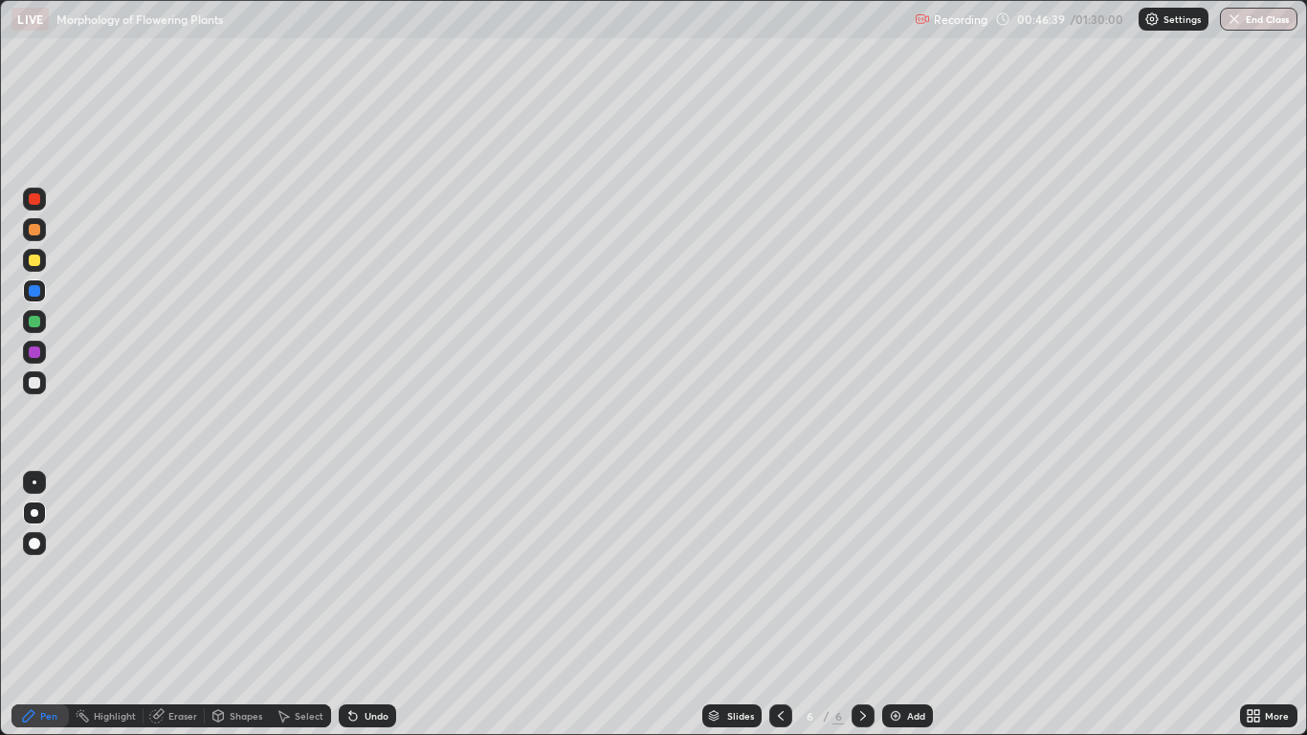
click at [37, 196] on div at bounding box center [34, 198] width 11 height 11
click at [34, 206] on div at bounding box center [34, 199] width 23 height 23
click at [372, 605] on div "Undo" at bounding box center [377, 716] width 24 height 10
click at [379, 605] on div "Undo" at bounding box center [377, 716] width 24 height 10
click at [374, 605] on div "Undo" at bounding box center [377, 716] width 24 height 10
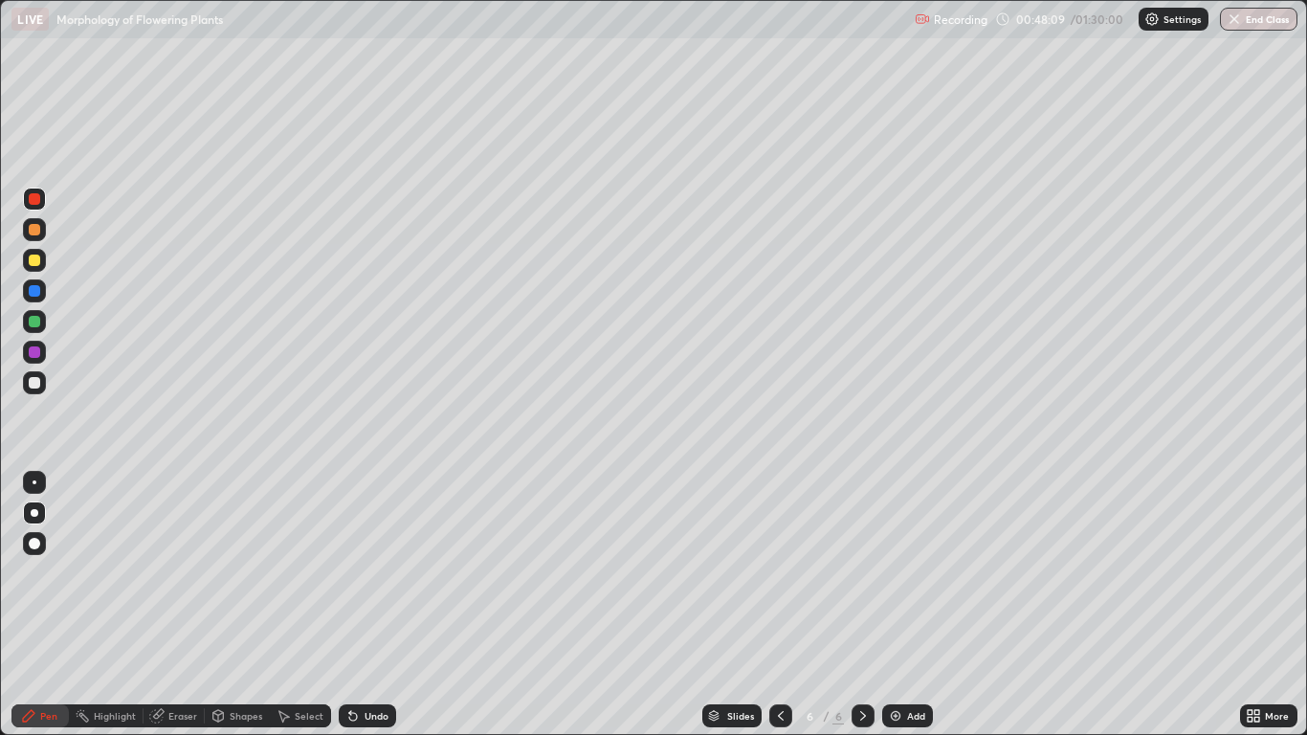
click at [373, 605] on div "Undo" at bounding box center [377, 716] width 24 height 10
click at [371, 605] on div "Undo" at bounding box center [377, 716] width 24 height 10
click at [895, 605] on img at bounding box center [895, 715] width 15 height 15
click at [35, 352] on div at bounding box center [34, 351] width 11 height 11
click at [34, 372] on div at bounding box center [34, 382] width 23 height 23
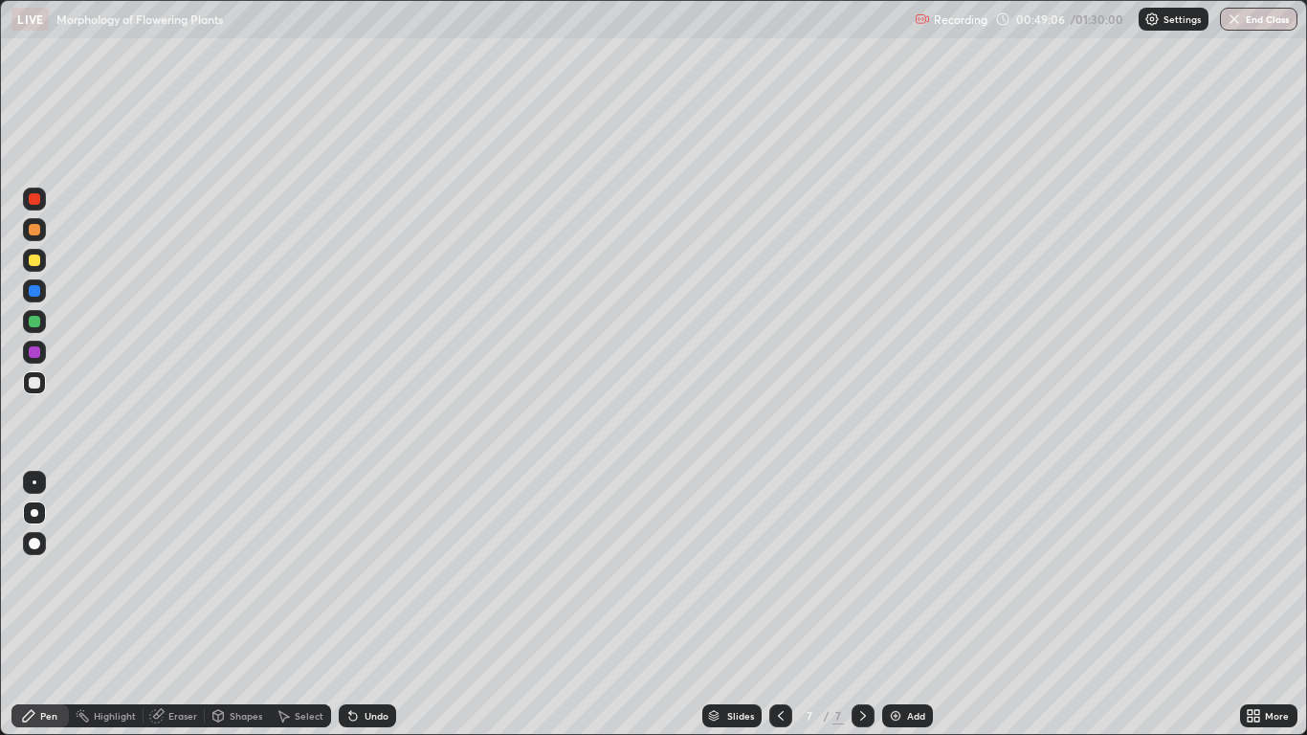
click at [361, 605] on div "Undo" at bounding box center [367, 715] width 57 height 23
click at [34, 291] on div at bounding box center [34, 290] width 11 height 11
click at [777, 605] on icon at bounding box center [780, 715] width 15 height 15
click at [862, 605] on icon at bounding box center [863, 715] width 15 height 15
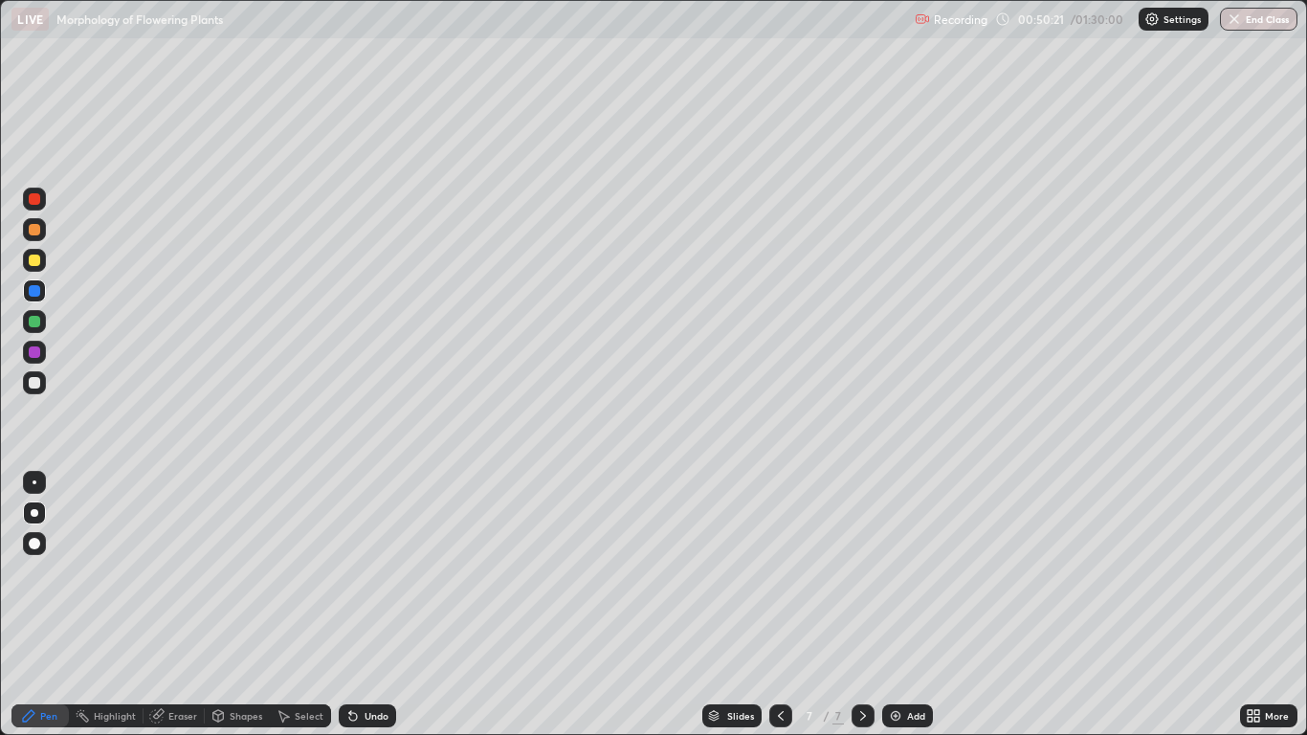
click at [378, 605] on div "Undo" at bounding box center [377, 716] width 24 height 10
click at [387, 605] on div "Undo" at bounding box center [367, 715] width 57 height 23
click at [36, 323] on div at bounding box center [34, 321] width 11 height 11
click at [38, 259] on div at bounding box center [34, 260] width 11 height 11
click at [360, 605] on div "Undo" at bounding box center [367, 715] width 57 height 23
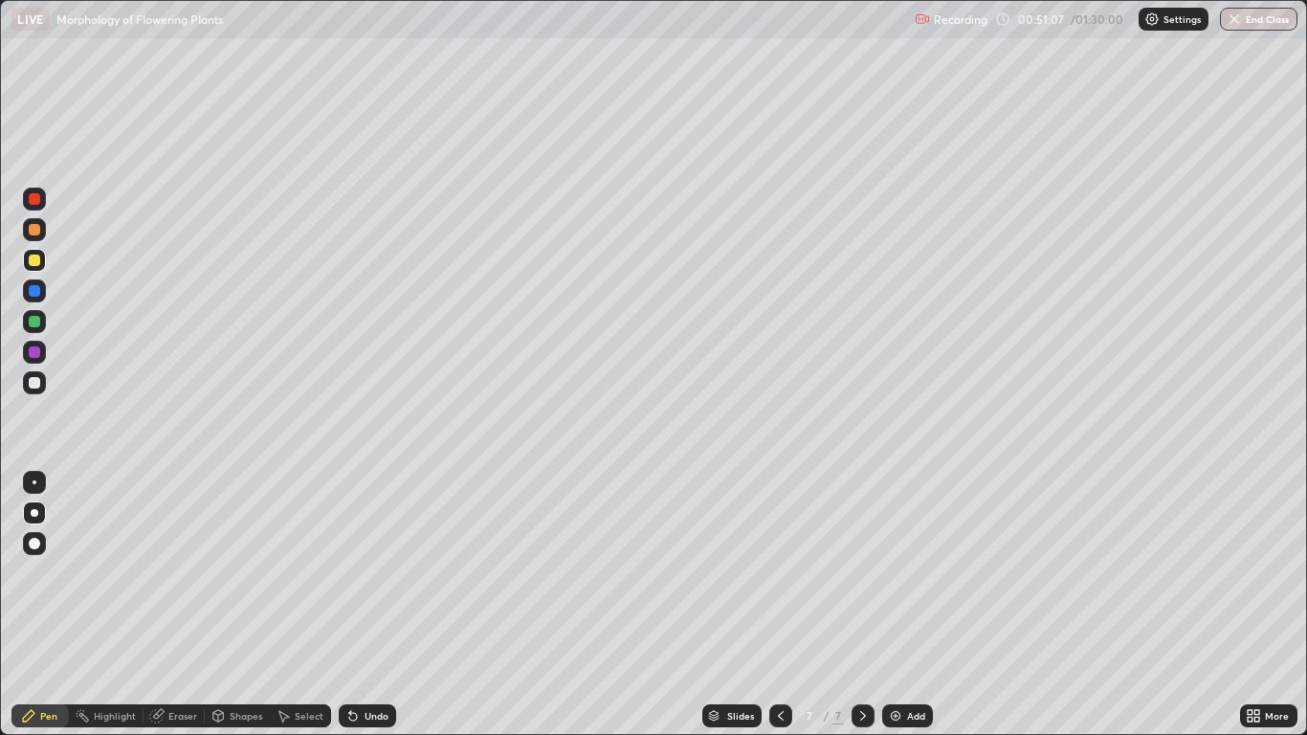
click at [354, 605] on icon at bounding box center [353, 717] width 8 height 8
click at [349, 605] on icon at bounding box center [350, 712] width 2 height 2
click at [369, 605] on div "Undo" at bounding box center [377, 716] width 24 height 10
click at [370, 605] on div "Undo" at bounding box center [377, 716] width 24 height 10
click at [373, 605] on div "Undo" at bounding box center [377, 716] width 24 height 10
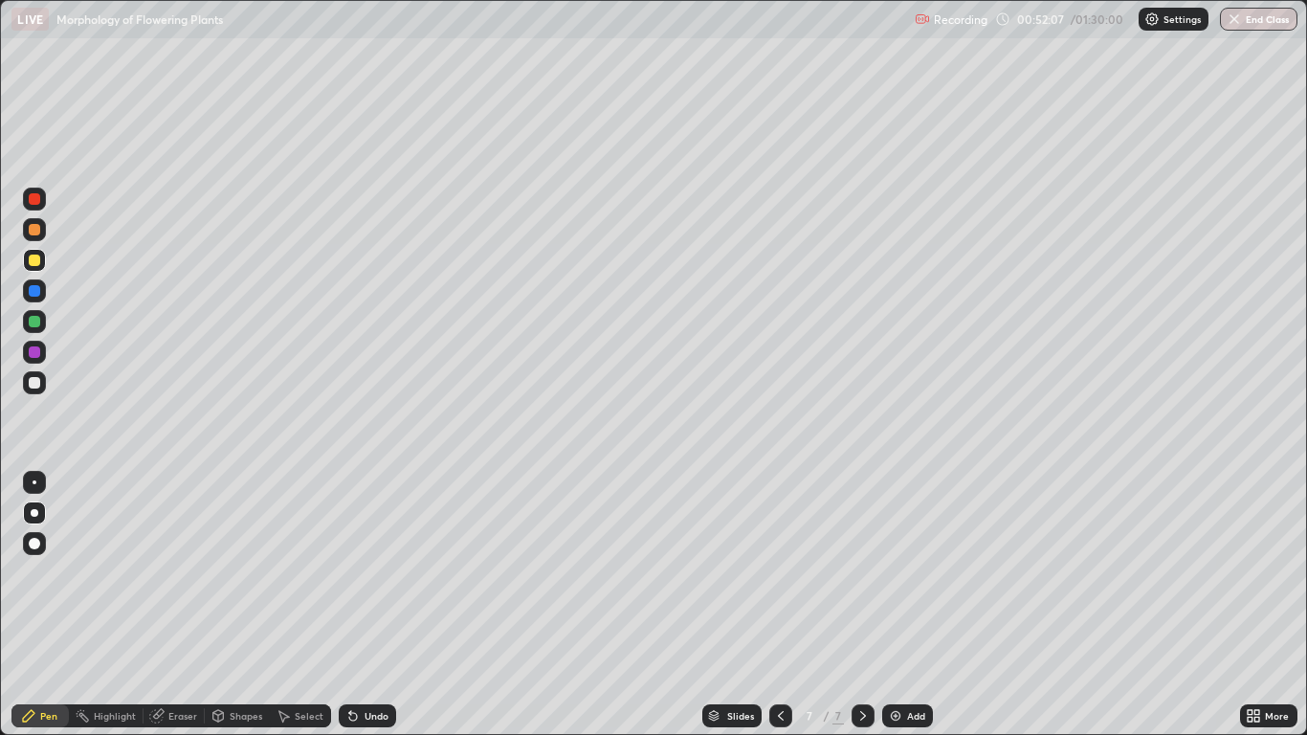
click at [380, 605] on div "Undo" at bounding box center [377, 716] width 24 height 10
click at [38, 201] on div at bounding box center [34, 198] width 11 height 11
click at [1276, 605] on div "More" at bounding box center [1277, 716] width 24 height 10
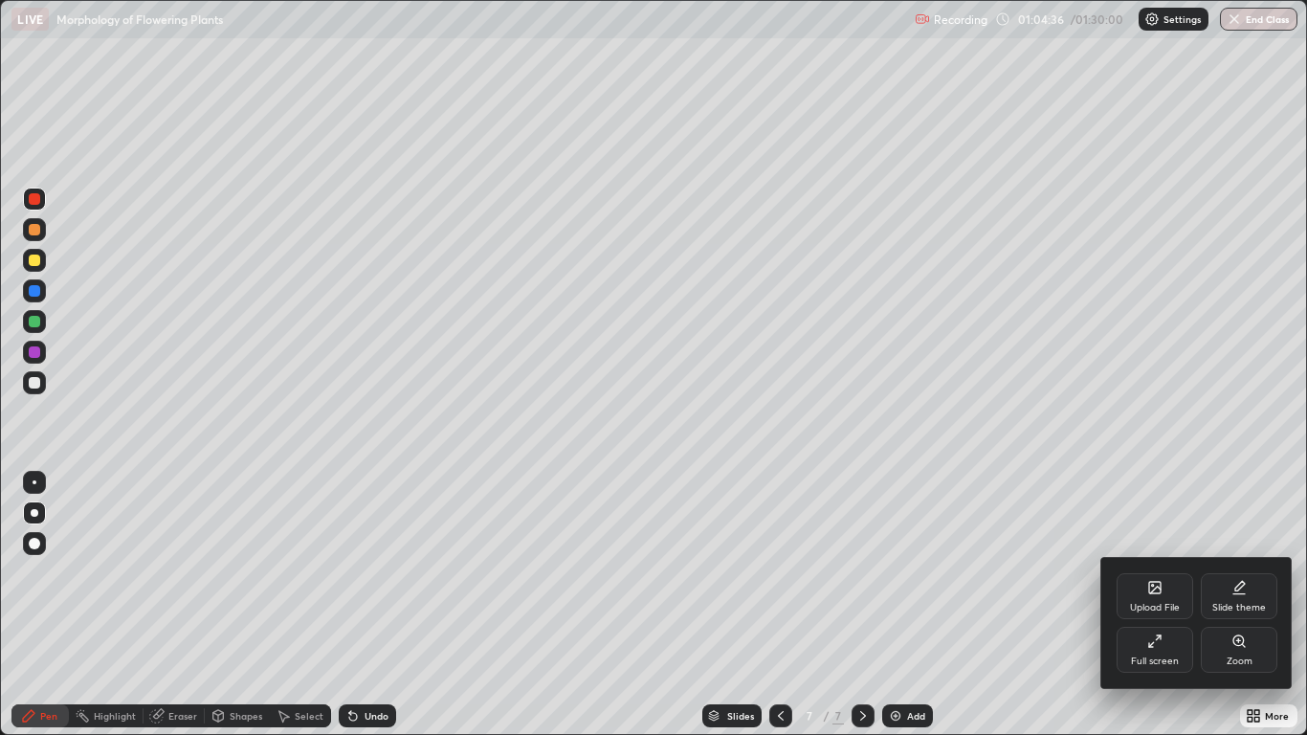
click at [1147, 605] on div "Full screen" at bounding box center [1155, 650] width 77 height 46
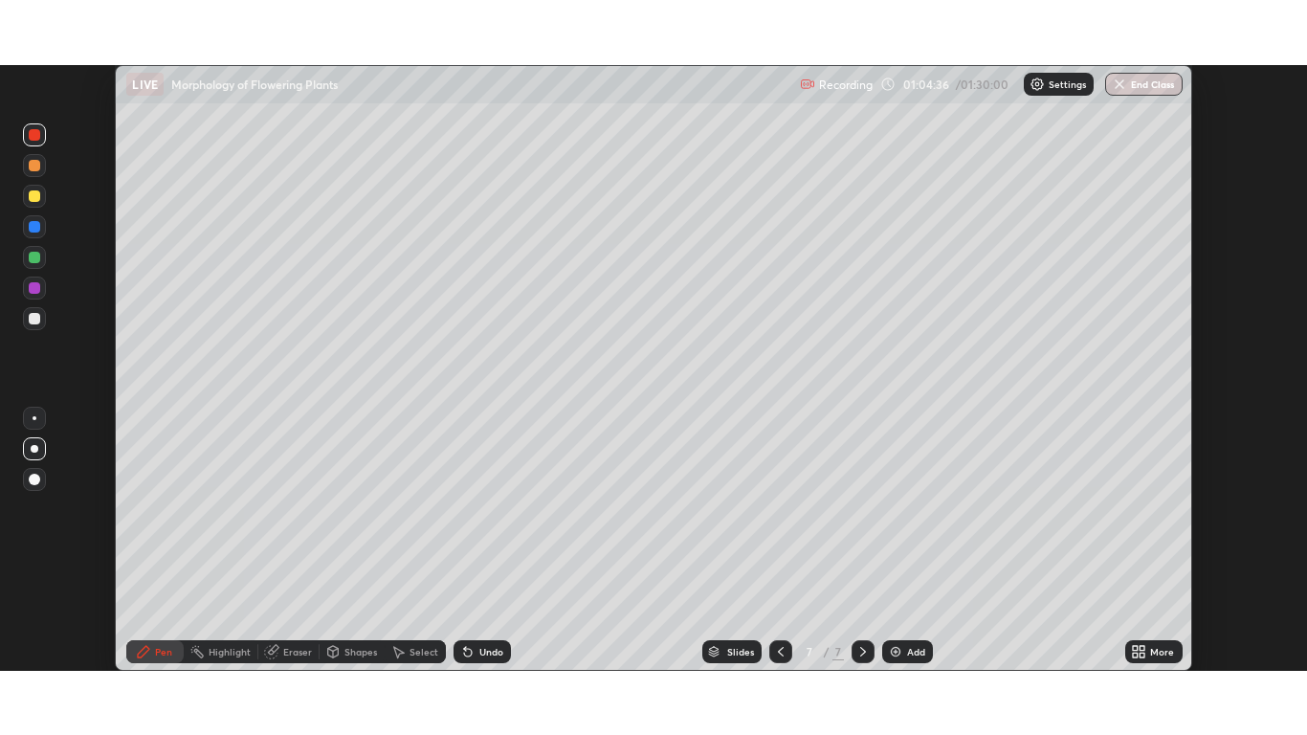
scroll to position [95111, 94409]
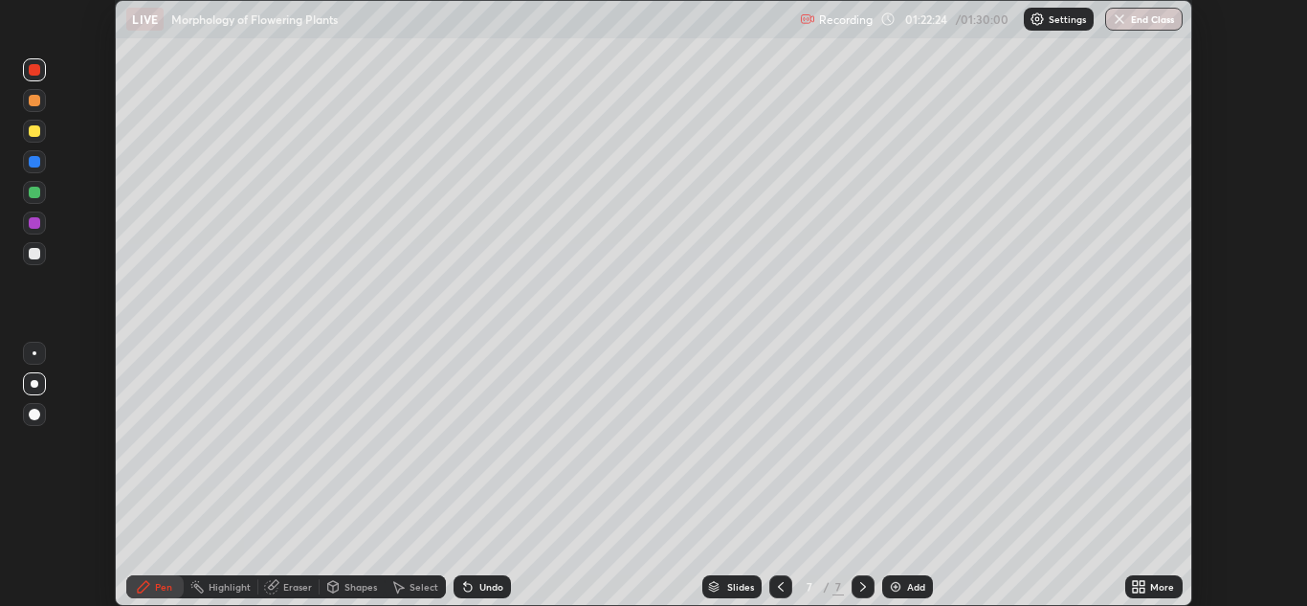
click at [1143, 582] on icon at bounding box center [1142, 583] width 5 height 5
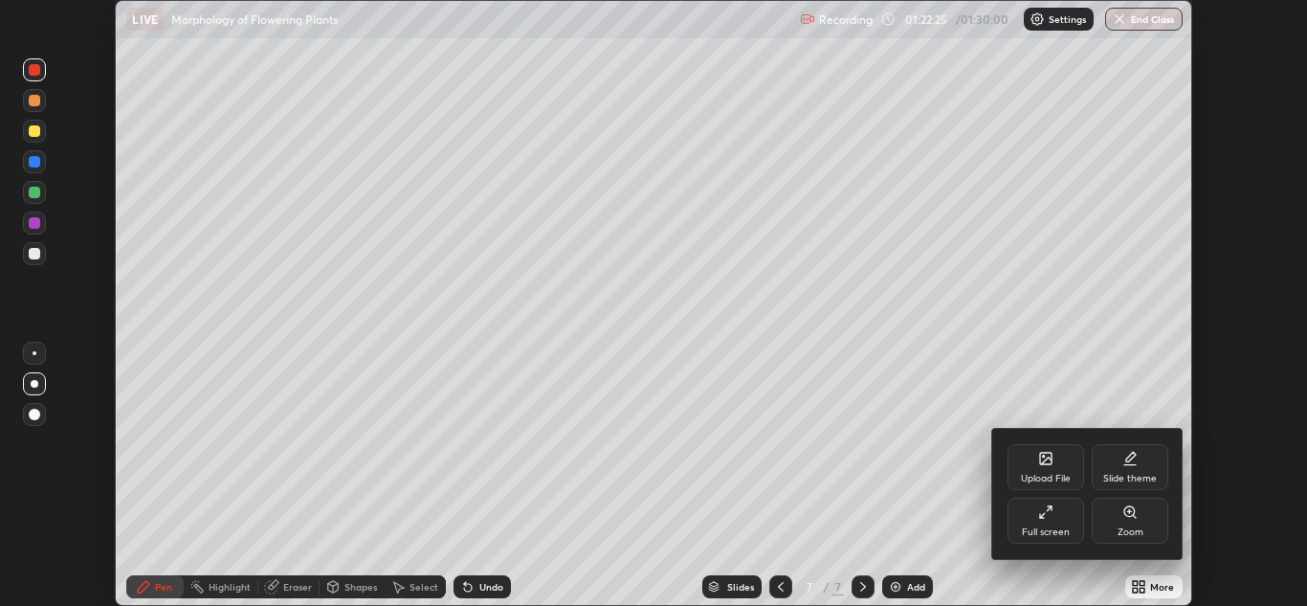
click at [1023, 527] on div "Full screen" at bounding box center [1046, 532] width 48 height 10
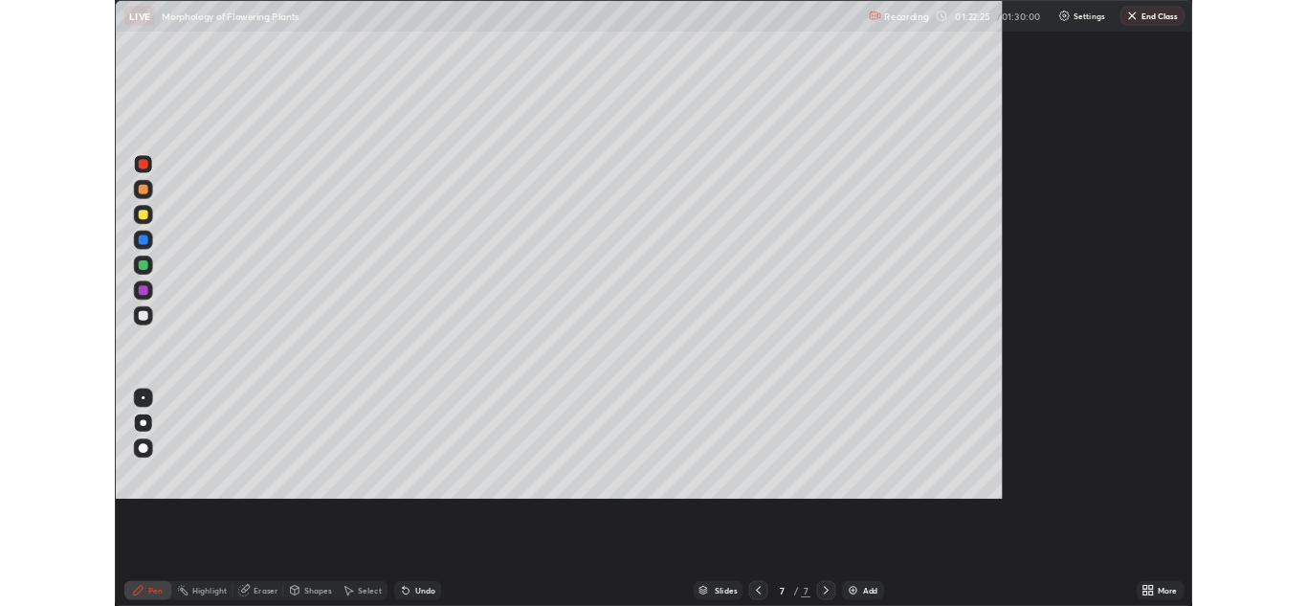
scroll to position [735, 1307]
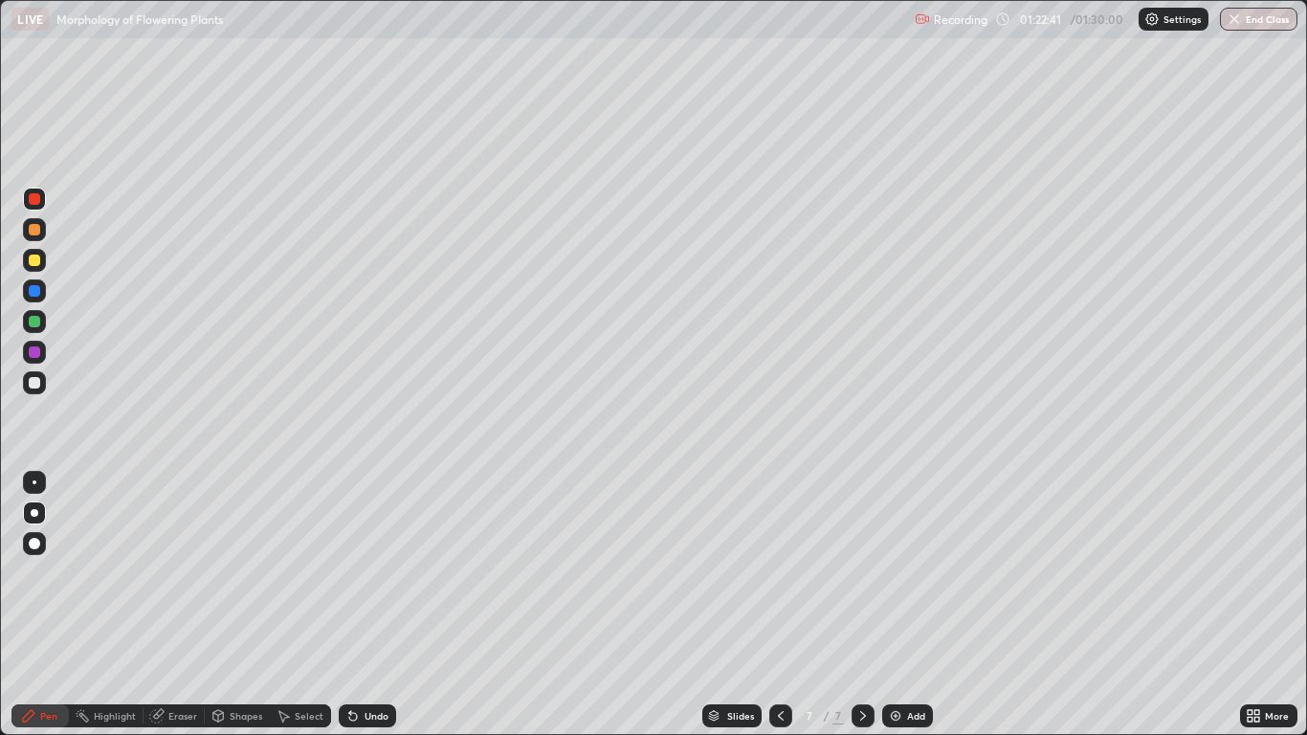
click at [1234, 19] on img "button" at bounding box center [1234, 18] width 15 height 15
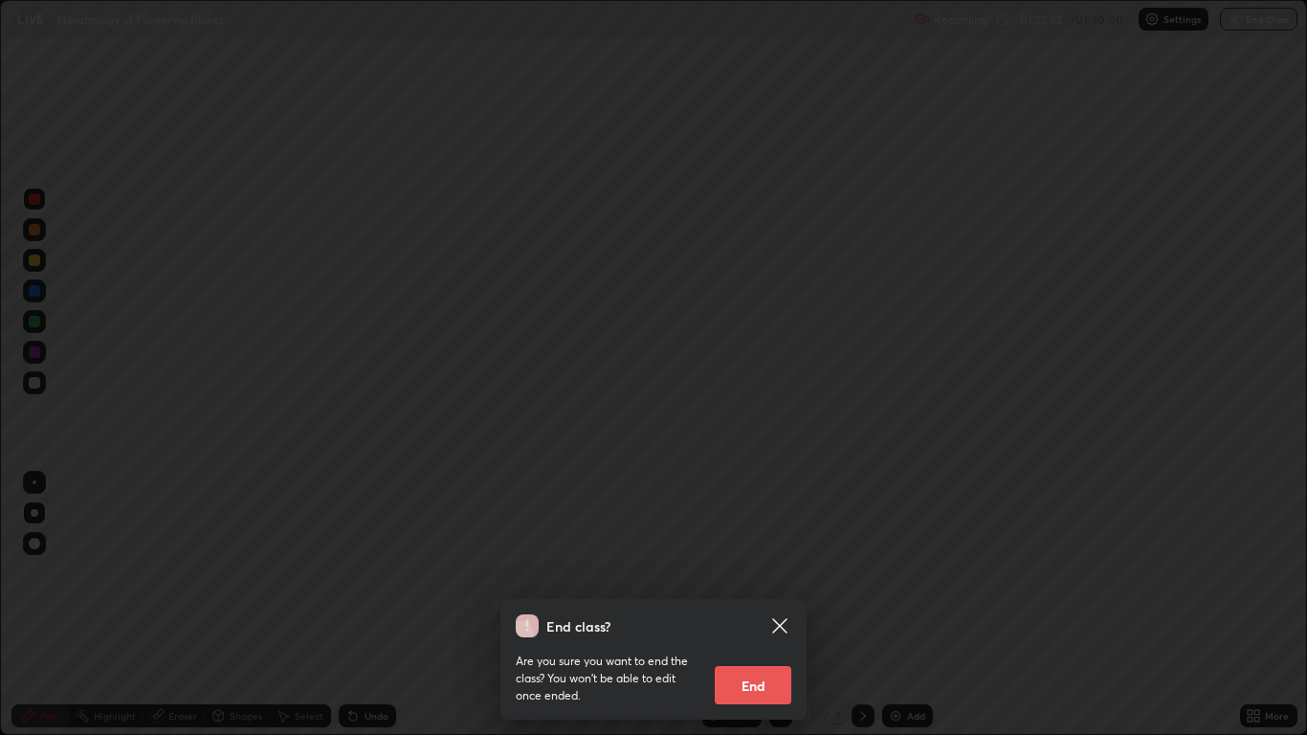
click at [766, 605] on button "End" at bounding box center [753, 685] width 77 height 38
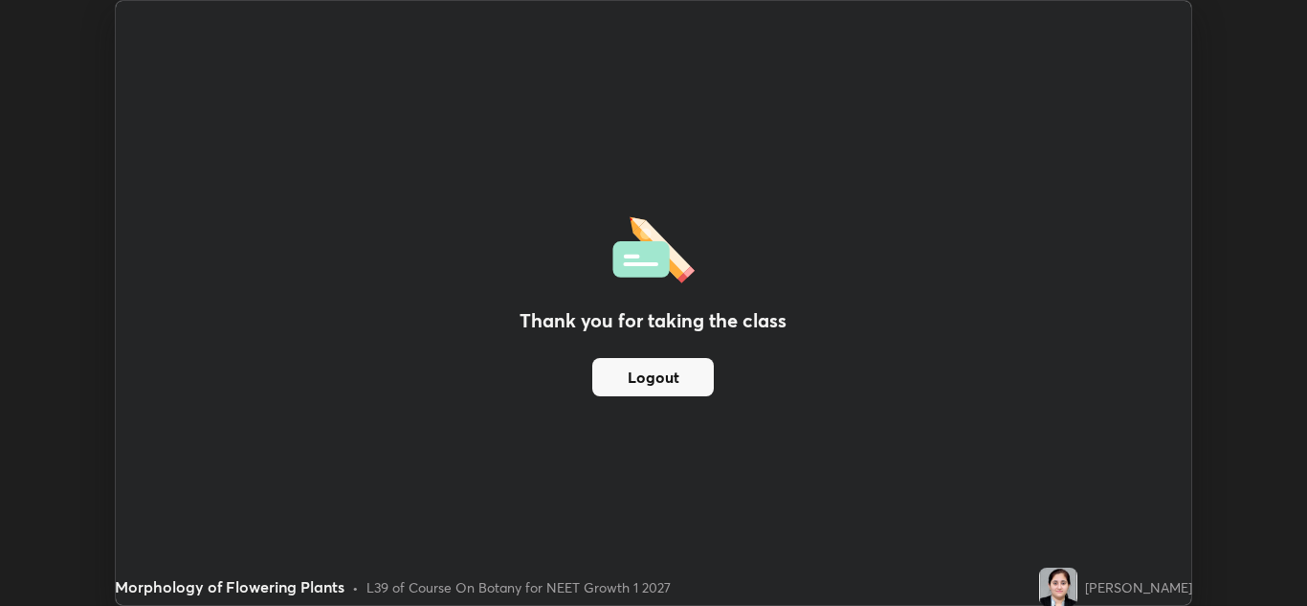
scroll to position [95111, 94409]
